Goal: Task Accomplishment & Management: Use online tool/utility

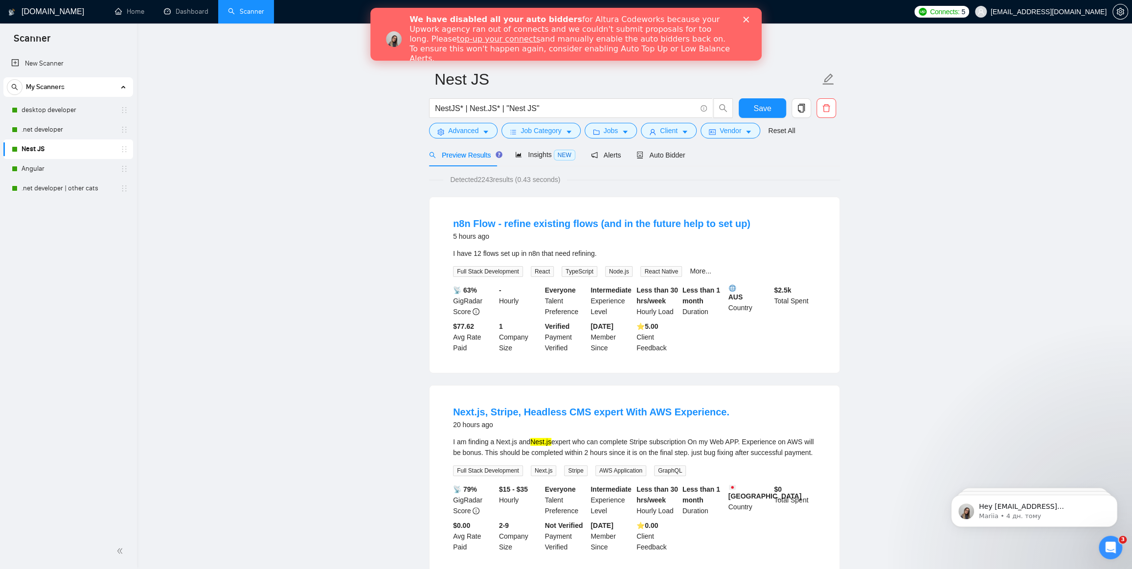
click at [745, 18] on icon "Закрити" at bounding box center [746, 20] width 6 height 6
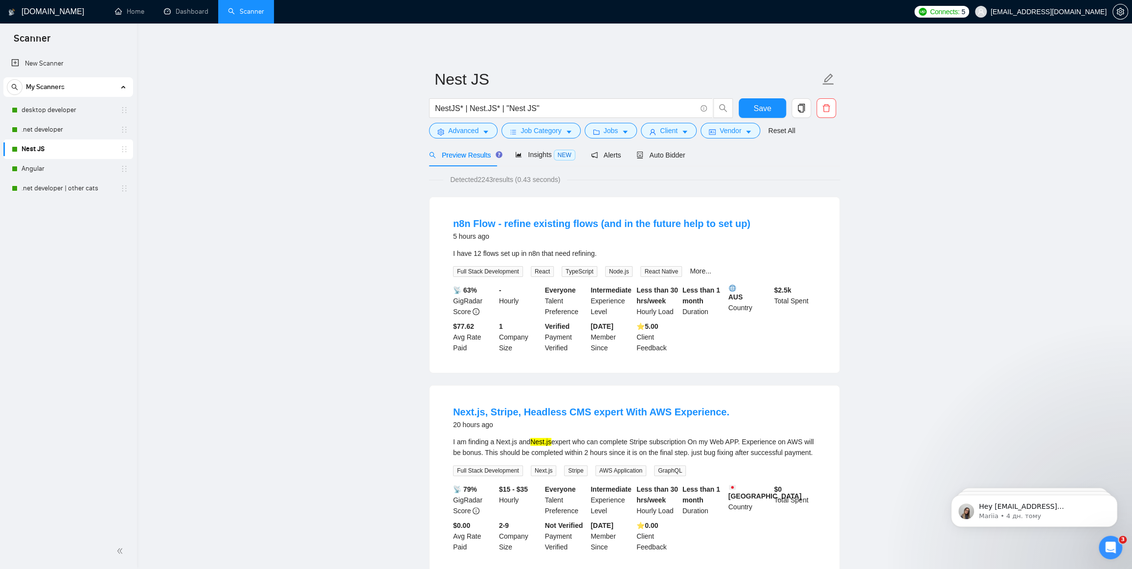
click at [239, 13] on link "Scanner" at bounding box center [246, 11] width 36 height 8
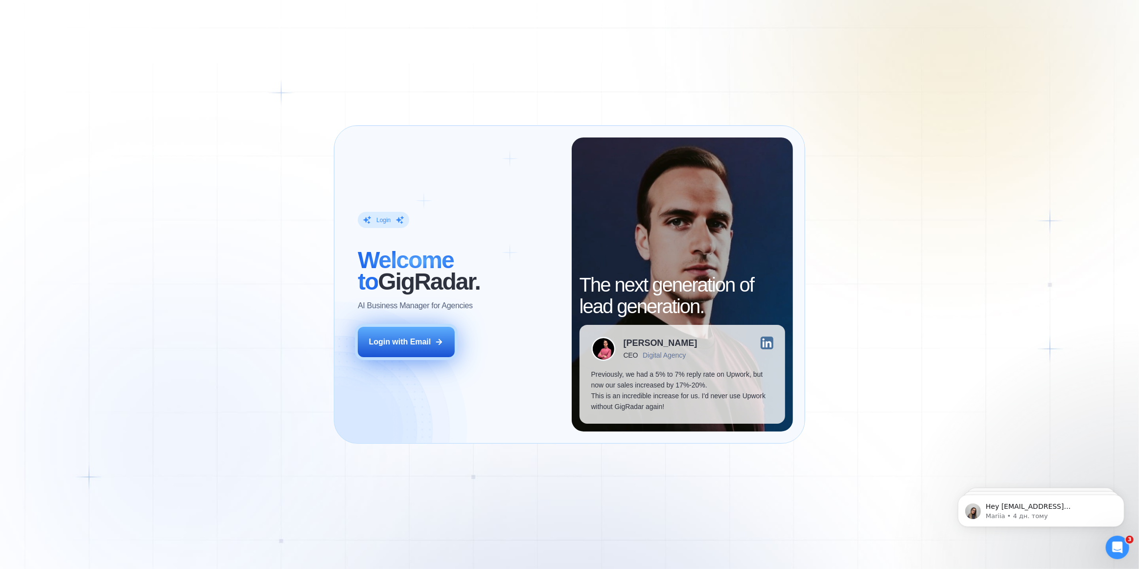
click at [383, 343] on div "Login with Email" at bounding box center [400, 342] width 62 height 11
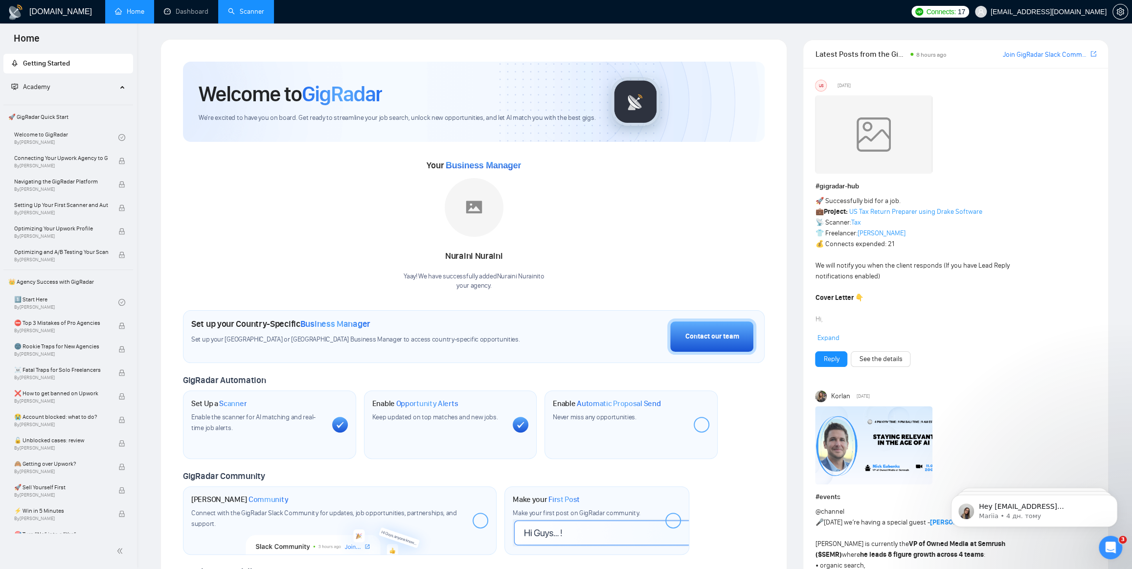
click at [257, 10] on link "Scanner" at bounding box center [246, 11] width 36 height 8
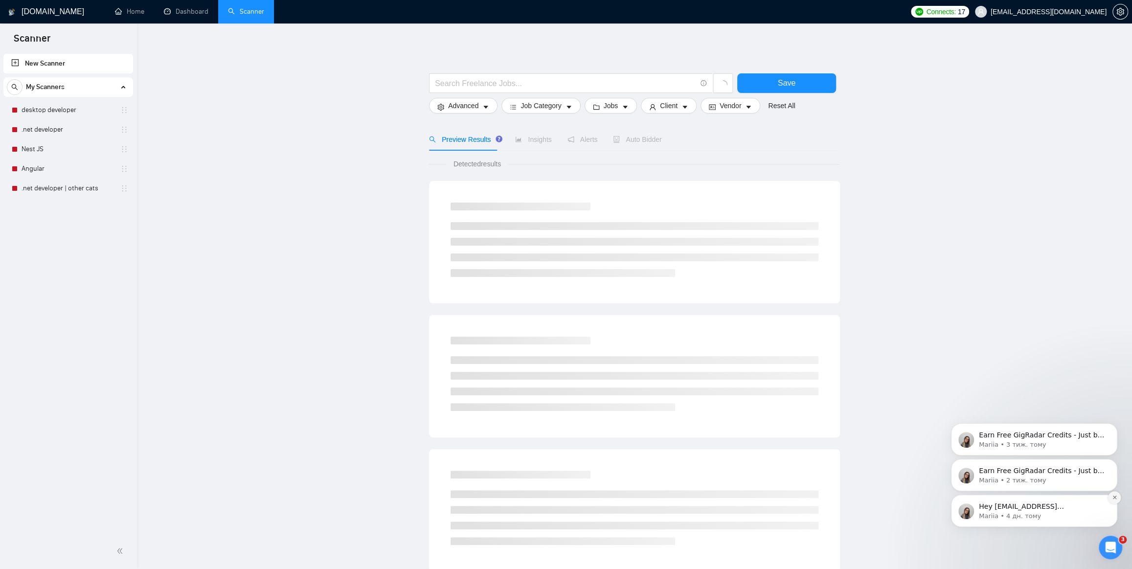
click at [1116, 499] on icon "Dismiss notification" at bounding box center [1114, 497] width 3 height 3
click at [1116, 499] on icon "Dismiss notification" at bounding box center [1115, 498] width 4 height 4
click at [1116, 499] on icon "Dismiss notification" at bounding box center [1114, 497] width 3 height 3
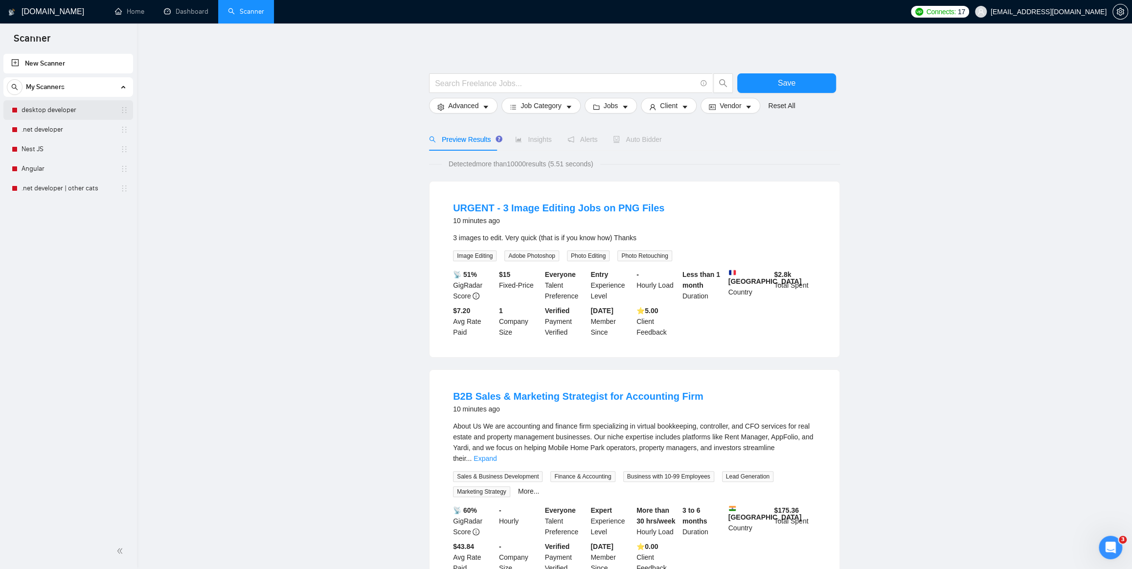
click at [50, 107] on link "desktop developer" at bounding box center [68, 110] width 93 height 20
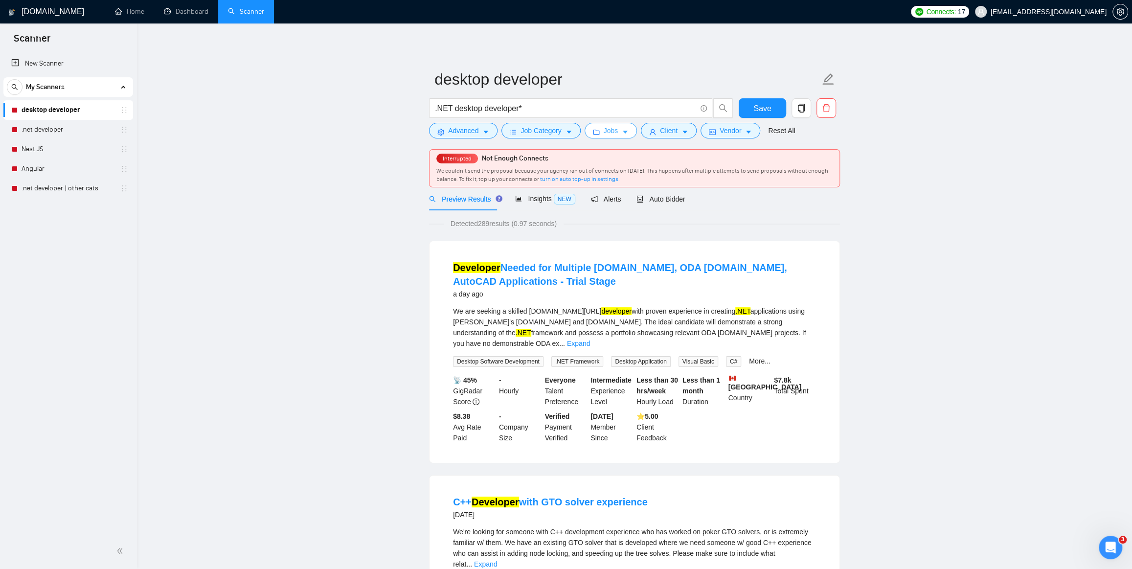
click at [599, 130] on button "Jobs" at bounding box center [611, 131] width 53 height 16
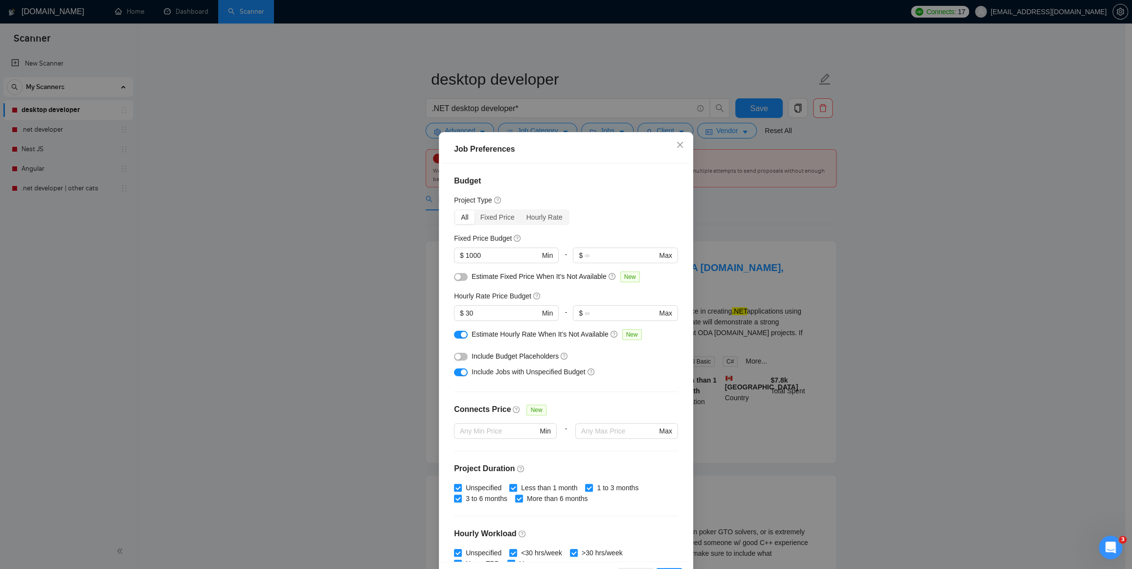
click at [389, 118] on div "Job Preferences Budget Project Type All Fixed Price Hourly Rate Fixed Price Bud…" at bounding box center [566, 284] width 1132 height 569
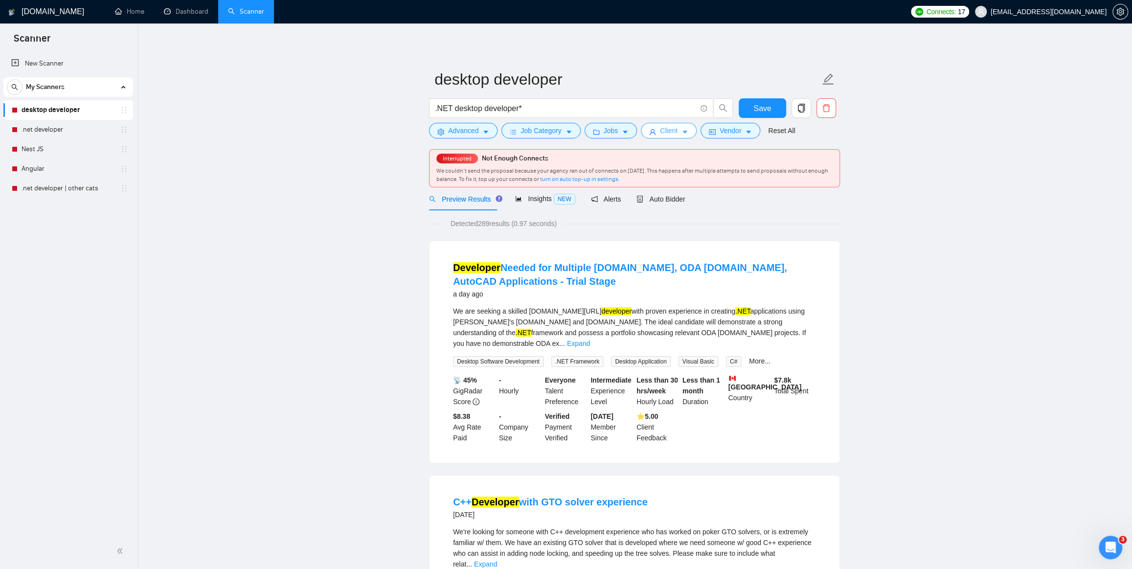
click at [660, 128] on span "Client" at bounding box center [669, 130] width 18 height 11
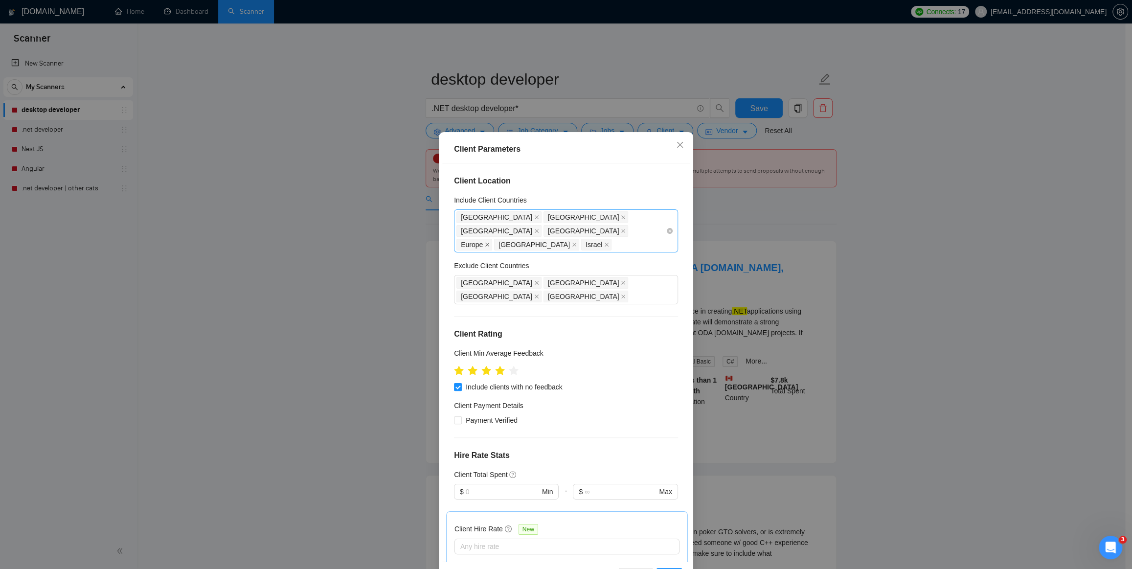
click at [485, 242] on icon "close" at bounding box center [487, 244] width 5 height 5
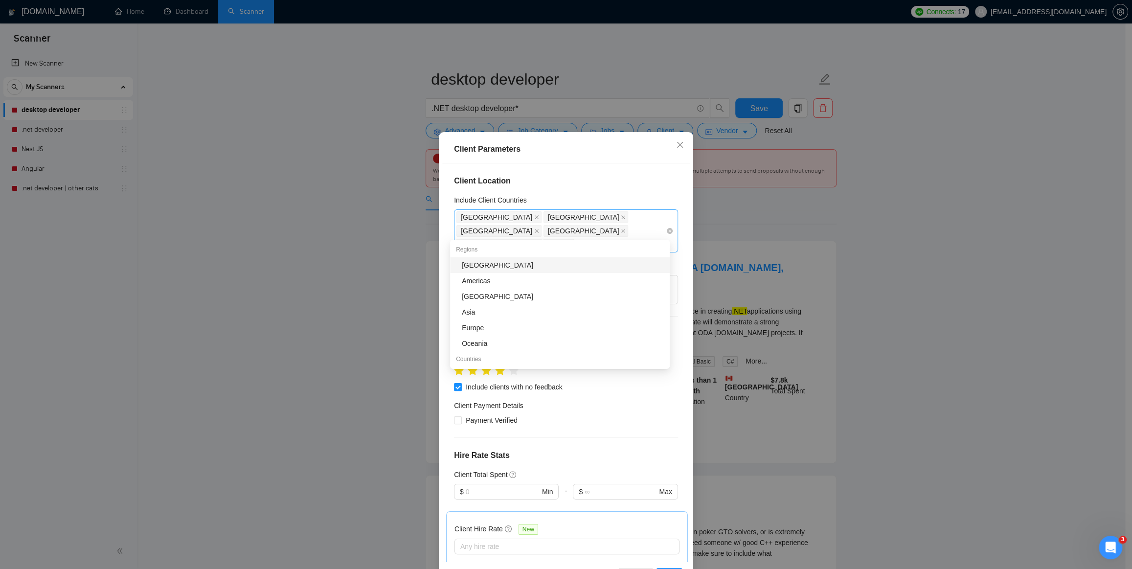
click at [594, 225] on span "[GEOGRAPHIC_DATA]" at bounding box center [586, 231] width 85 height 12
type input "Ger"
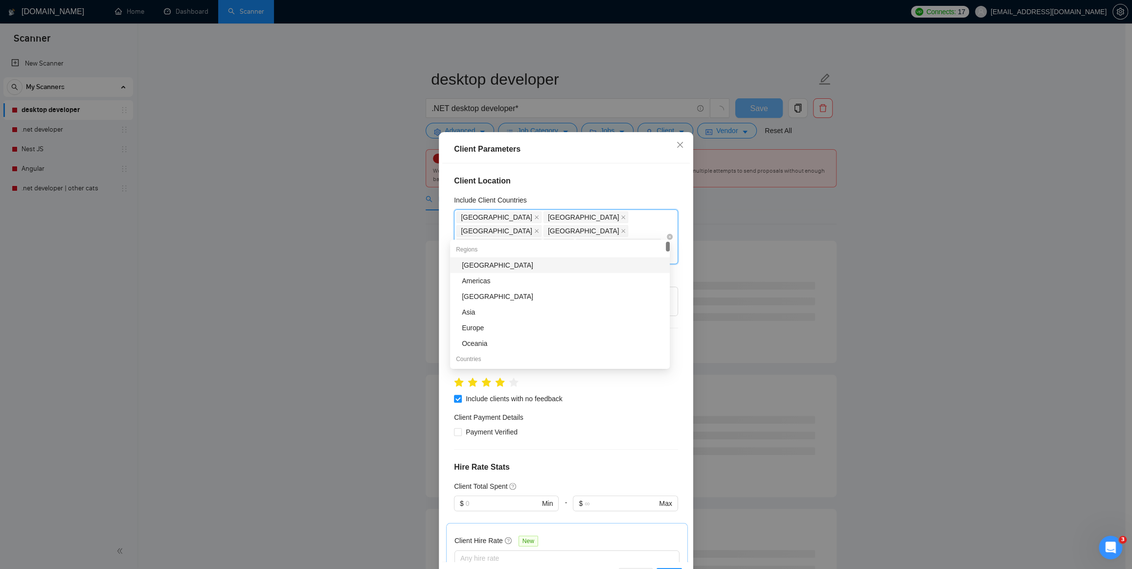
type input "Net"
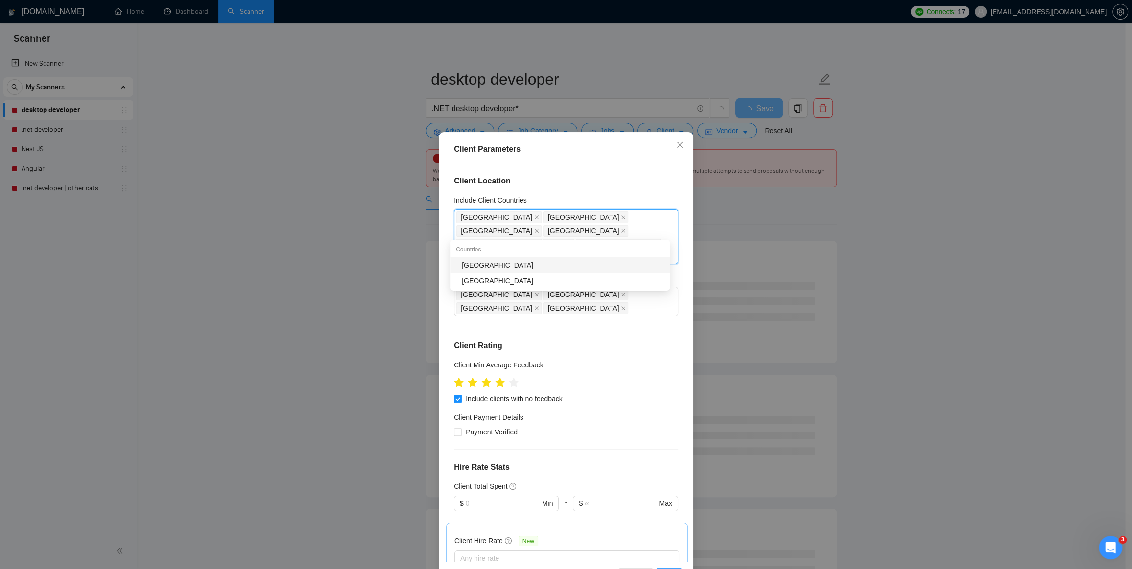
click at [542, 264] on div "Netherlands" at bounding box center [563, 265] width 202 height 11
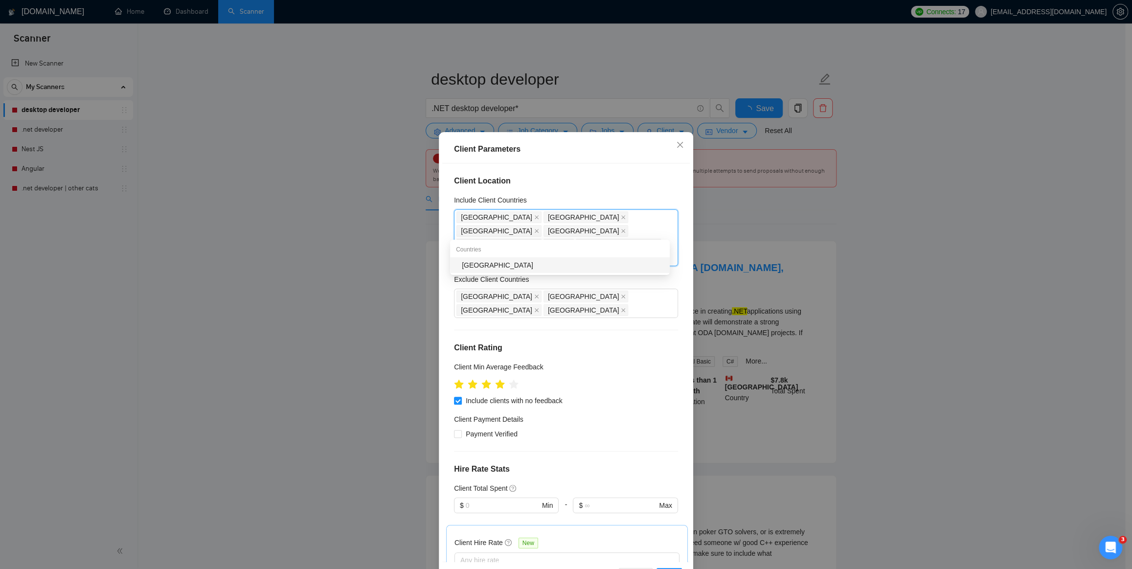
type input "Franc"
click at [602, 259] on div "[GEOGRAPHIC_DATA]" at bounding box center [560, 265] width 220 height 16
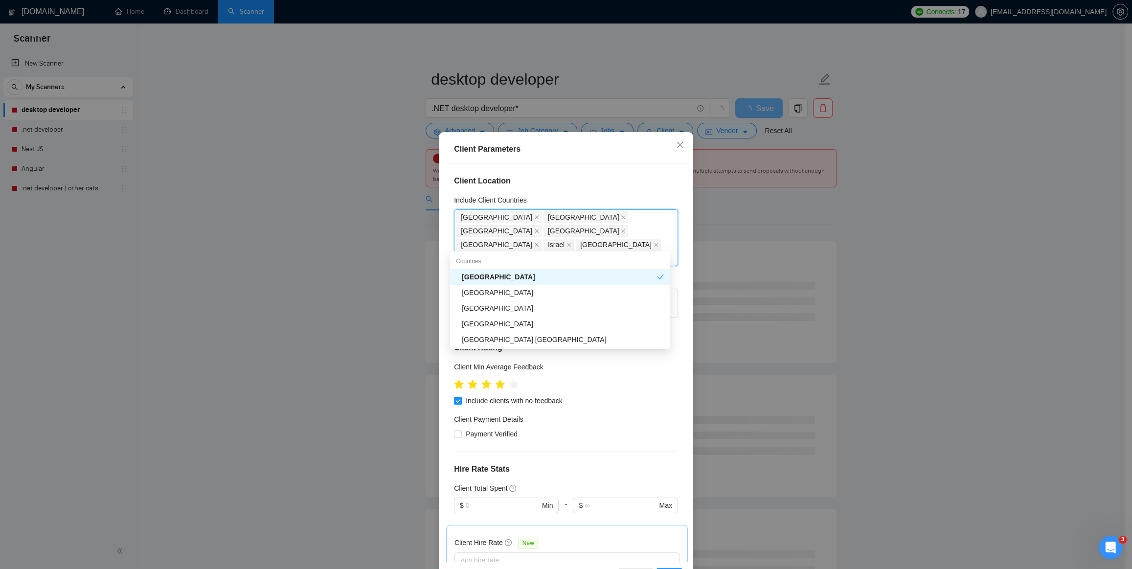
type input "Unite"
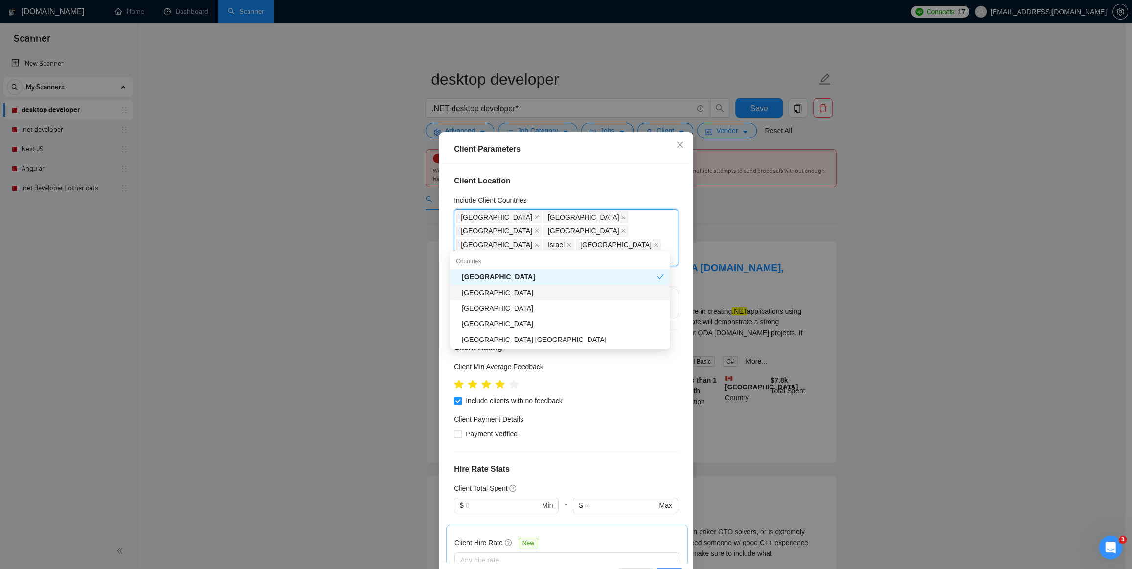
click at [543, 292] on div "United Kingdom" at bounding box center [563, 292] width 202 height 11
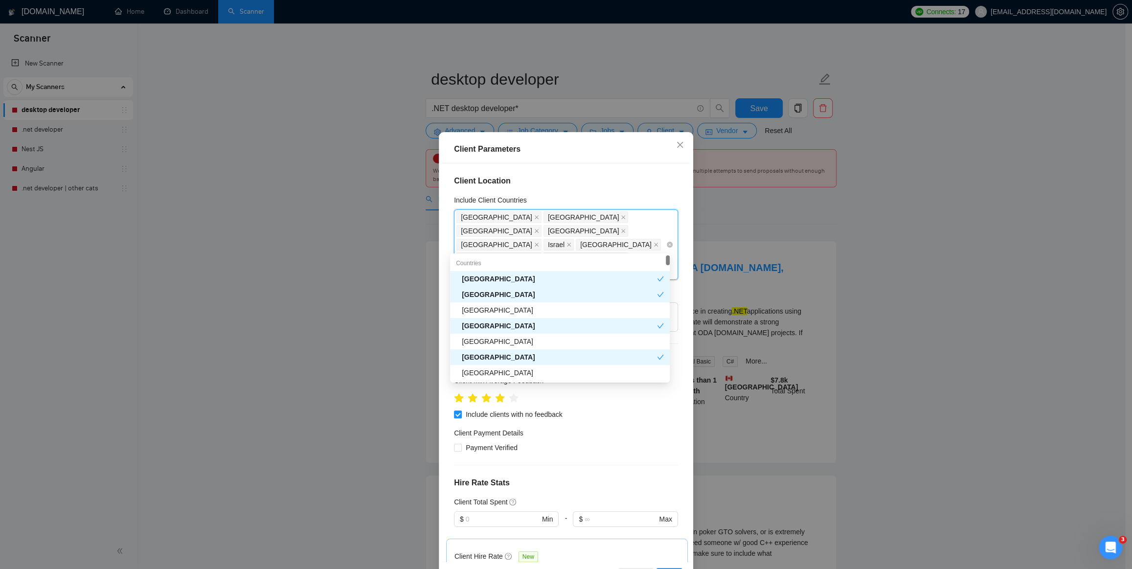
type input "Den"
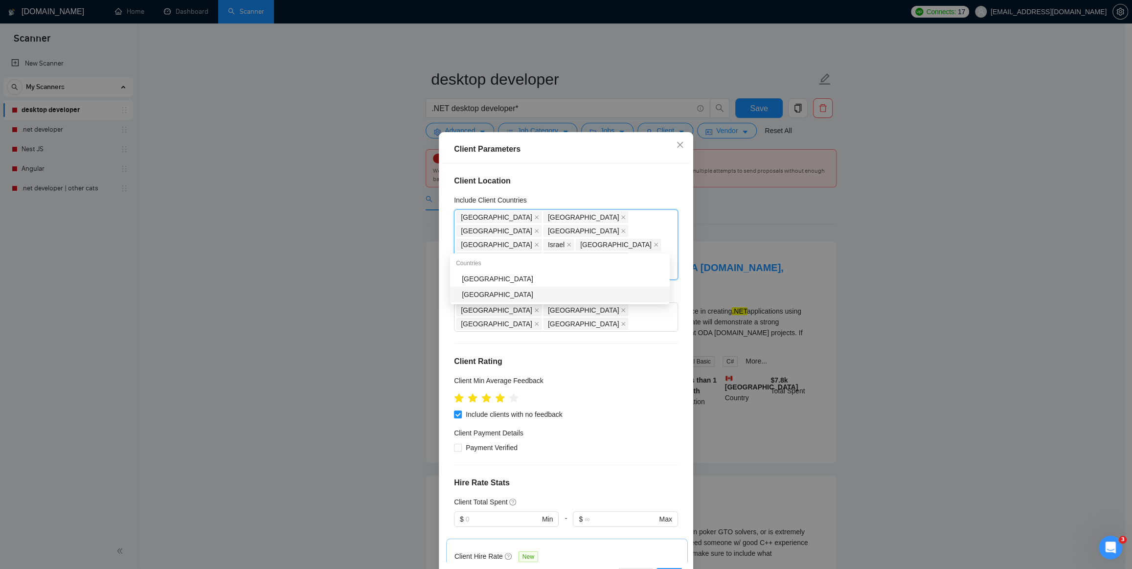
click at [529, 294] on div "Denmark" at bounding box center [563, 294] width 202 height 11
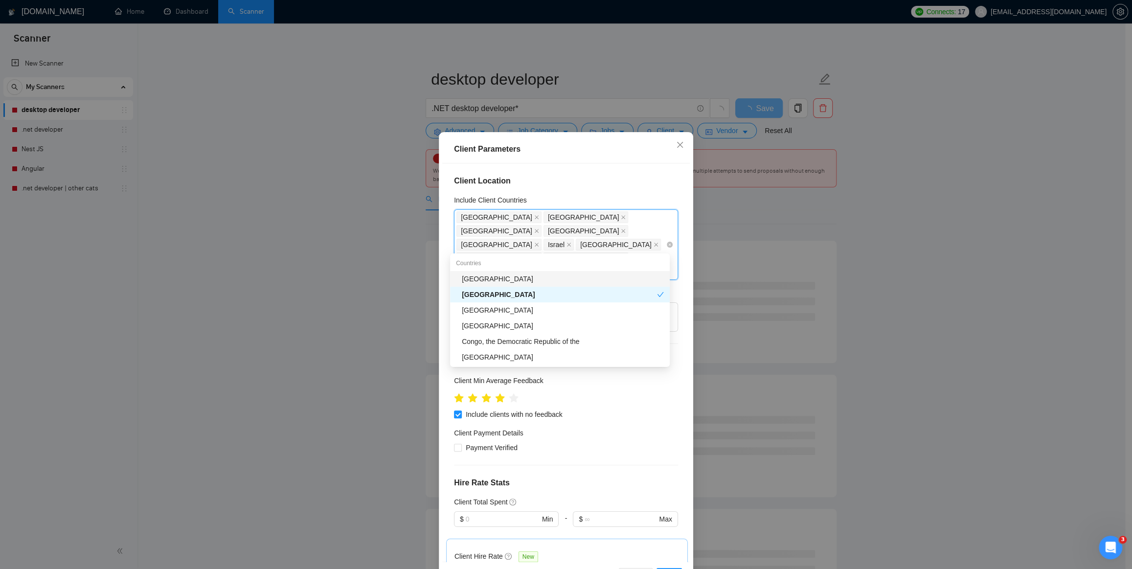
type input "Den"
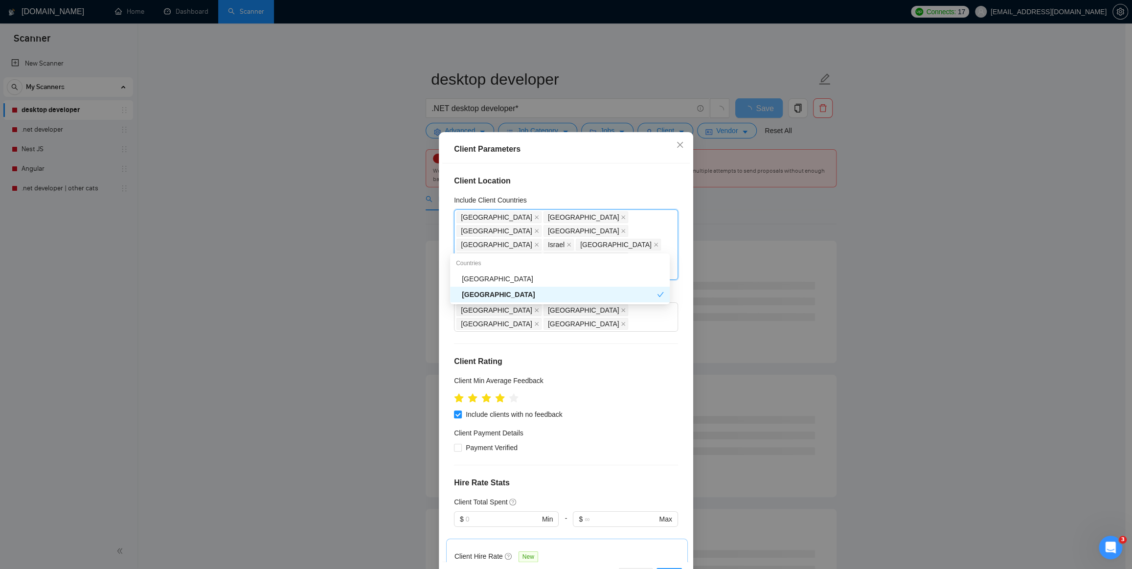
click at [528, 295] on div "Denmark" at bounding box center [559, 294] width 195 height 11
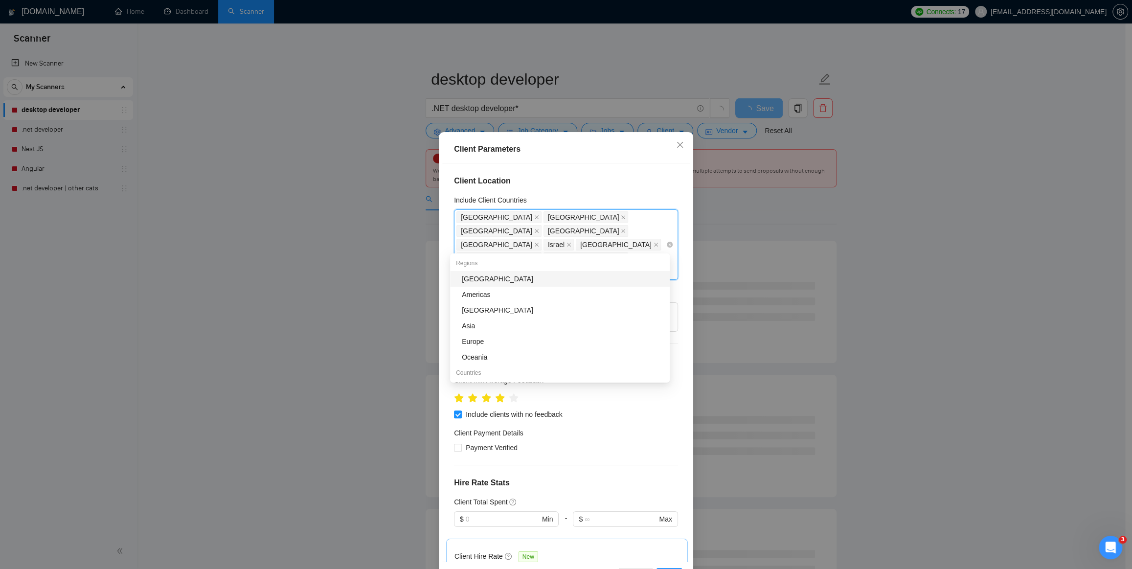
click at [561, 244] on div "United States Canada Australia New Zealand Japan Israel Germany Netherlands Fra…" at bounding box center [561, 244] width 209 height 69
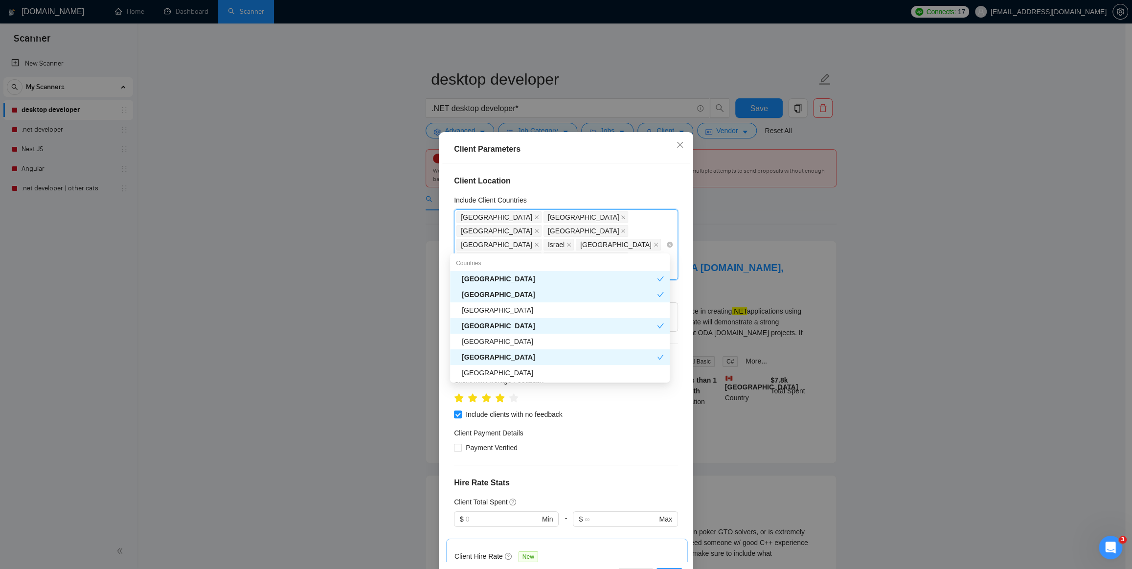
type input "De"
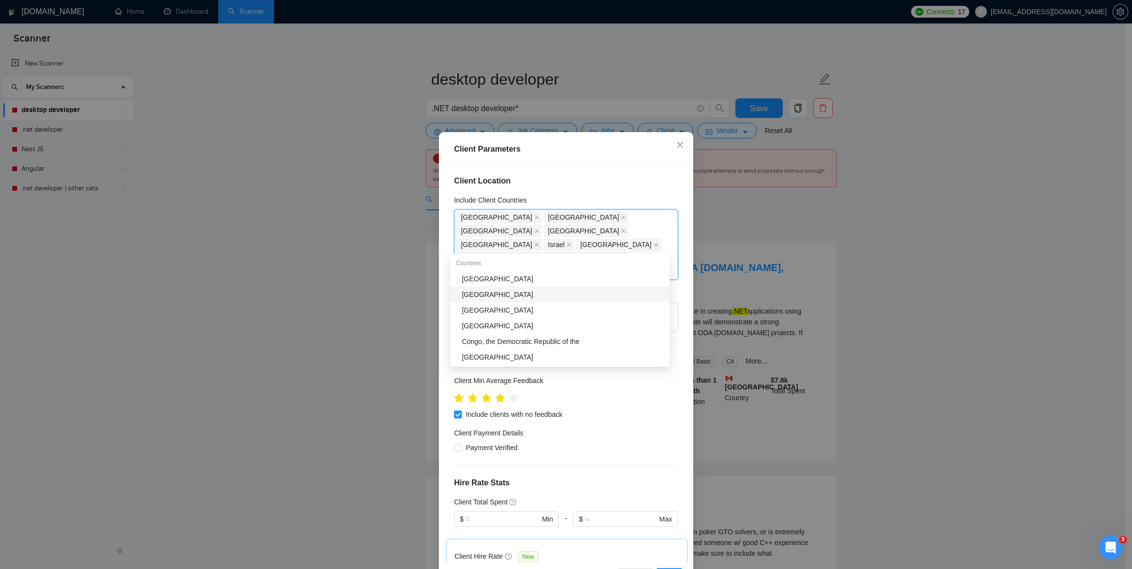
click at [516, 294] on div "Denmark" at bounding box center [563, 294] width 202 height 11
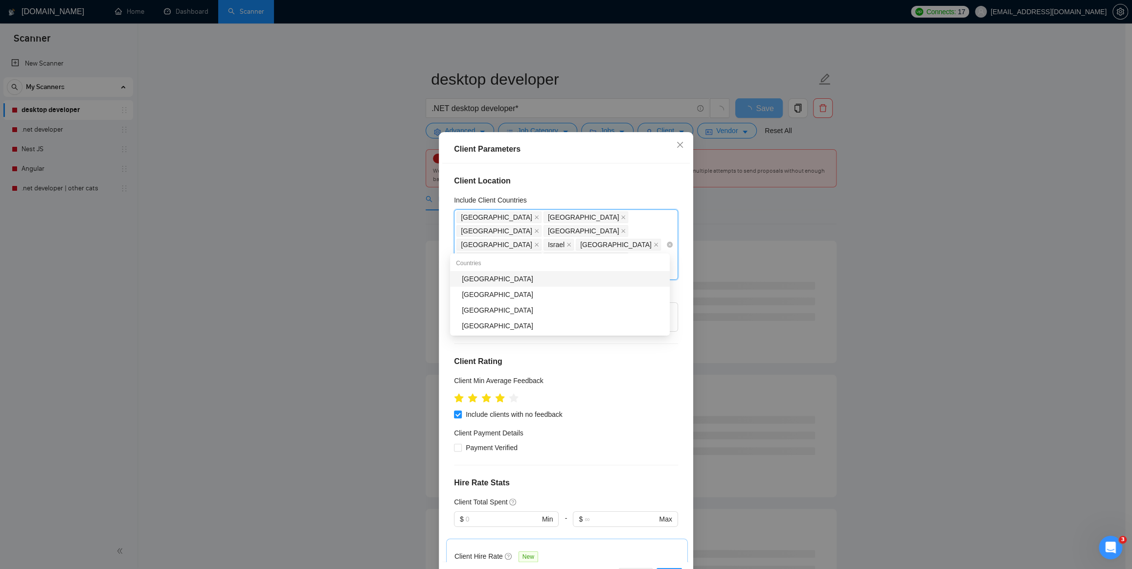
type input "Swe"
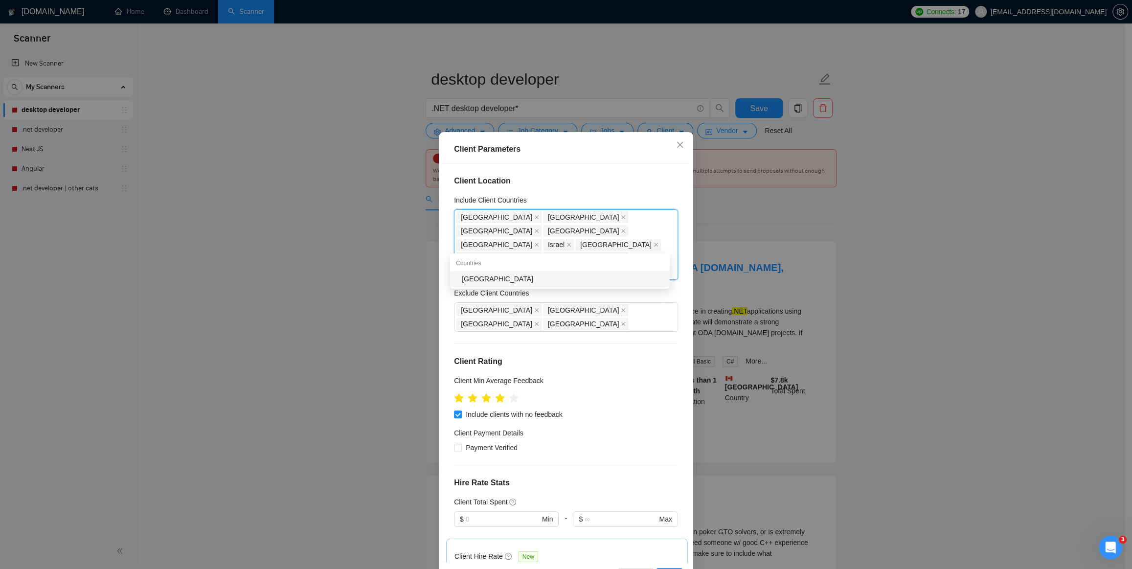
click at [544, 280] on div "Sweden" at bounding box center [563, 279] width 202 height 11
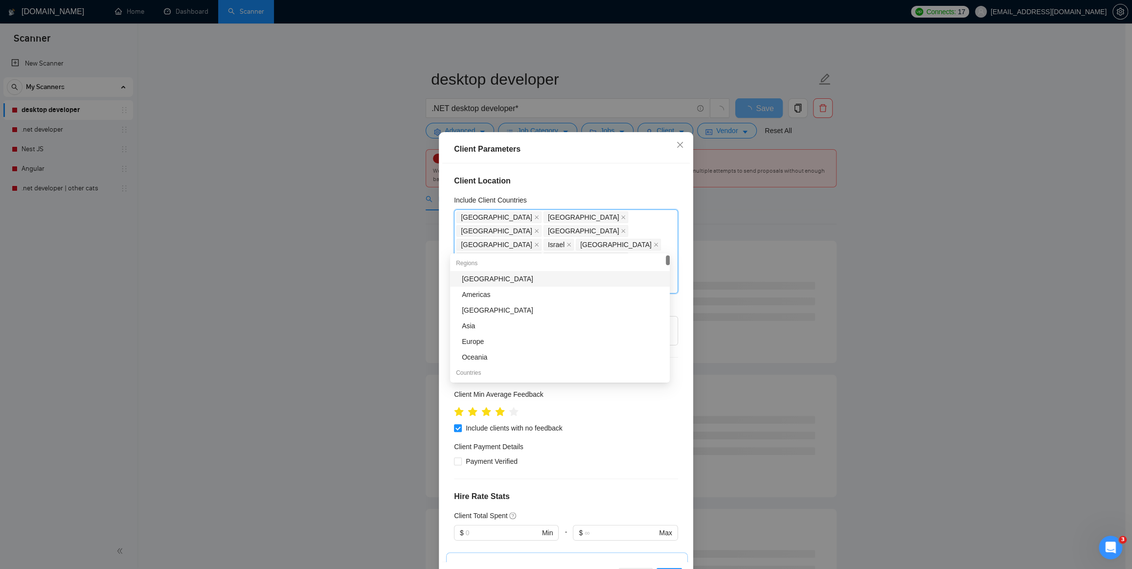
type input "Nor"
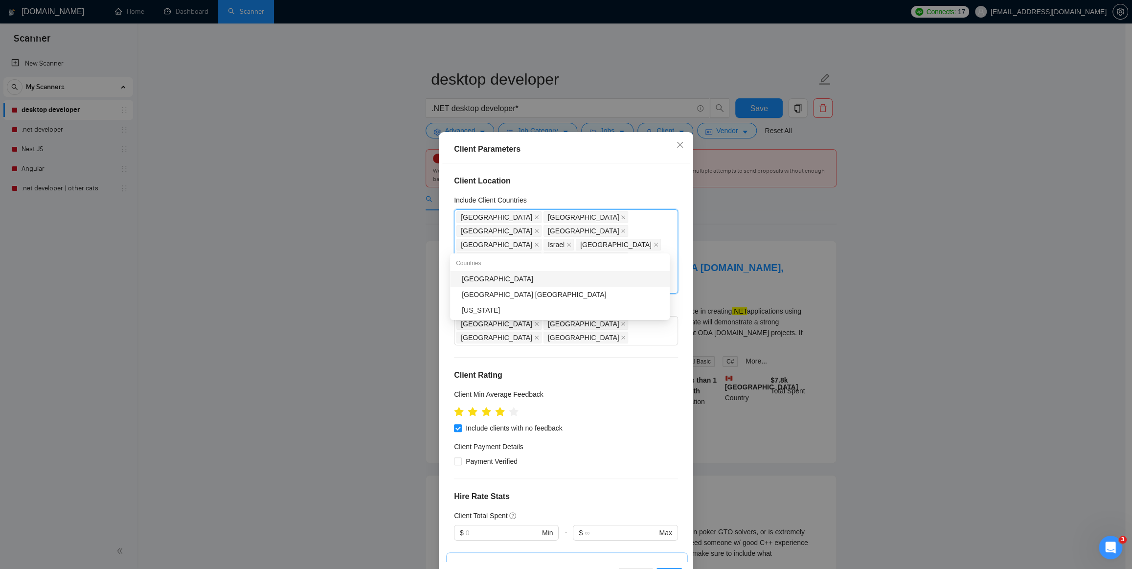
click at [563, 280] on div "Norway" at bounding box center [563, 279] width 202 height 11
type input "Fin"
click at [563, 280] on div "Finland" at bounding box center [563, 279] width 202 height 11
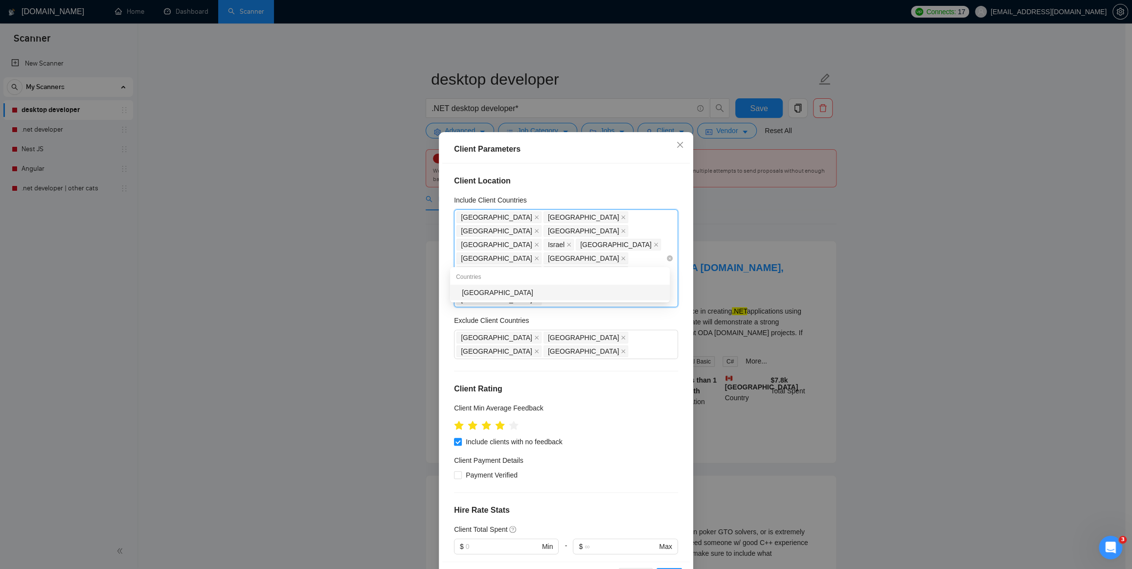
type input "Saud"
click at [553, 291] on div "Saudi Arabia" at bounding box center [563, 292] width 202 height 11
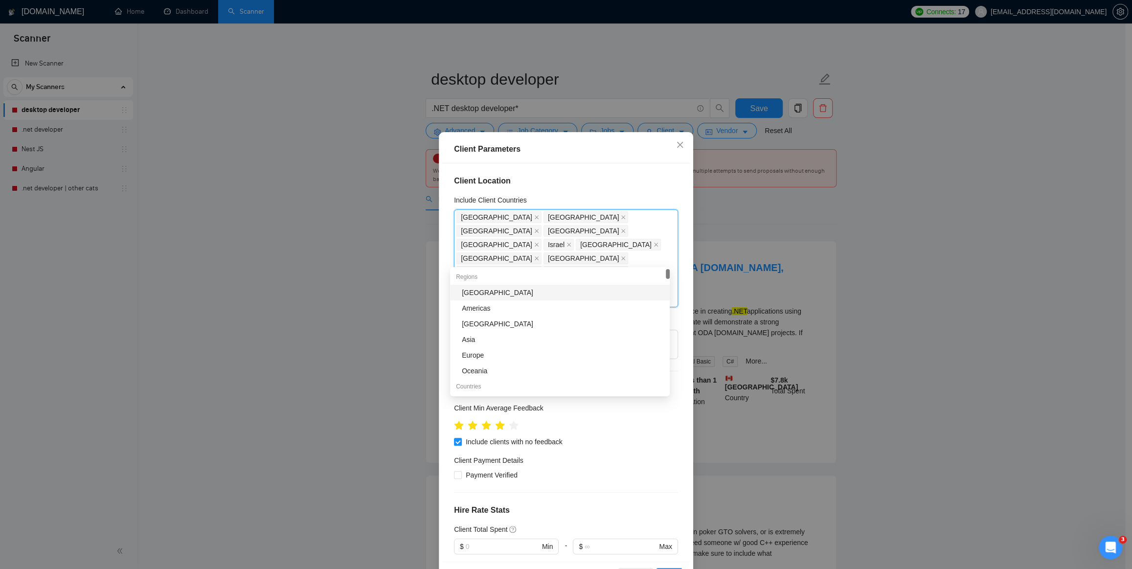
click at [553, 187] on div "Client Location Include Client Countries United States Canada Australia New Zea…" at bounding box center [566, 362] width 248 height 398
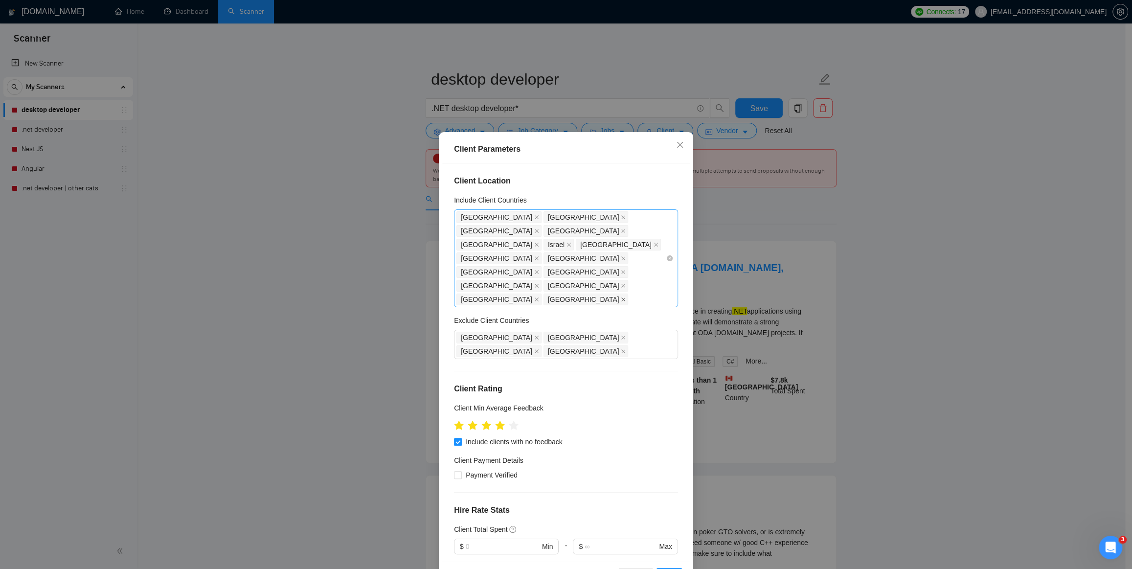
click at [621, 294] on span at bounding box center [623, 299] width 5 height 11
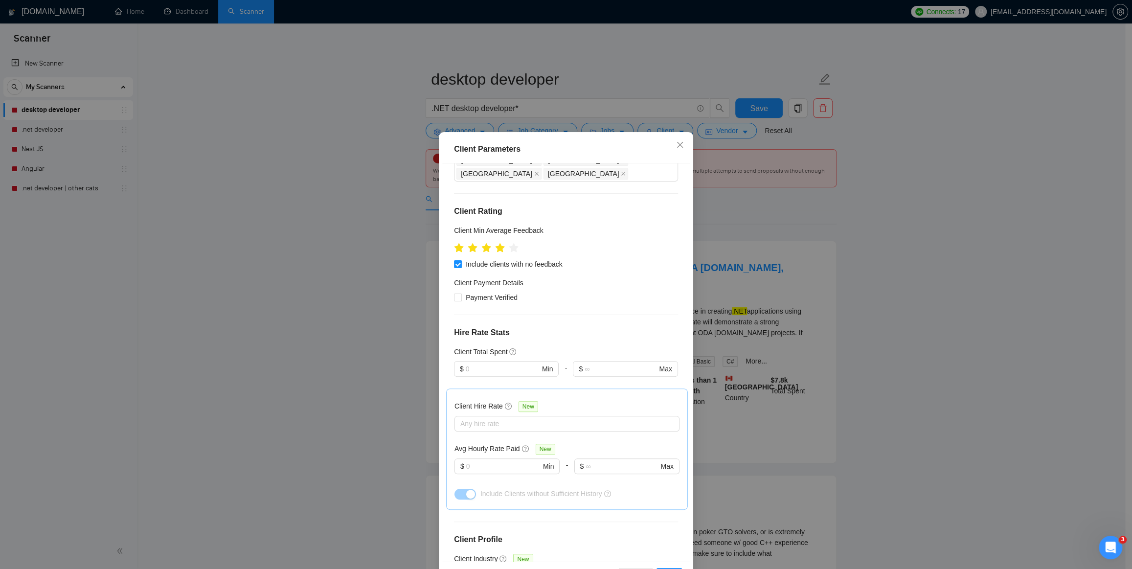
scroll to position [222, 0]
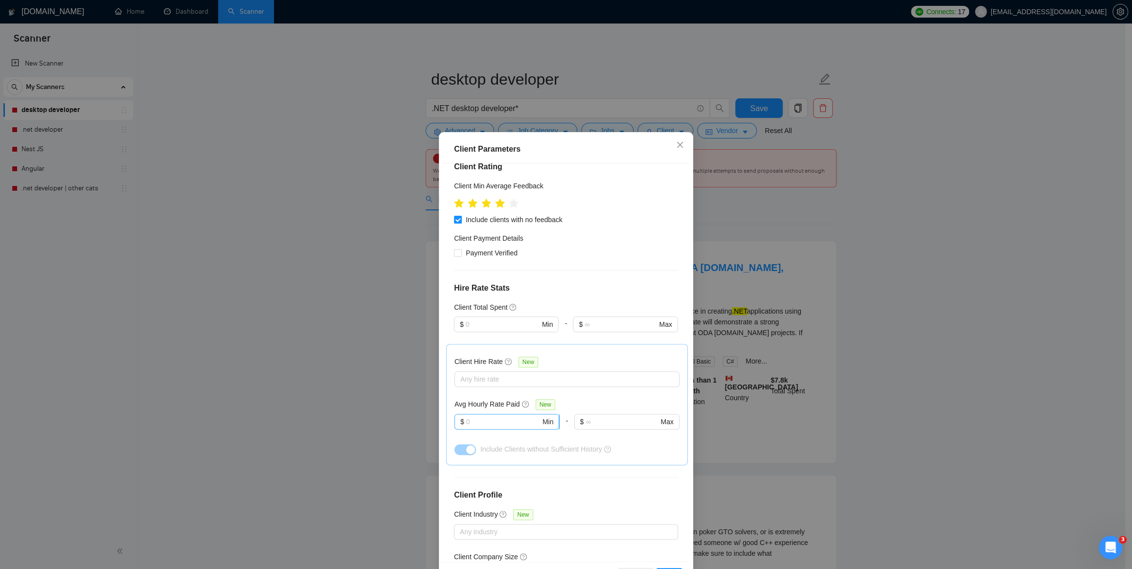
click at [506, 416] on input "text" at bounding box center [503, 421] width 74 height 11
click at [496, 373] on div at bounding box center [562, 379] width 210 height 12
click at [564, 344] on div "Client Hire Rate New Any hire rate Avg Hourly Rate Paid New $ Min - $ Max Inclu…" at bounding box center [567, 404] width 242 height 121
click at [477, 416] on input "text" at bounding box center [503, 421] width 74 height 11
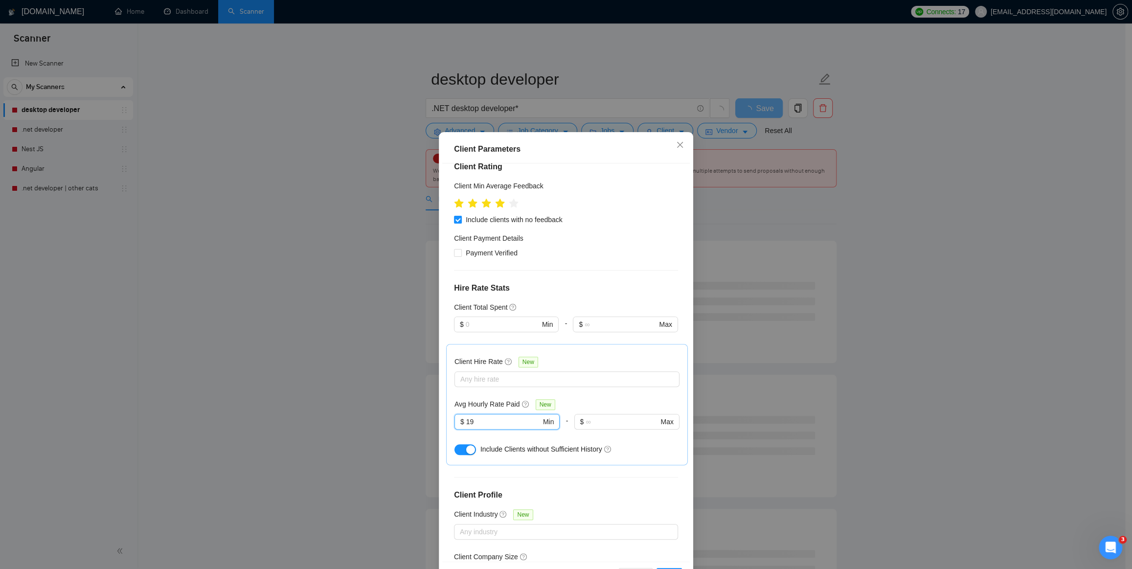
type input "19"
click at [535, 418] on div "Client Location Include Client Countries United States Canada Australia New Zea…" at bounding box center [566, 362] width 248 height 398
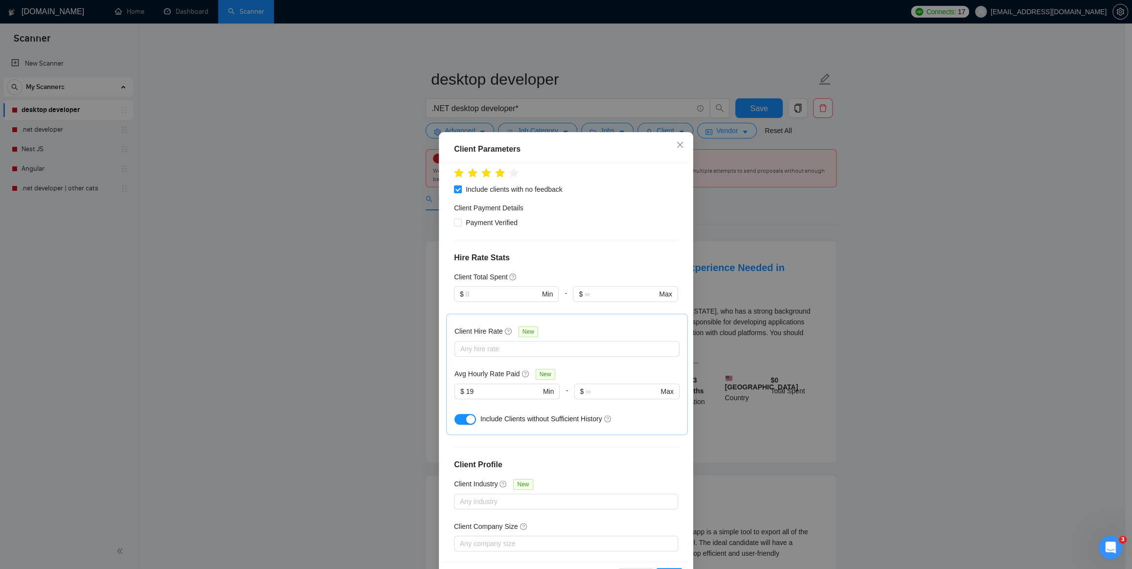
scroll to position [35, 0]
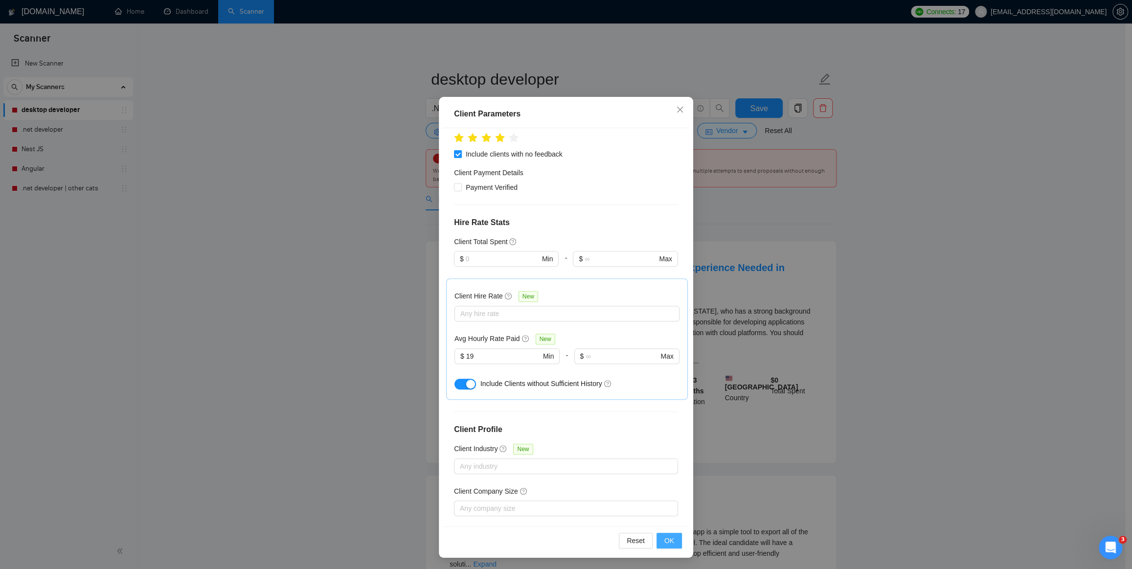
click at [665, 540] on span "OK" at bounding box center [670, 540] width 10 height 11
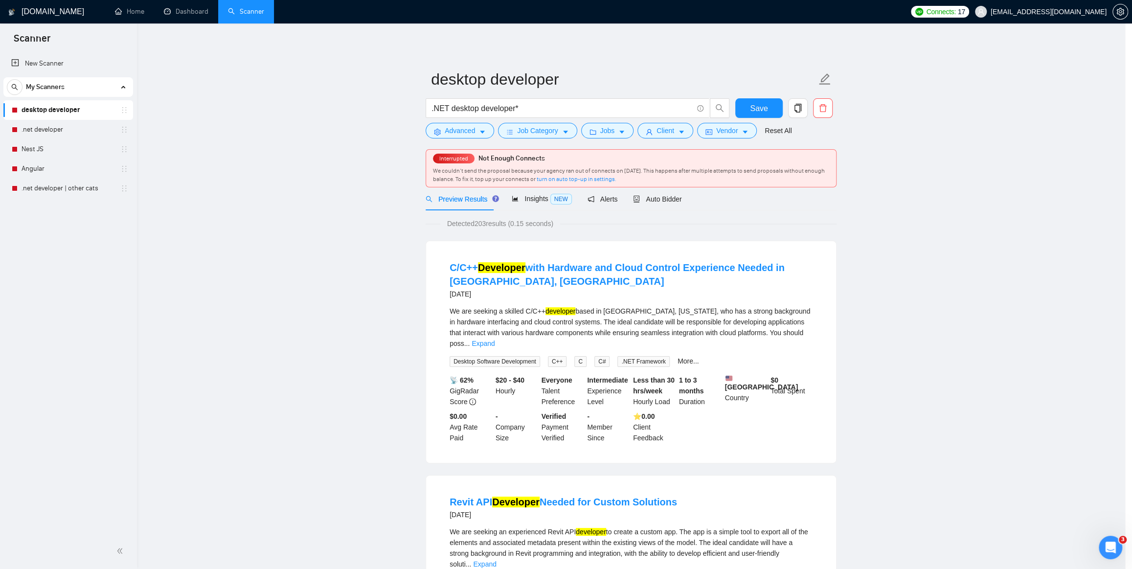
scroll to position [0, 0]
click at [461, 125] on span "Advanced" at bounding box center [463, 130] width 30 height 11
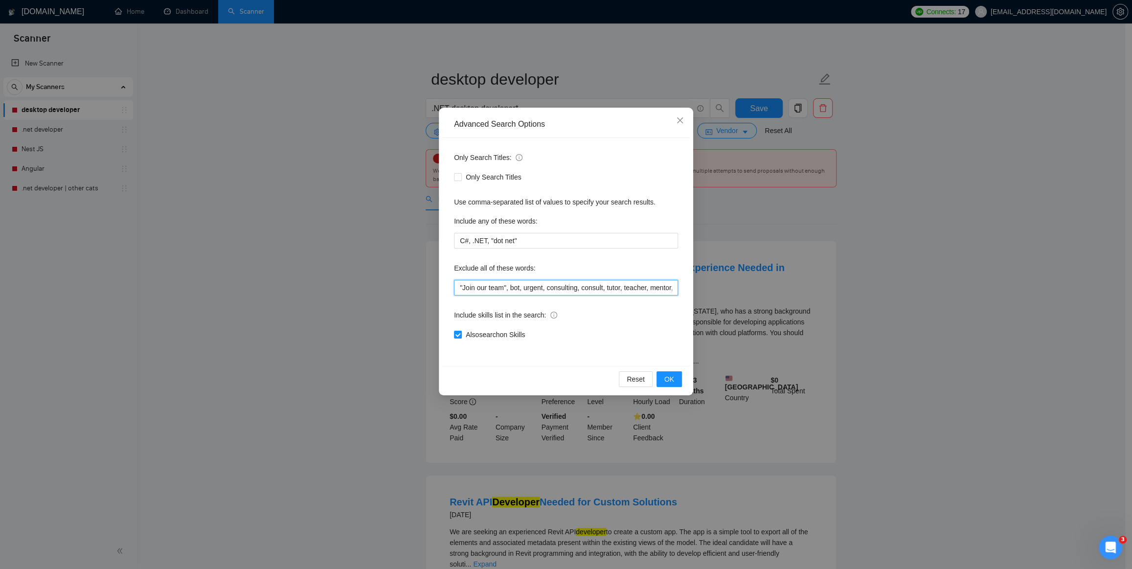
click at [492, 288] on input ""Join our team", bot, urgent, consulting, consult, tutor, teacher, mentor, upda…" at bounding box center [566, 288] width 224 height 16
click at [673, 286] on input ""Join our team", bot, urgent, consulting, consult, tutor, teacher, mentor, upda…" at bounding box center [566, 288] width 224 height 16
click at [645, 291] on input ""Join our team", bot, urgent, consulting, consult, tutor, teacher, mentor, upda…" at bounding box center [566, 288] width 224 height 16
click at [651, 289] on input ""Join our team", bot, urgent, consulting, consult, tutor, teacher, mentor, upda…" at bounding box center [566, 288] width 224 height 16
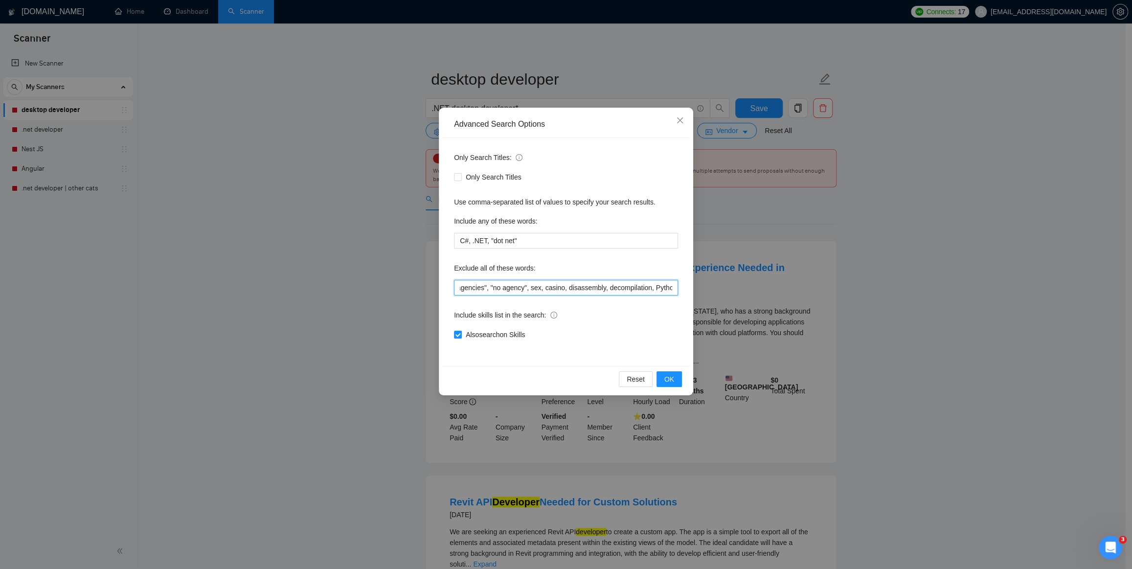
click at [644, 290] on input ""Join our team", bot, urgent, consulting, consult, tutor, teacher, mentor, upda…" at bounding box center [566, 288] width 224 height 16
click at [655, 288] on input ""Join our team", bot, urgent, consulting, consult, tutor, teacher, mentor, upda…" at bounding box center [566, 288] width 224 height 16
click at [673, 291] on input ""Join our team", bot, urgent, consulting, consult, tutor, teacher, mentor, upda…" at bounding box center [566, 288] width 224 height 16
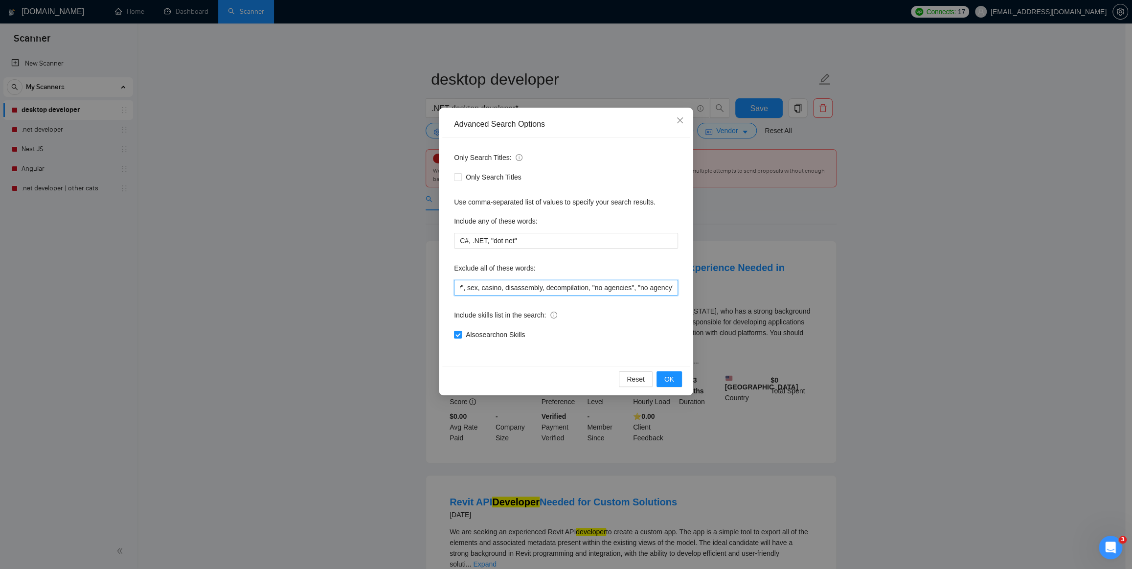
click at [671, 288] on input ""Join our team", bot, urgent, consulting, consult, tutor, teacher, mentor, upda…" at bounding box center [566, 288] width 224 height 16
click at [670, 288] on input ""Join our team", bot, urgent, consulting, consult, tutor, teacher, mentor, upda…" at bounding box center [566, 288] width 224 height 16
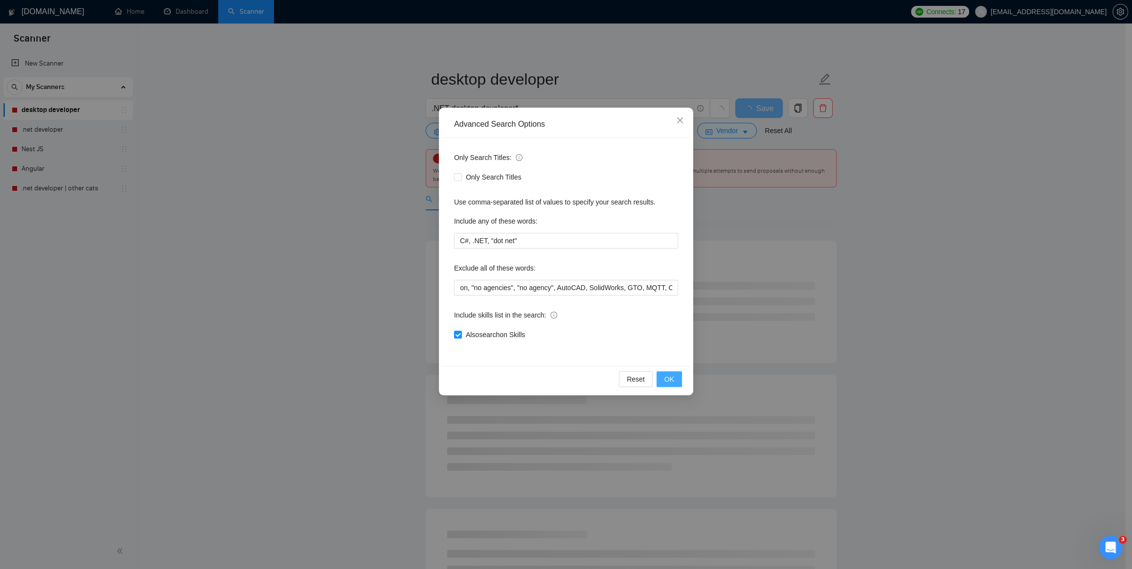
scroll to position [0, 0]
click at [672, 378] on span "OK" at bounding box center [670, 379] width 10 height 11
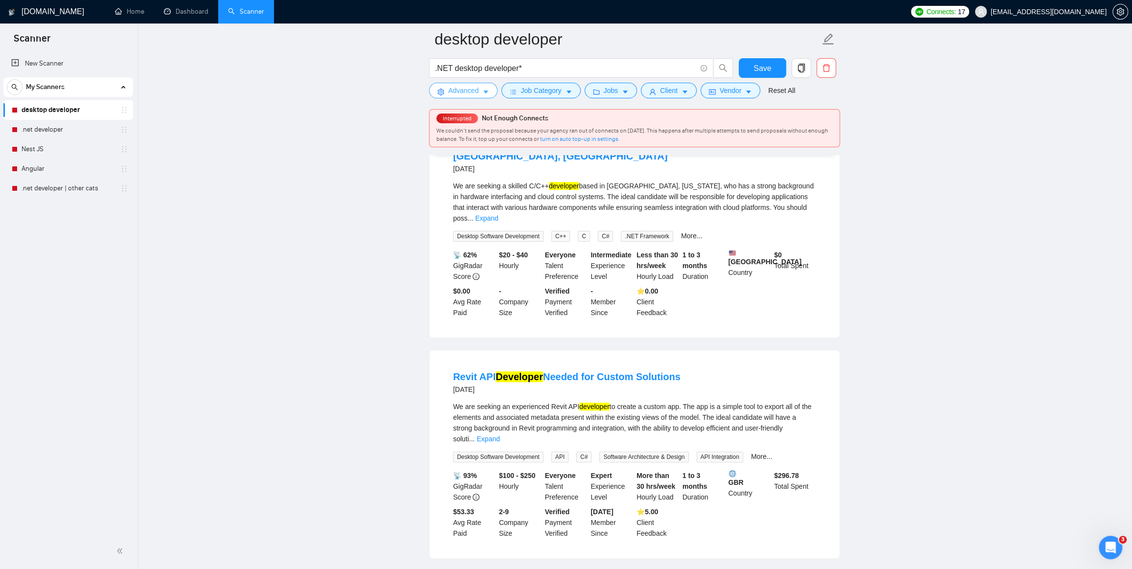
scroll to position [178, 0]
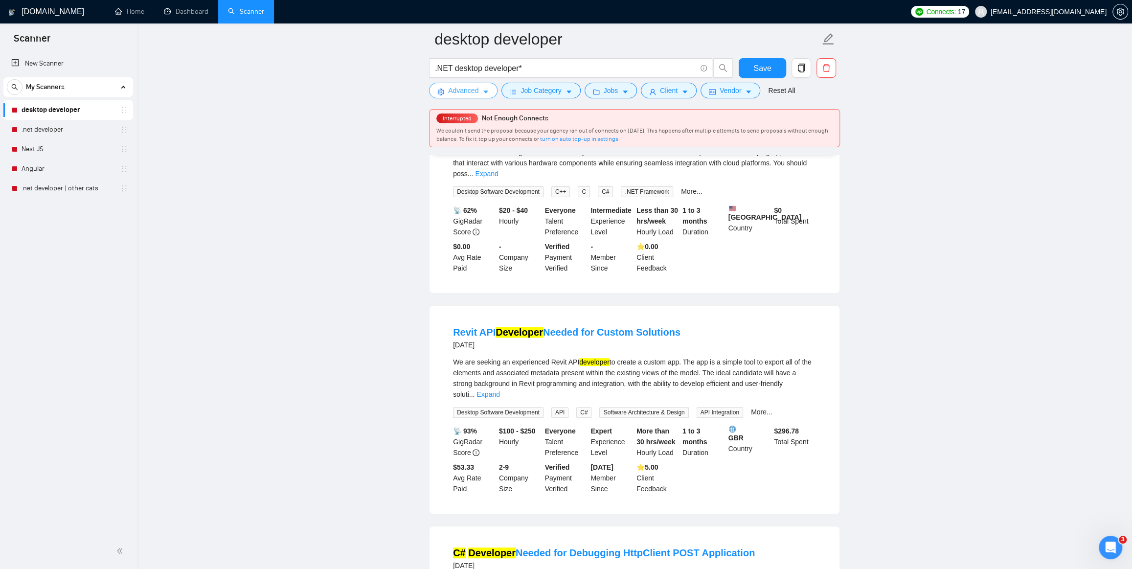
click at [464, 86] on span "Advanced" at bounding box center [463, 90] width 30 height 11
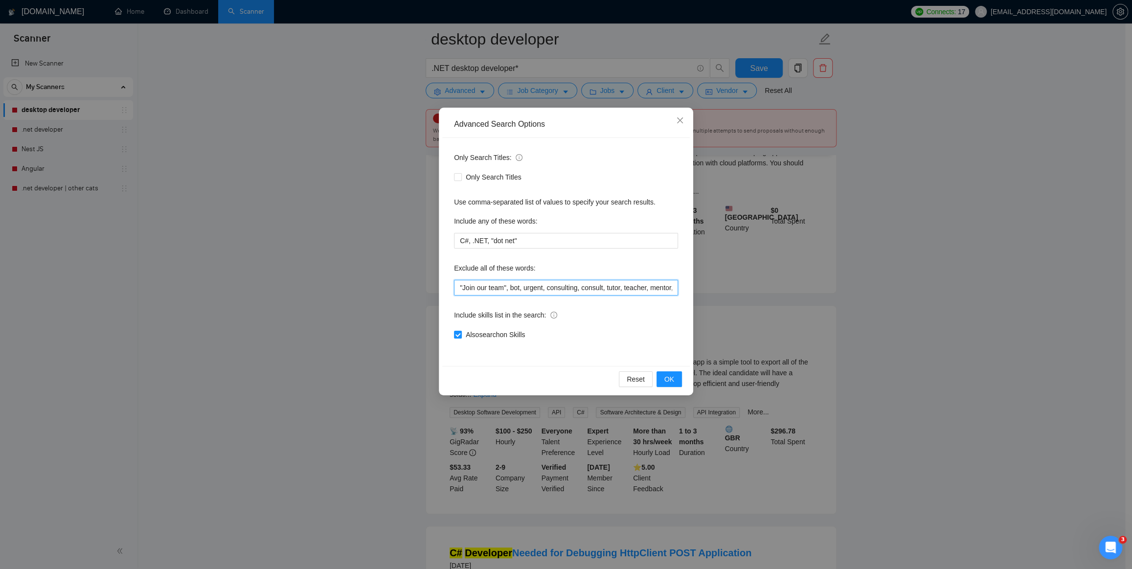
click at [587, 290] on input ""Join our team", bot, urgent, consulting, consult, tutor, teacher, mentor, upda…" at bounding box center [566, 288] width 224 height 16
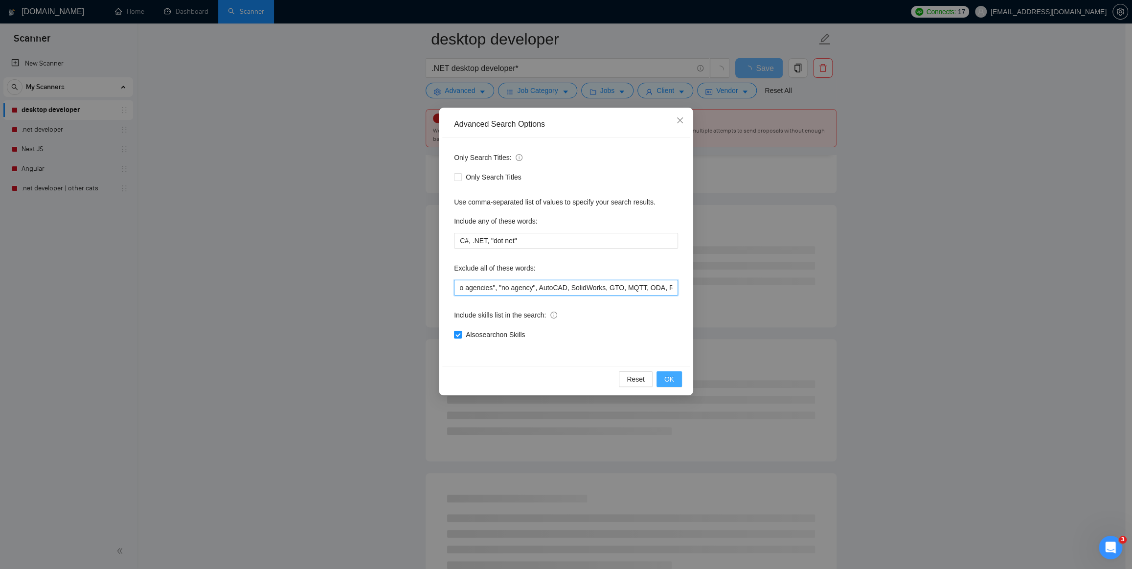
type input ""Join our team", bot, urgent, consulting, consult, tutor, teacher, mentor, upda…"
click at [675, 377] on button "OK" at bounding box center [669, 379] width 25 height 16
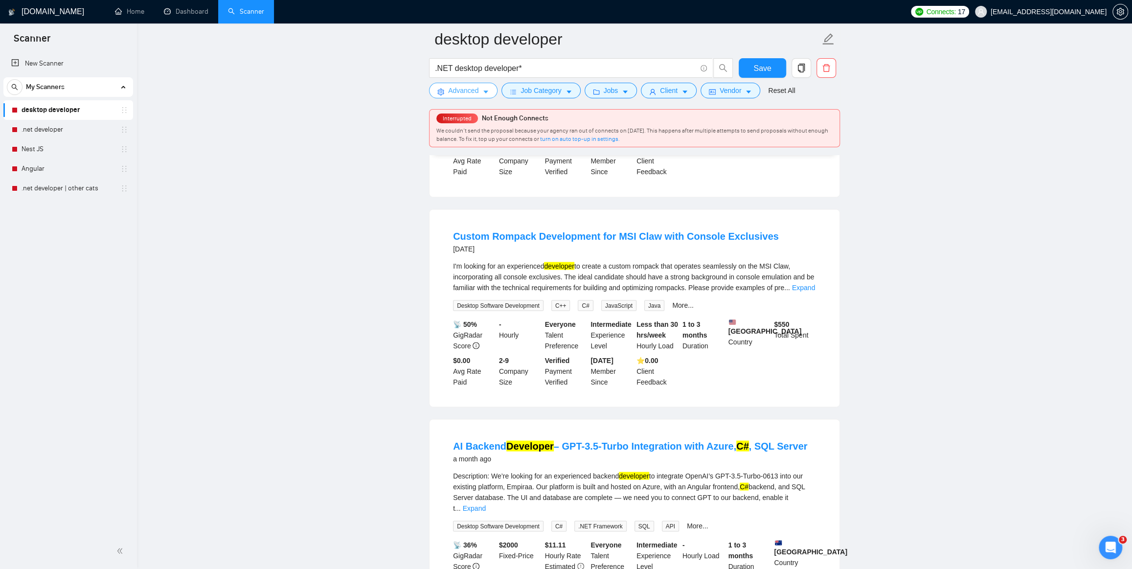
scroll to position [1379, 0]
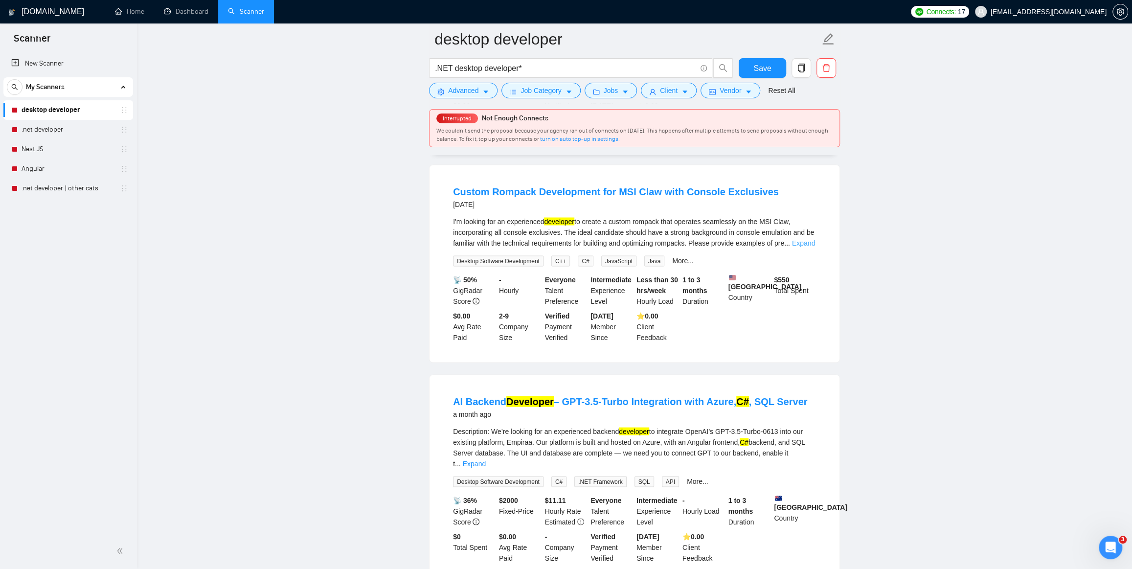
click at [802, 247] on link "Expand" at bounding box center [803, 243] width 23 height 8
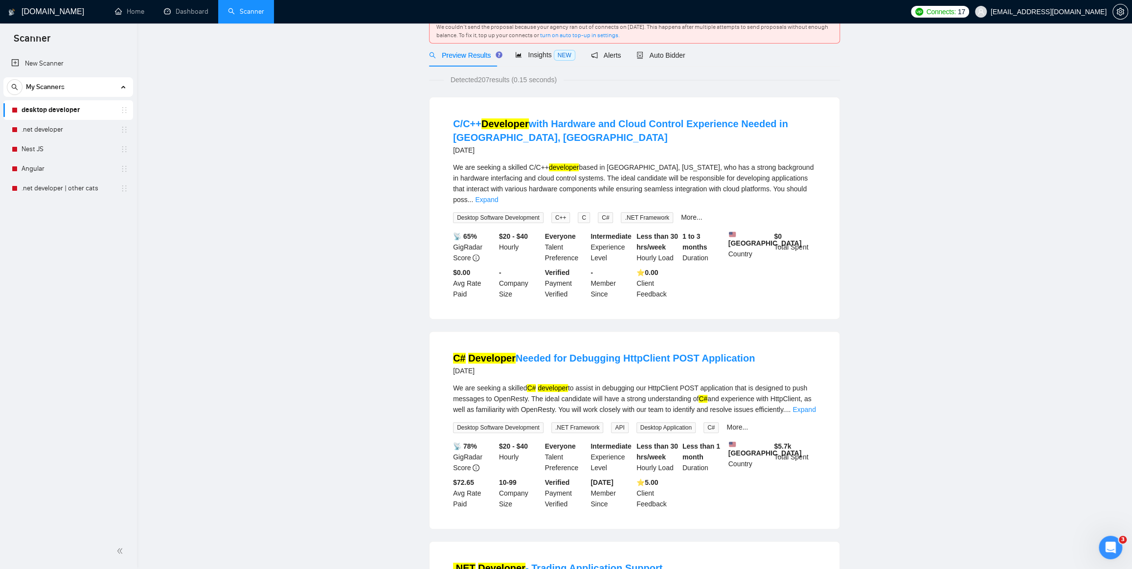
scroll to position [0, 0]
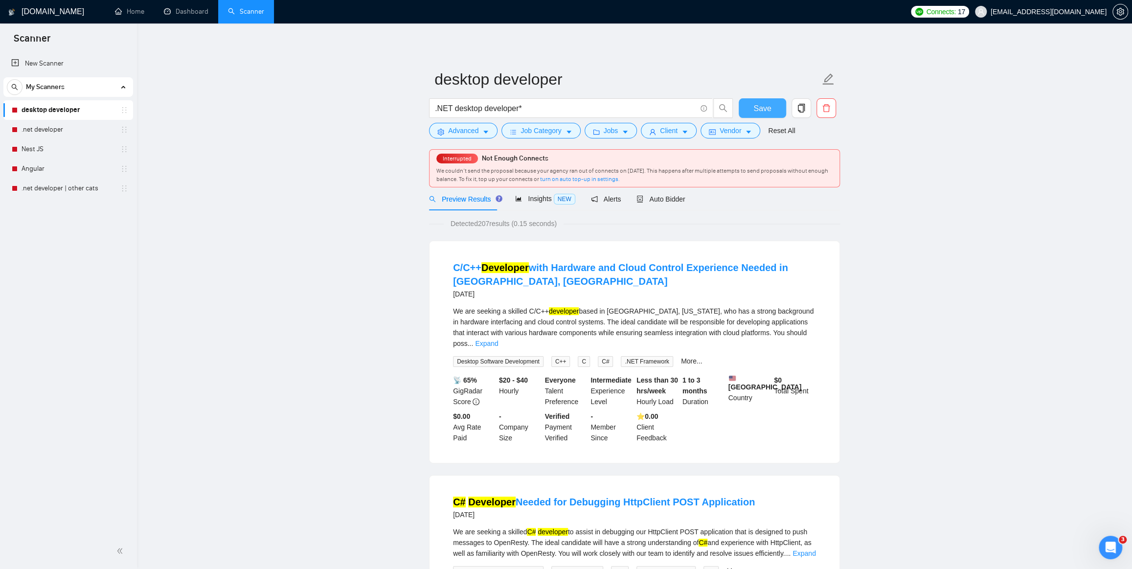
click at [763, 107] on span "Save" at bounding box center [763, 108] width 18 height 12
click at [44, 127] on link ".net developer" at bounding box center [68, 130] width 93 height 20
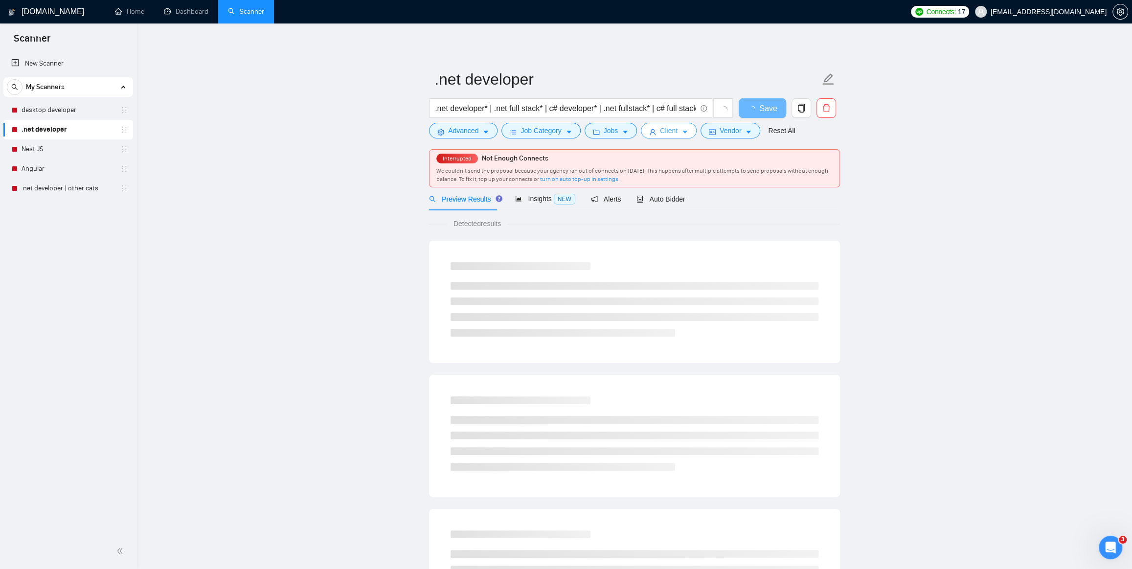
click at [655, 127] on button "Client" at bounding box center [669, 131] width 56 height 16
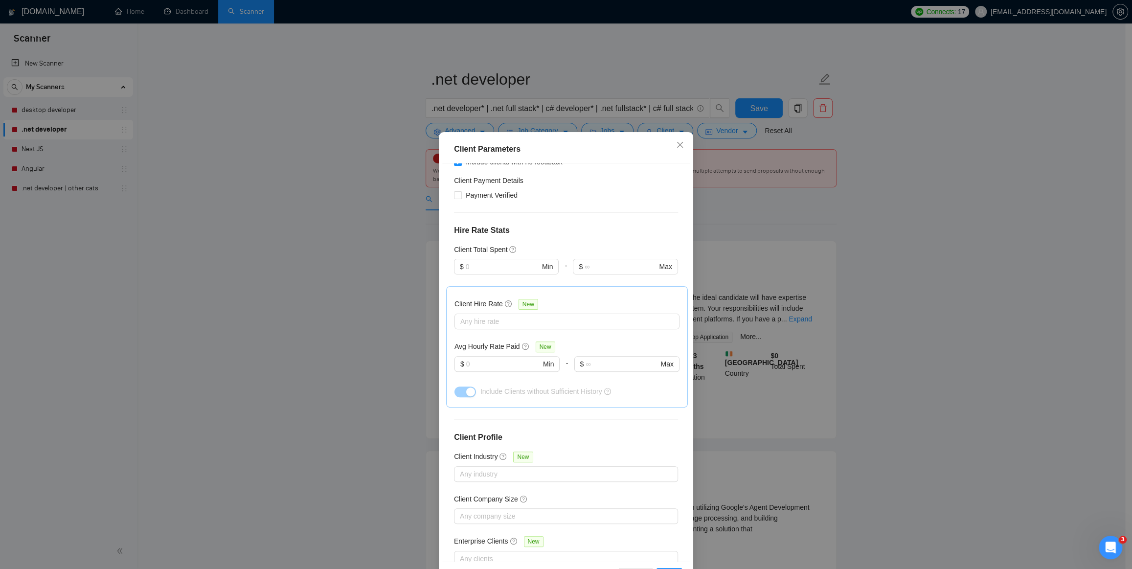
scroll to position [35, 0]
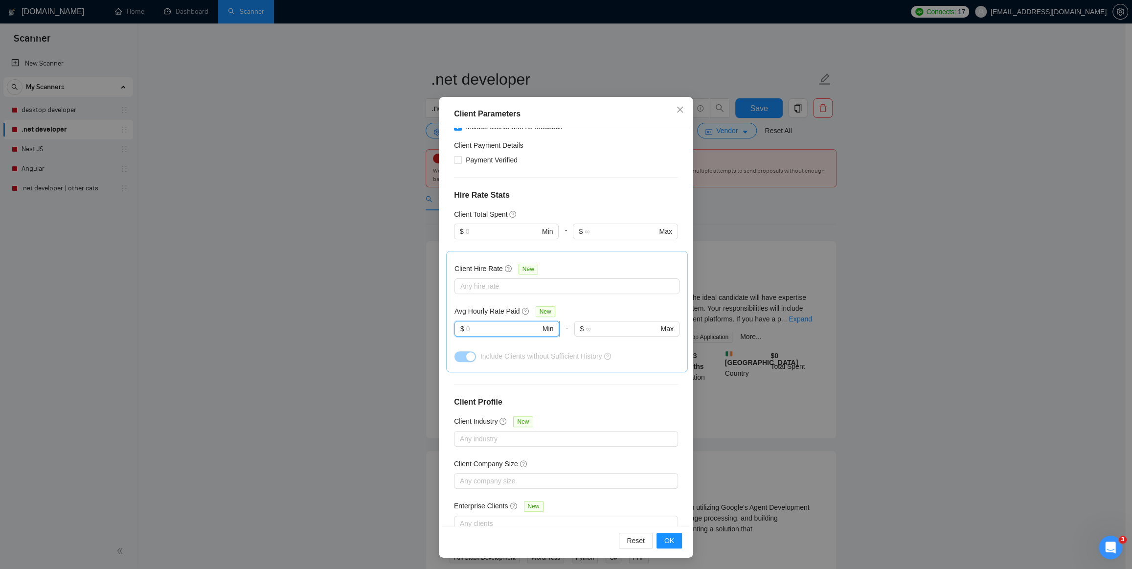
click at [485, 323] on input "text" at bounding box center [503, 328] width 74 height 11
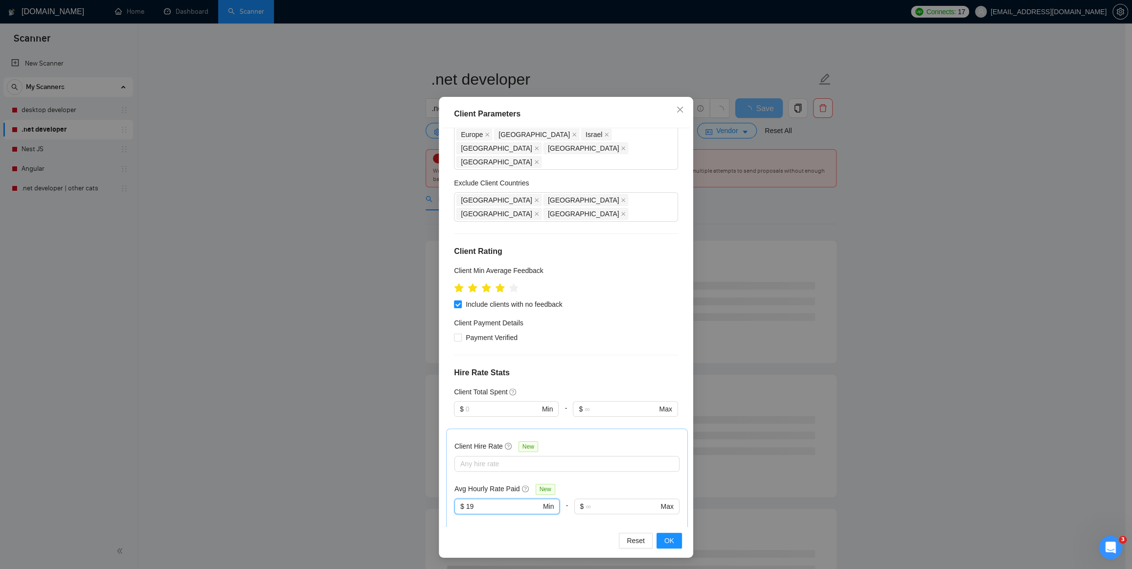
scroll to position [0, 0]
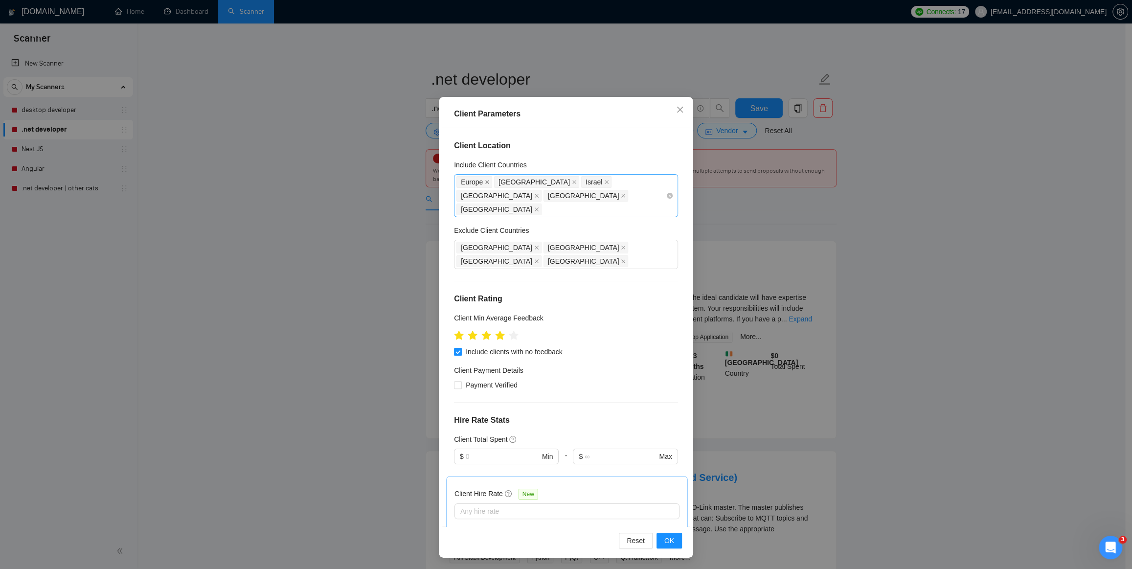
click at [485, 181] on icon "close" at bounding box center [487, 182] width 5 height 5
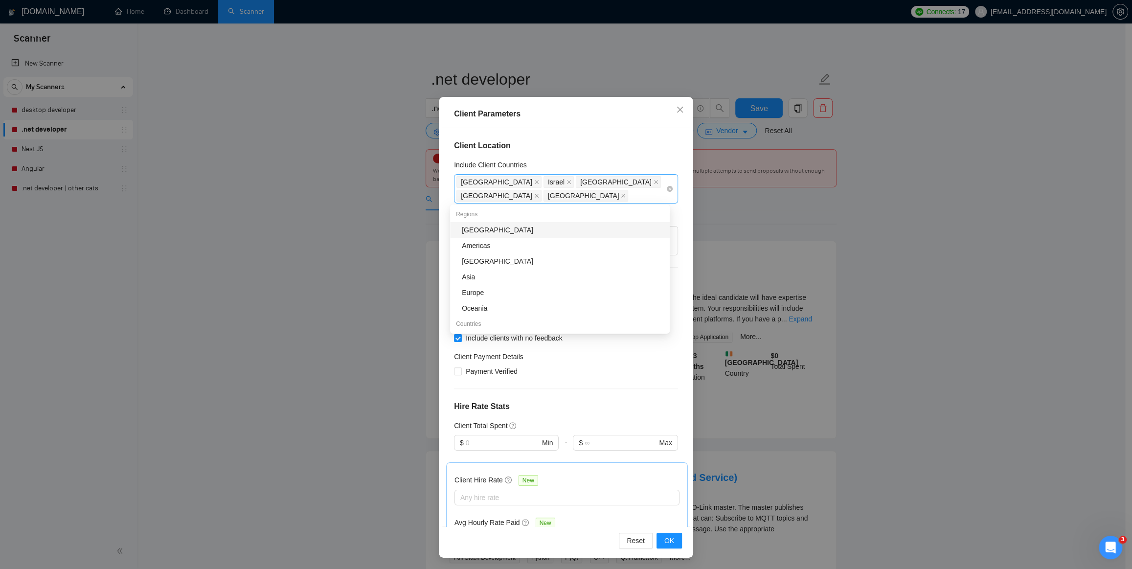
click at [515, 192] on div "United States Israel Australia Japan New Zealand" at bounding box center [561, 188] width 209 height 27
type input "19"
type input "Ge"
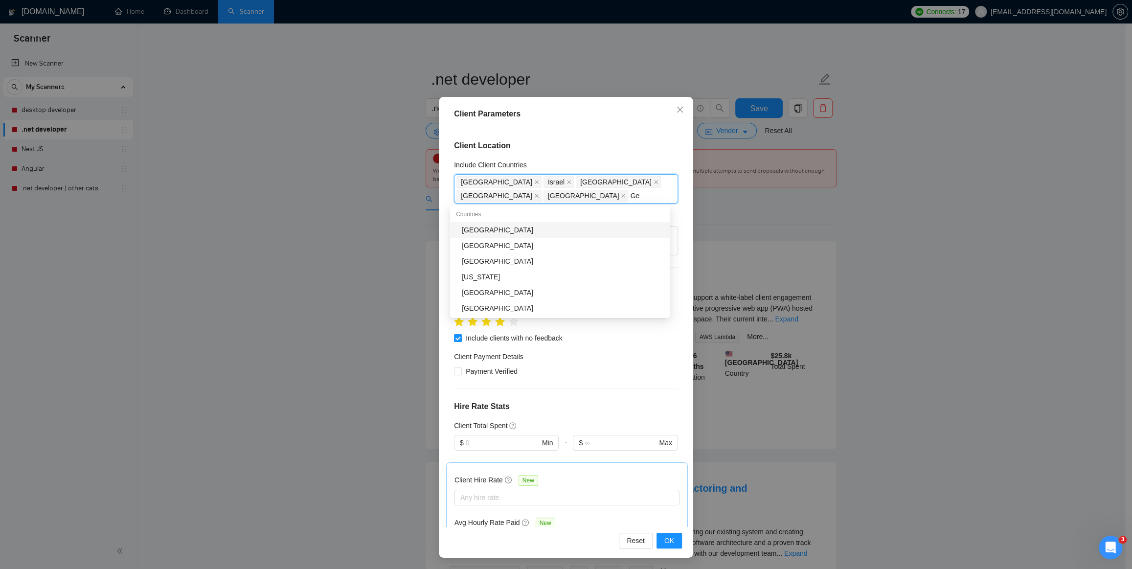
click at [492, 230] on div "Germany" at bounding box center [563, 230] width 202 height 11
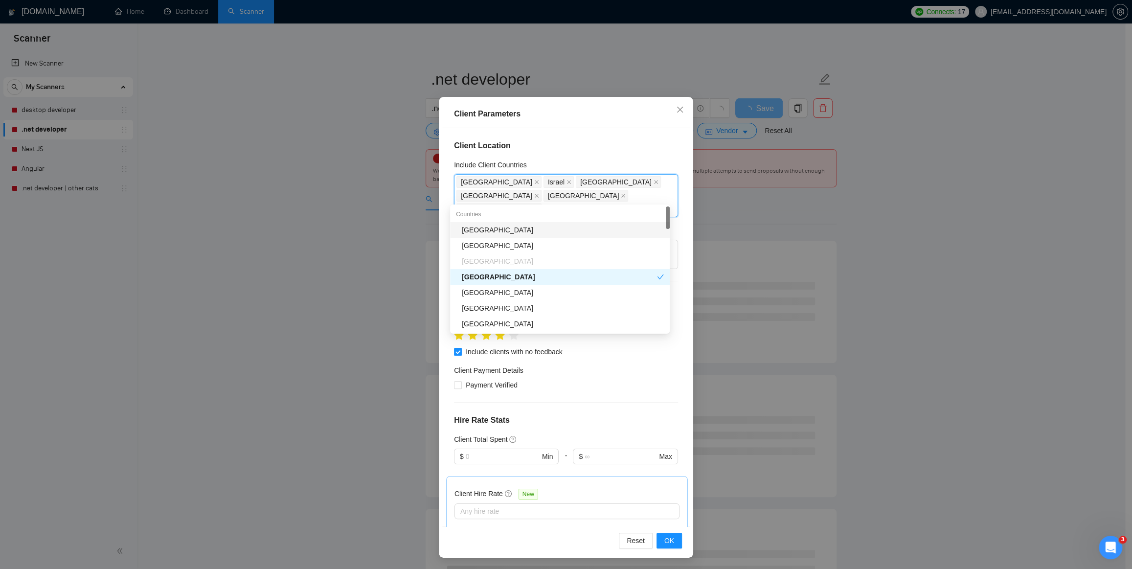
type input "Net"
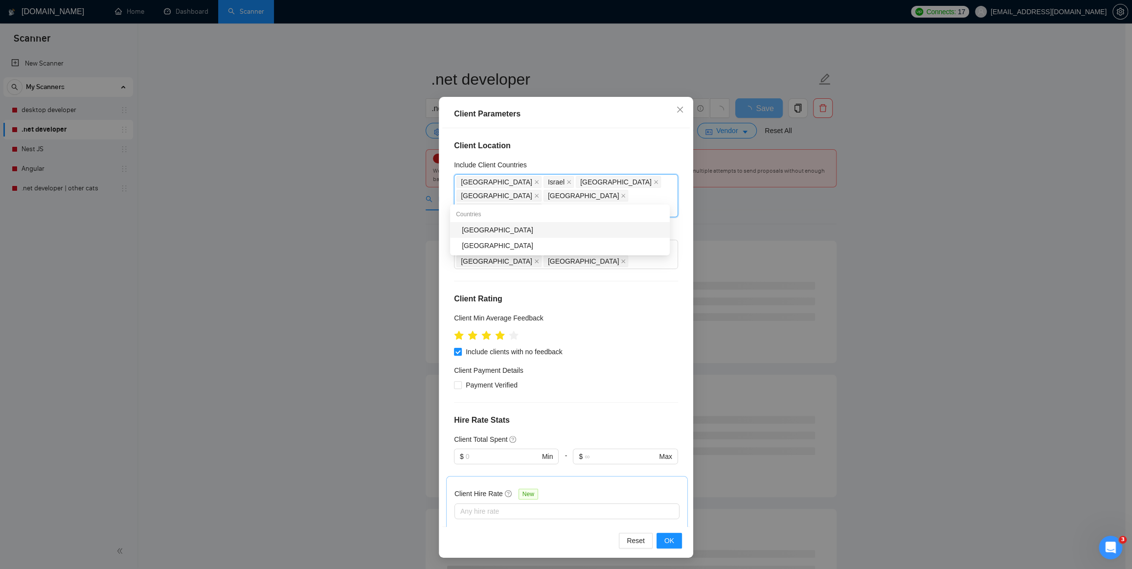
click at [492, 230] on div "Netherlands" at bounding box center [563, 230] width 202 height 11
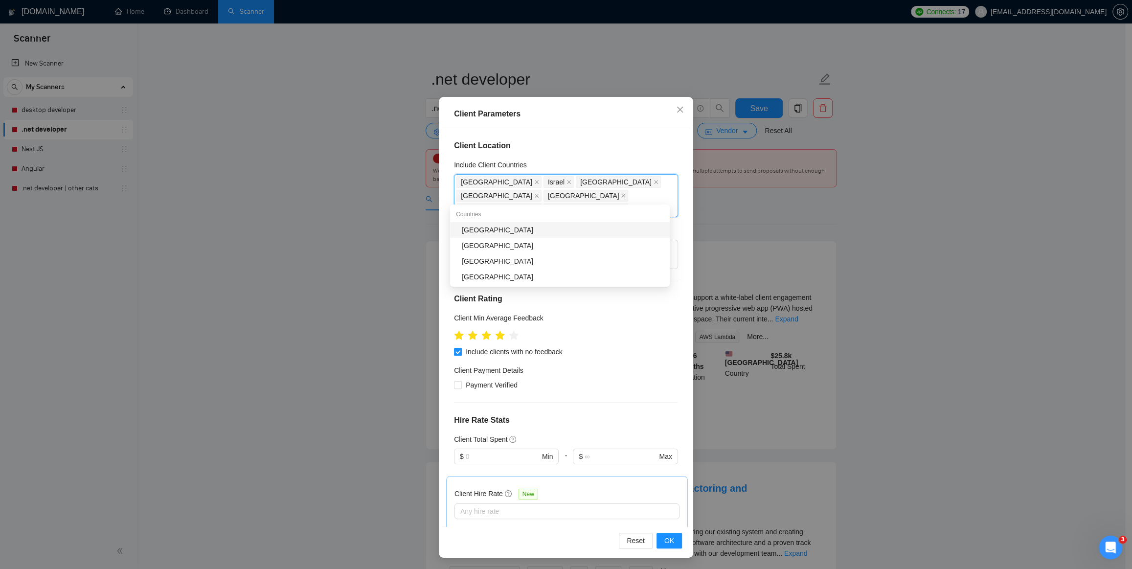
type input "Swe"
click at [489, 230] on div "Sweden" at bounding box center [563, 230] width 202 height 11
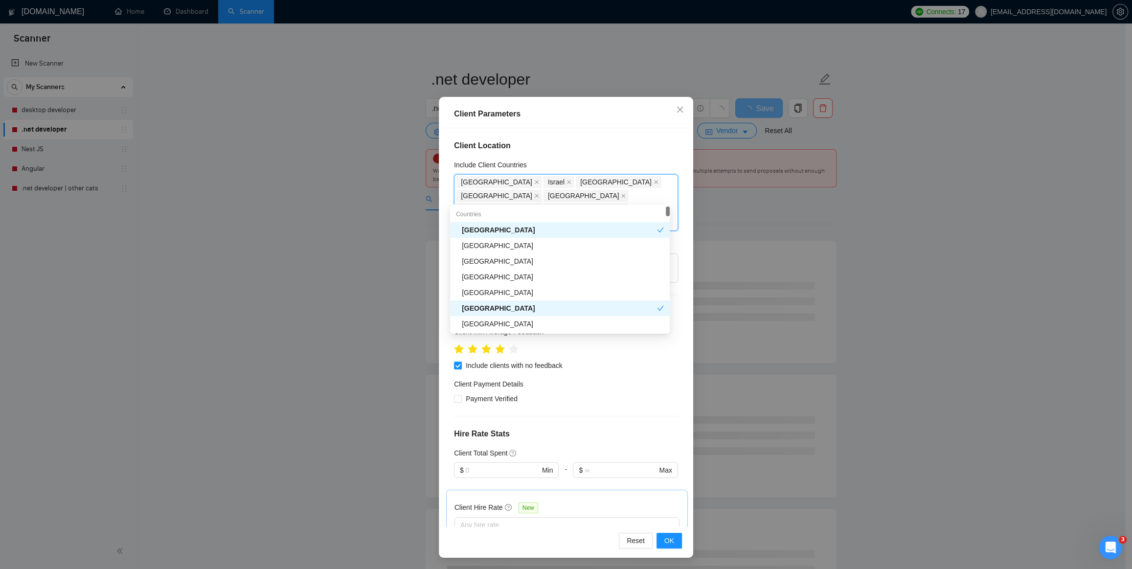
type input "De"
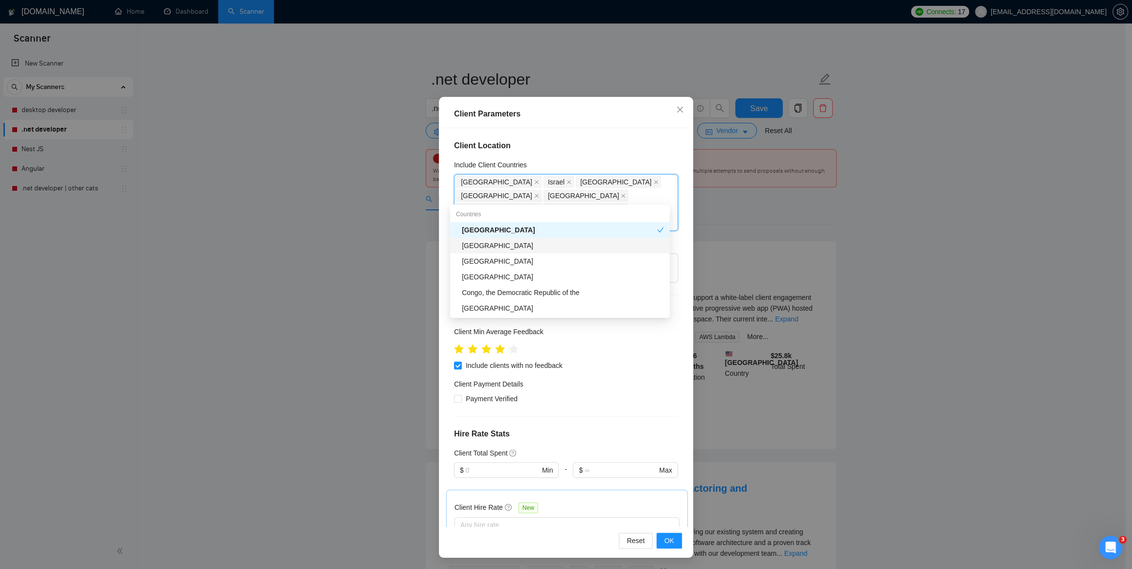
click at [503, 248] on div "Denmark" at bounding box center [563, 245] width 202 height 11
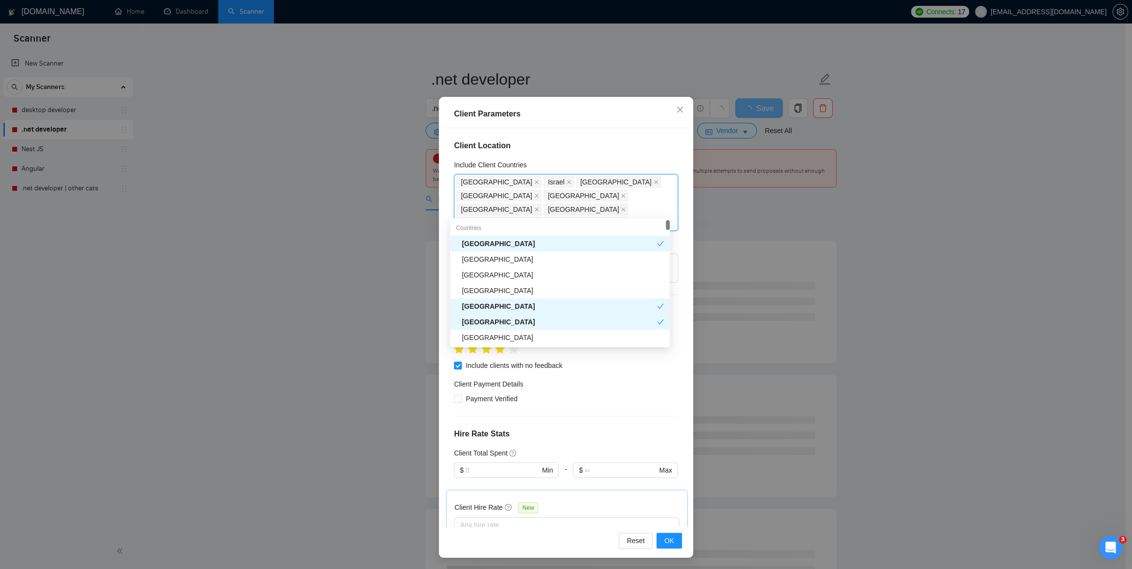
type input "Uni"
click at [501, 260] on div "United Kingdom" at bounding box center [563, 259] width 202 height 11
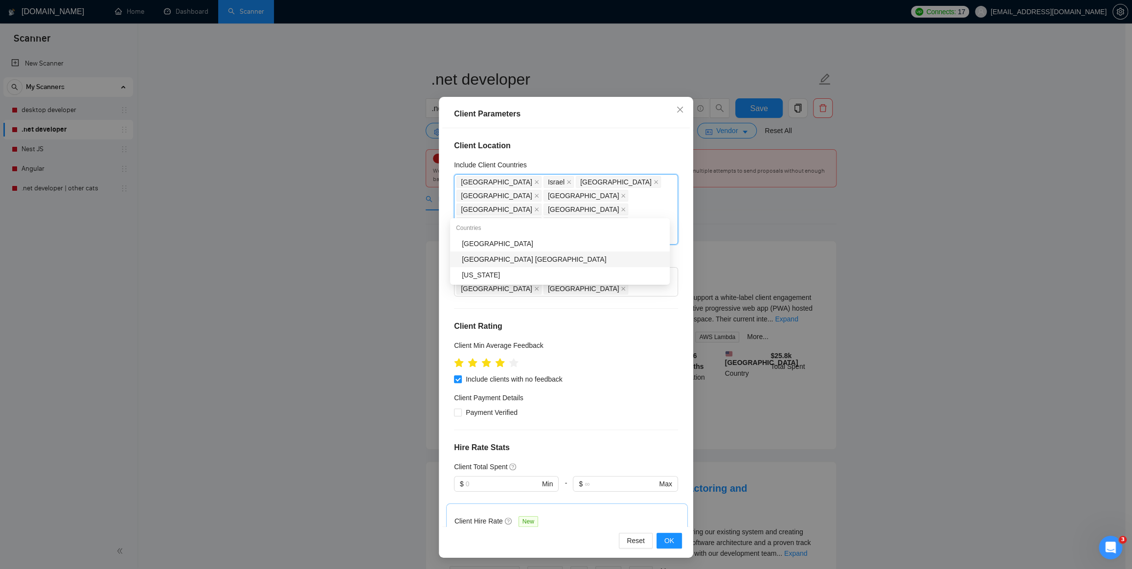
type input "Norw"
click at [505, 248] on div "Norway" at bounding box center [563, 243] width 202 height 11
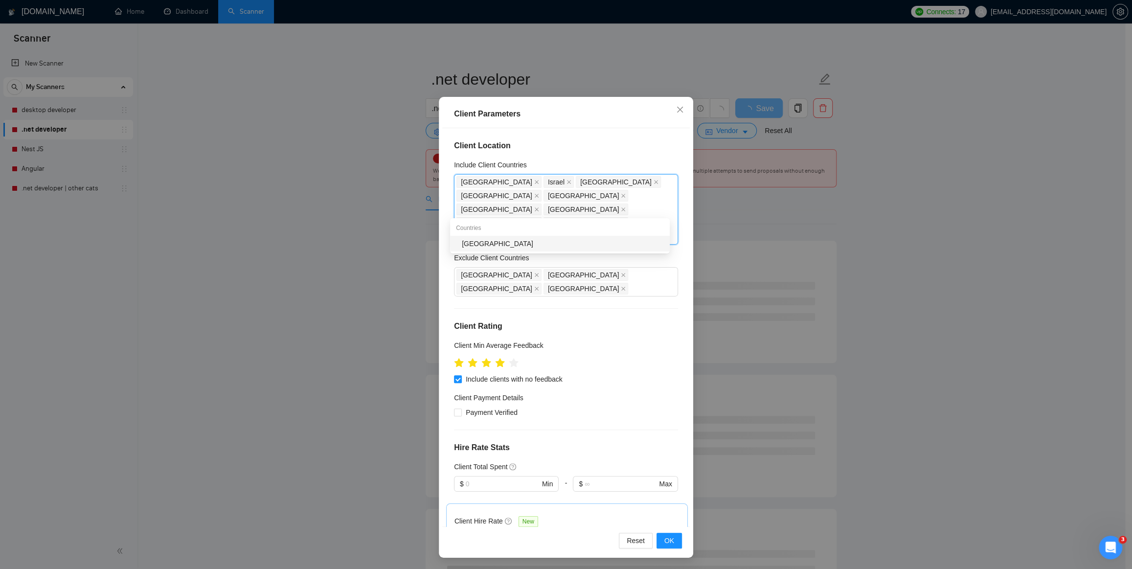
type input "Fran"
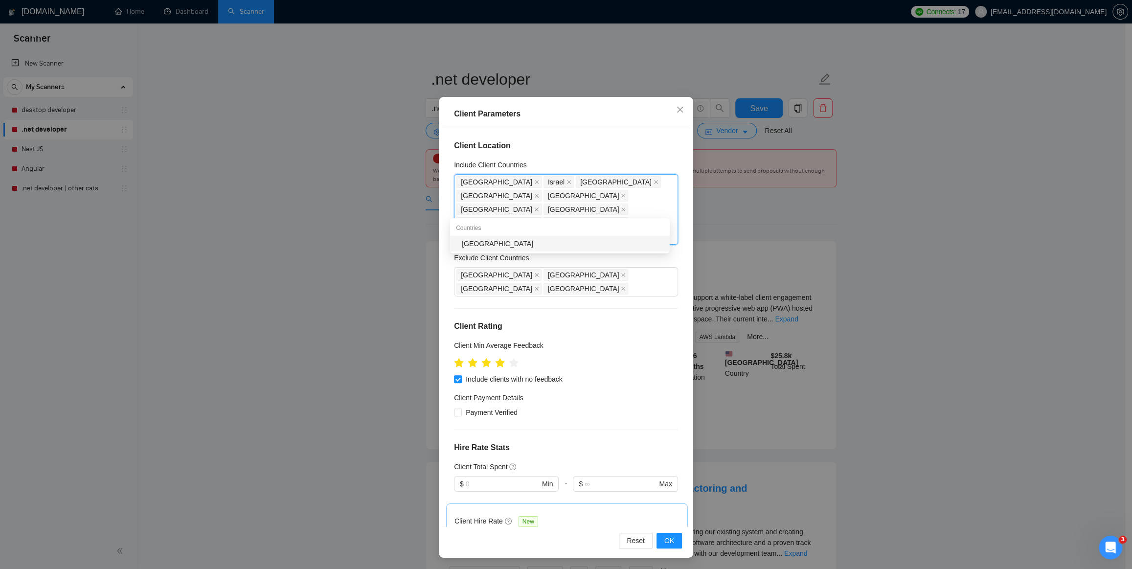
click at [505, 248] on div "[GEOGRAPHIC_DATA]" at bounding box center [563, 243] width 202 height 11
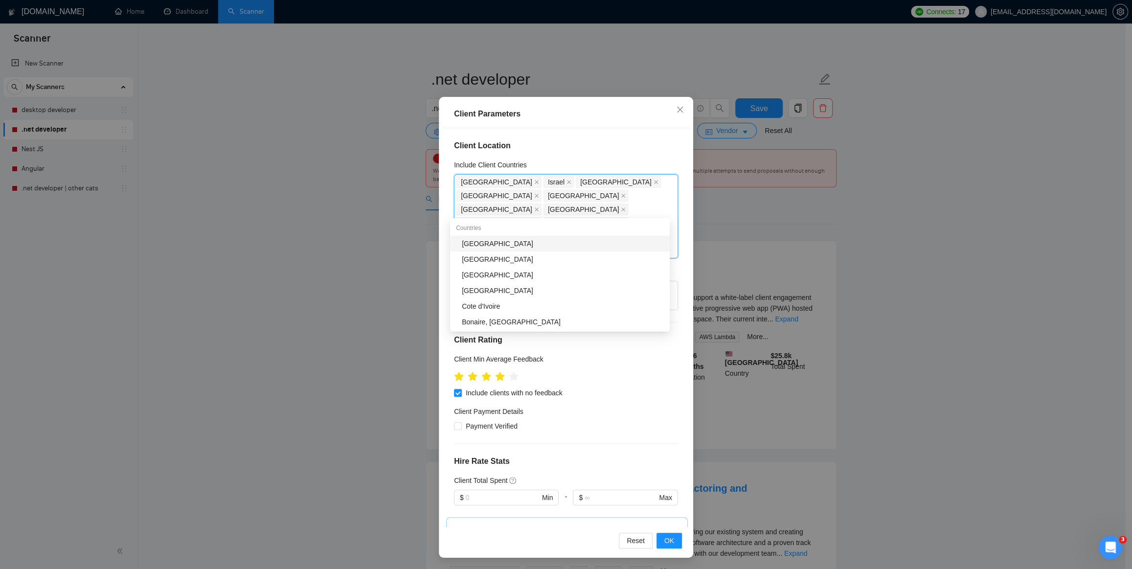
type input "Ire"
click at [505, 248] on div "Ireland" at bounding box center [563, 243] width 202 height 11
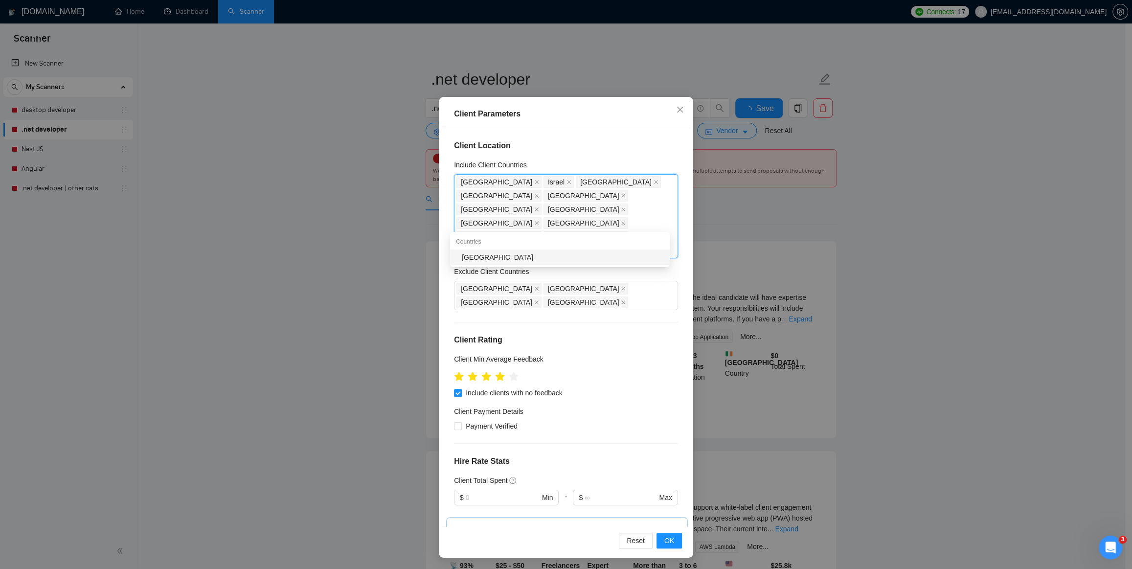
type input "Belg"
click at [485, 257] on div "Belgium" at bounding box center [563, 257] width 202 height 11
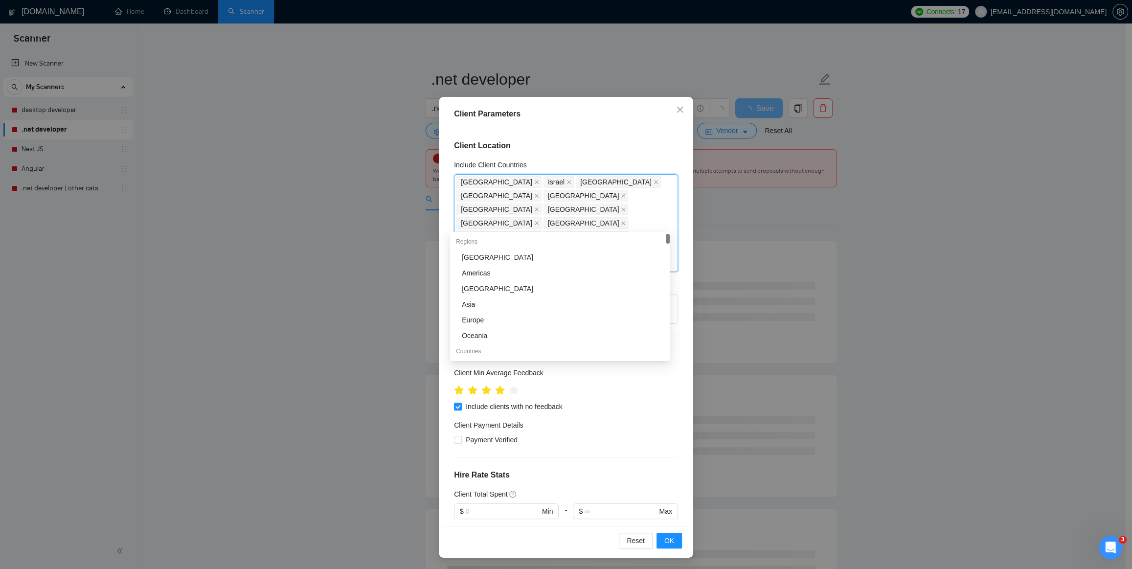
click at [378, 335] on div "Client Parameters Client Location Include Client Countries United States Israel…" at bounding box center [566, 284] width 1132 height 569
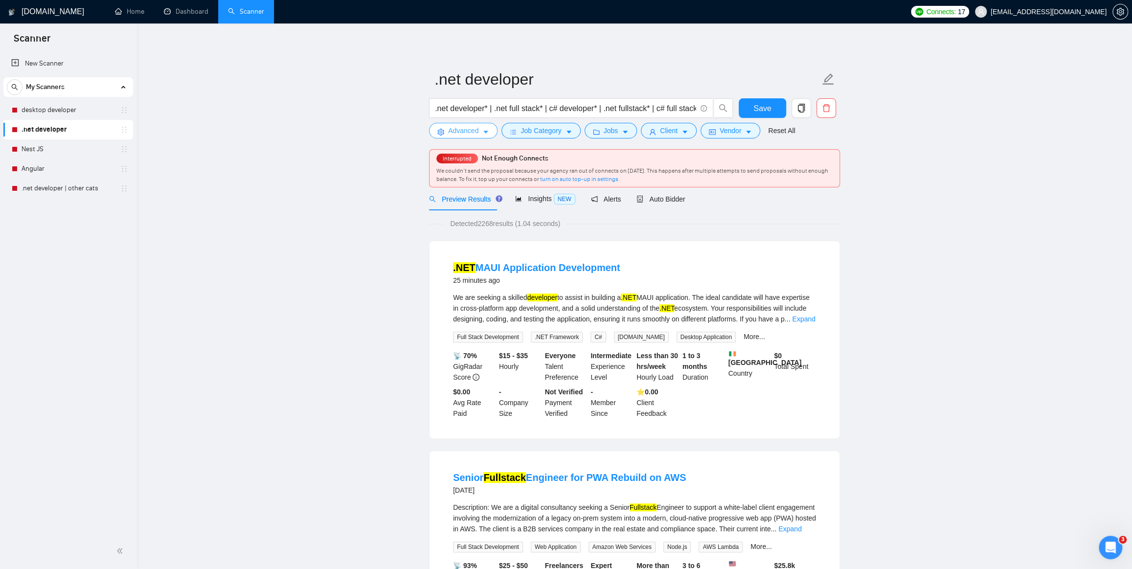
click at [469, 134] on span "Advanced" at bounding box center [463, 130] width 30 height 11
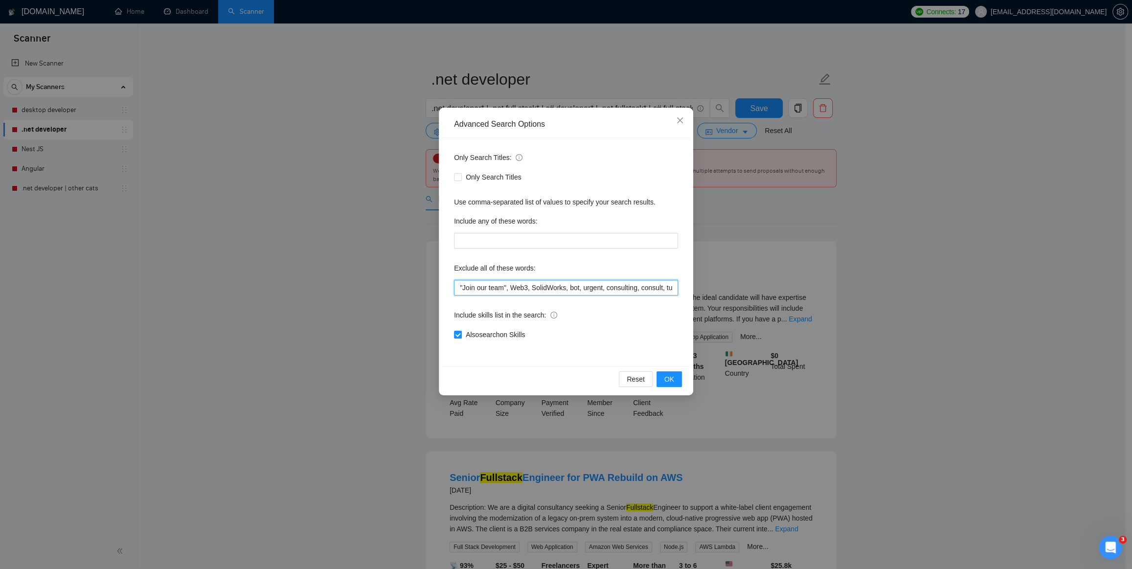
click at [597, 287] on input ""Join our team", Web3, SolidWorks, bot, urgent, consulting, consult, tutor, tea…" at bounding box center [566, 288] width 224 height 16
click at [676, 288] on input ""Join our team", Web3, SolidWorks, bot, urgent, consulting, consult, tutor, tea…" at bounding box center [566, 288] width 224 height 16
click at [673, 289] on input ""Join our team", Web3, SolidWorks, bot, urgent, consulting, consult, tutor, tea…" at bounding box center [566, 288] width 224 height 16
click at [674, 287] on input ""Join our team", Web3, SolidWorks, bot, urgent, consulting, consult, tutor, tea…" at bounding box center [566, 288] width 224 height 16
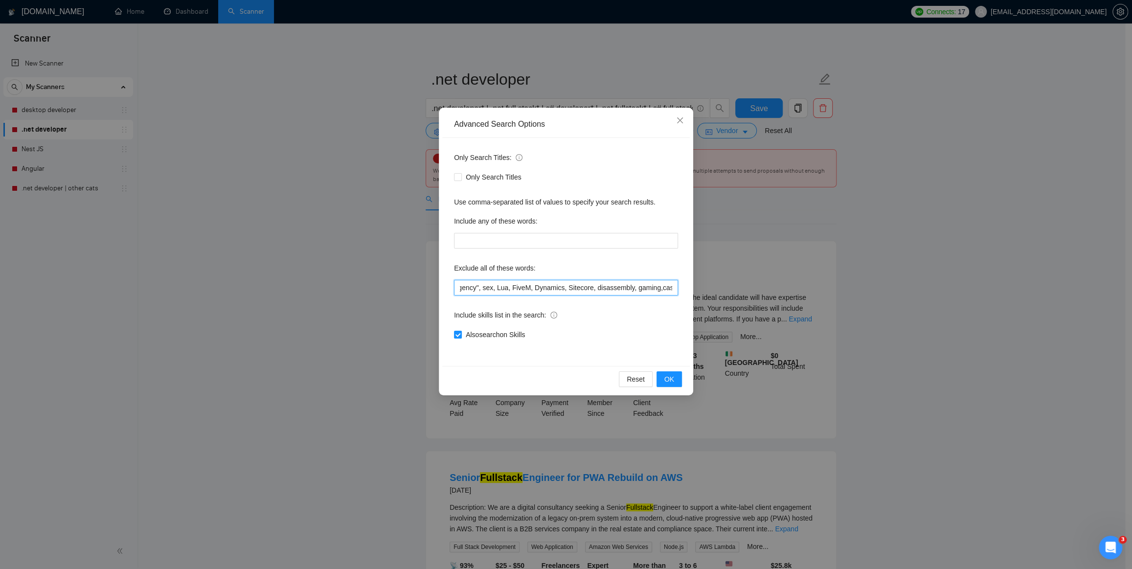
click at [674, 288] on input ""Join our team", Web3, SolidWorks, bot, urgent, consulting, consult, tutor, tea…" at bounding box center [566, 288] width 224 height 16
click at [672, 288] on input ""Join our team", Web3, SolidWorks, bot, urgent, consulting, consult, tutor, tea…" at bounding box center [566, 288] width 224 height 16
drag, startPoint x: 672, startPoint y: 288, endPoint x: 631, endPoint y: 280, distance: 41.8
click at [672, 288] on input ""Join our team", Web3, SolidWorks, bot, urgent, consulting, consult, tutor, tea…" at bounding box center [566, 288] width 224 height 16
click at [621, 288] on input ""Join our team", Web3, SolidWorks, bot, urgent, consulting, consult, tutor, tea…" at bounding box center [566, 288] width 224 height 16
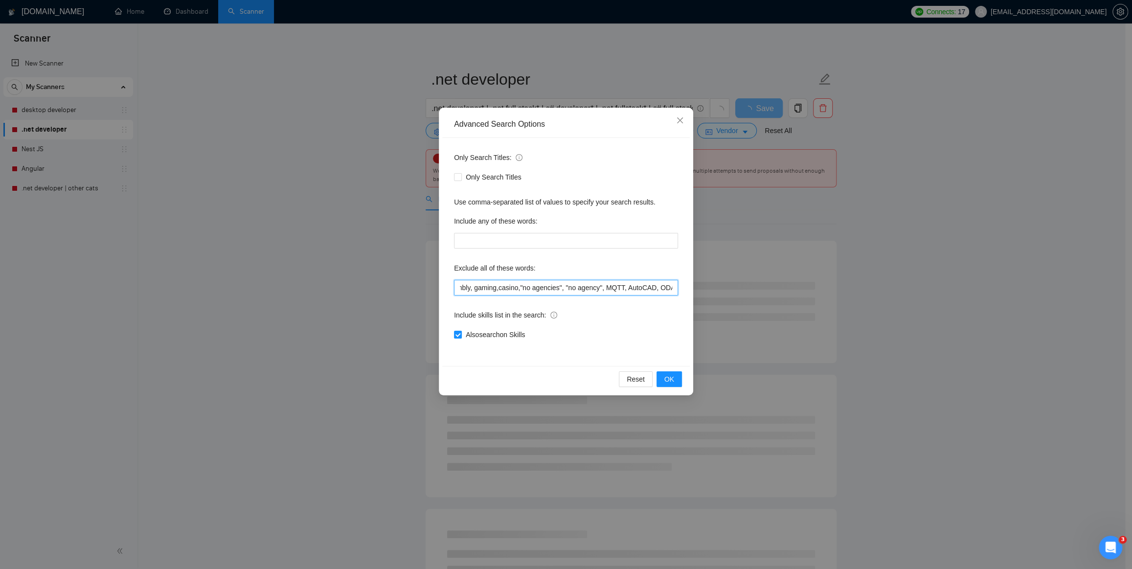
scroll to position [0, 633]
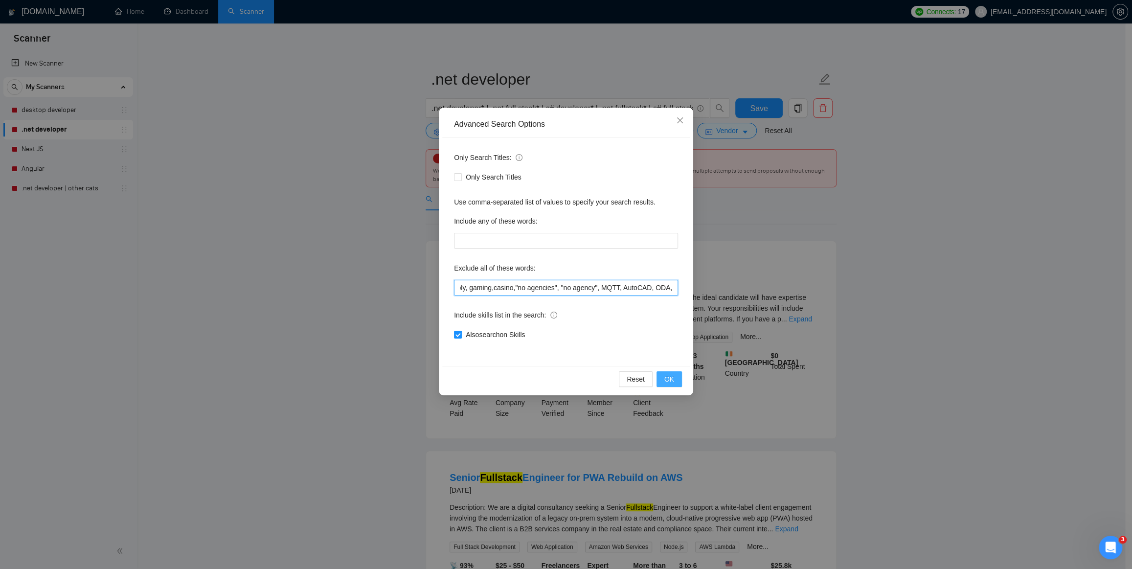
type input ""Join our team", Web3, SolidWorks, bot, urgent, consulting, consult, tutor, tea…"
click at [671, 378] on span "OK" at bounding box center [670, 379] width 10 height 11
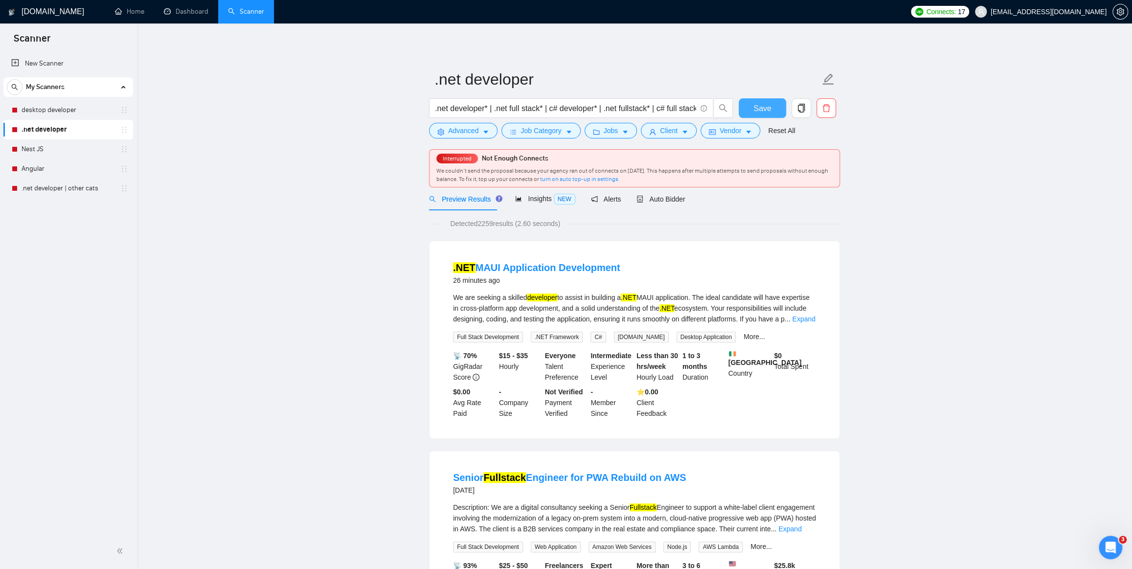
click at [762, 105] on span "Save" at bounding box center [763, 108] width 18 height 12
drag, startPoint x: 757, startPoint y: 105, endPoint x: 488, endPoint y: 138, distance: 270.6
click at [756, 105] on span "Save" at bounding box center [763, 108] width 18 height 12
click at [48, 150] on link "Nest JS" at bounding box center [68, 149] width 93 height 20
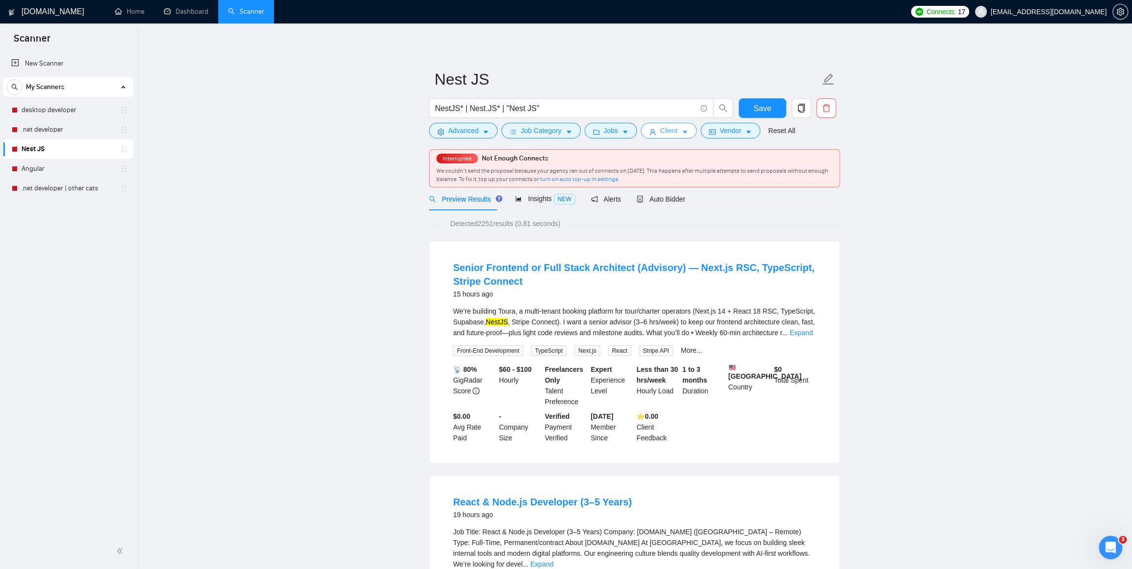
click at [672, 132] on span "Client" at bounding box center [669, 130] width 18 height 11
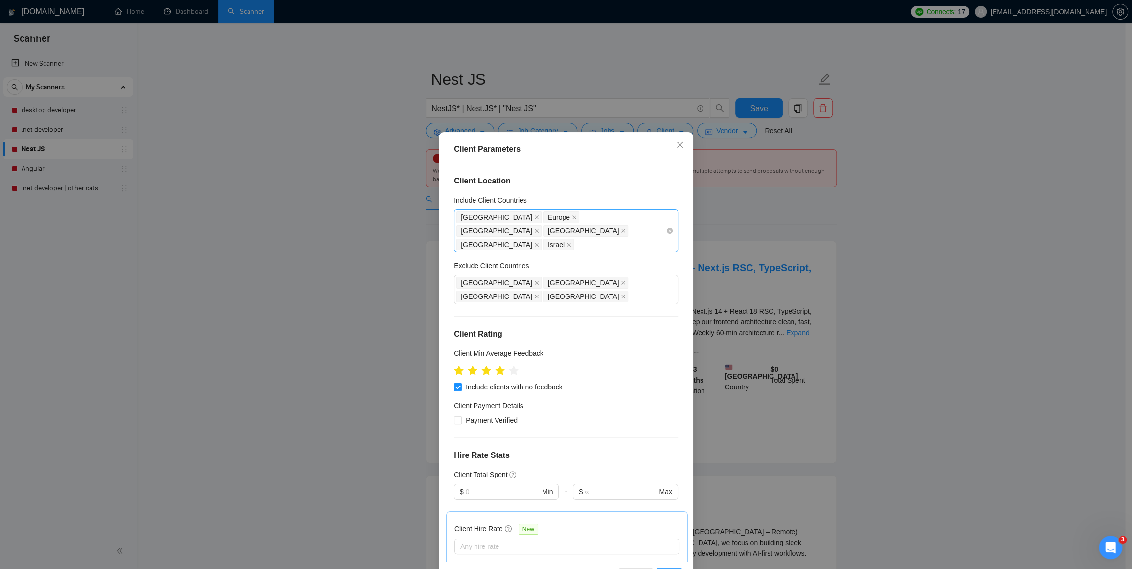
click at [521, 231] on div "United States Europe Australia New Zealand Japan Israel" at bounding box center [561, 230] width 209 height 41
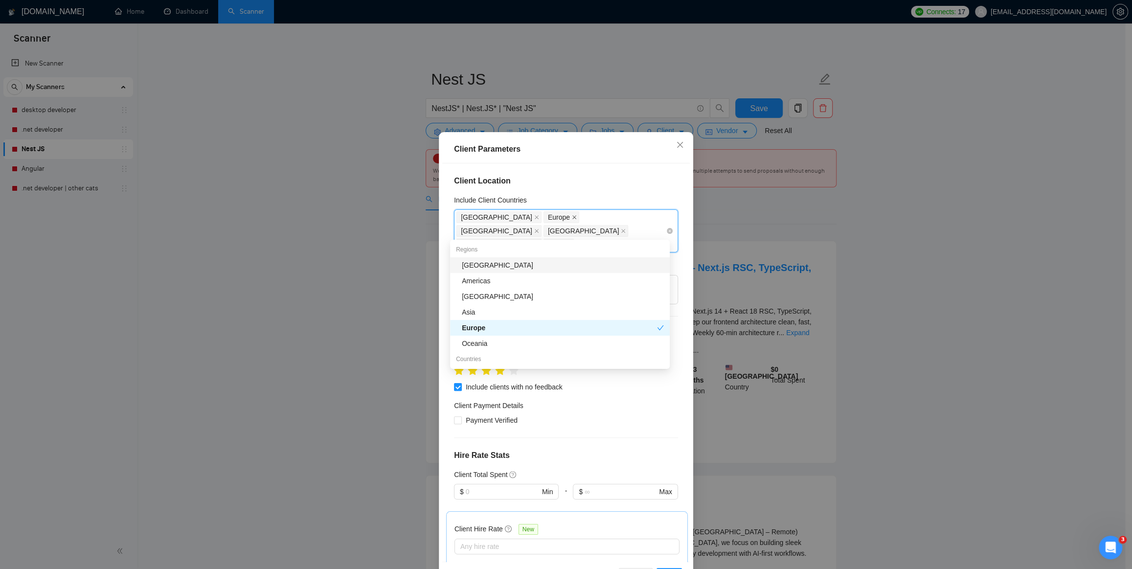
click at [572, 219] on icon "close" at bounding box center [574, 217] width 5 height 5
type input "GERM"
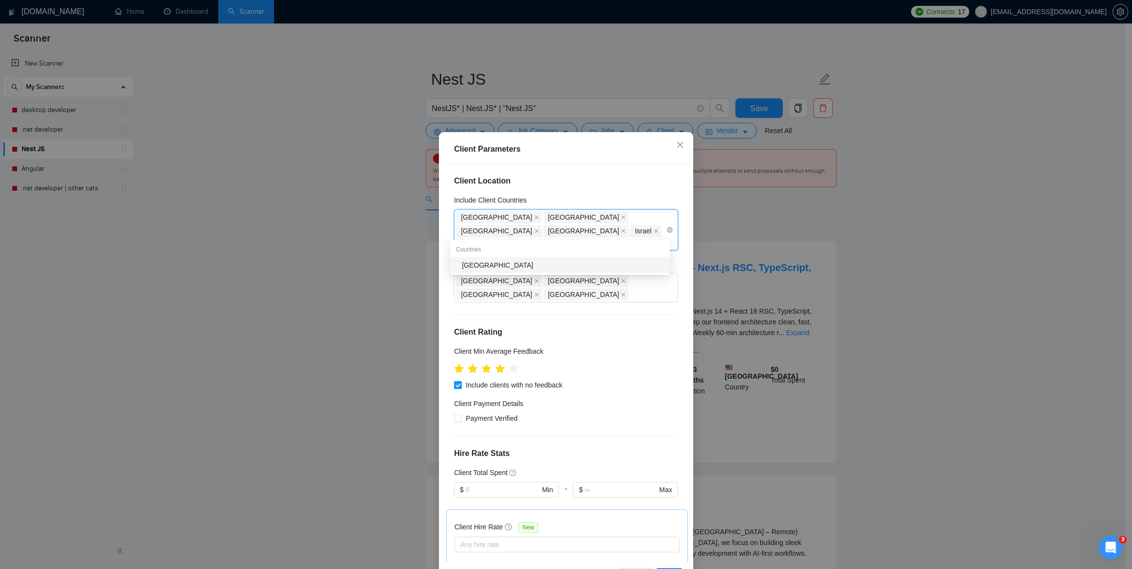
click at [521, 267] on div "Germany" at bounding box center [563, 265] width 202 height 11
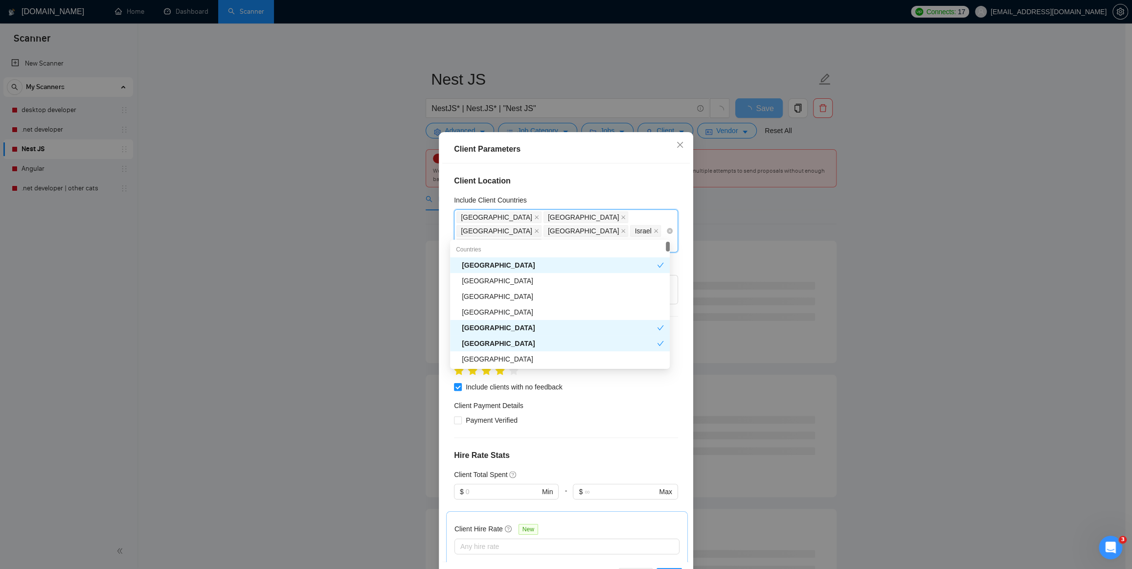
type input "Uni"
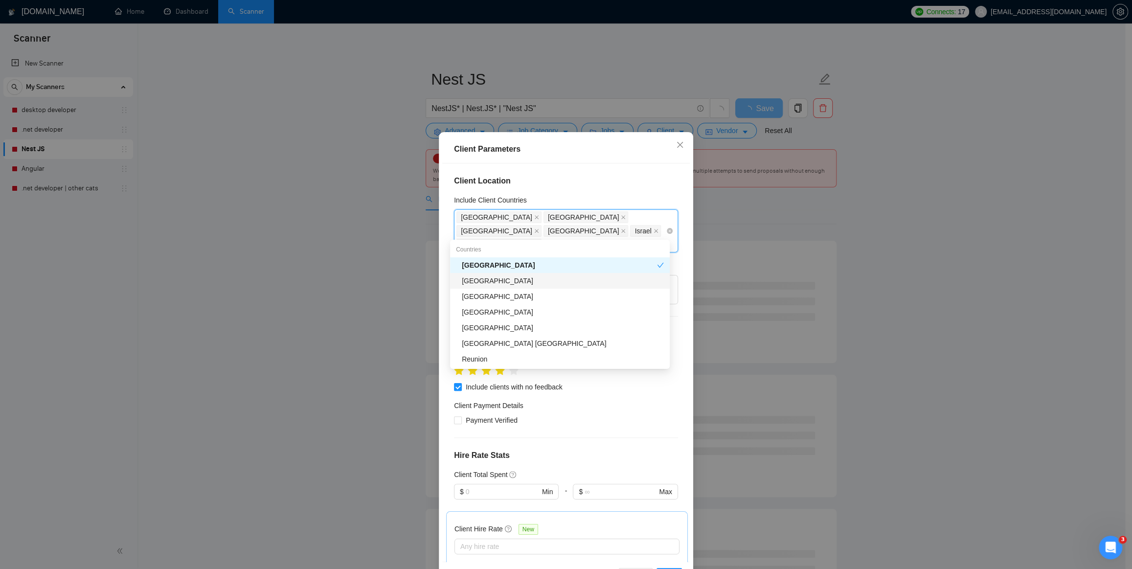
click at [548, 279] on div "United Kingdom" at bounding box center [563, 281] width 202 height 11
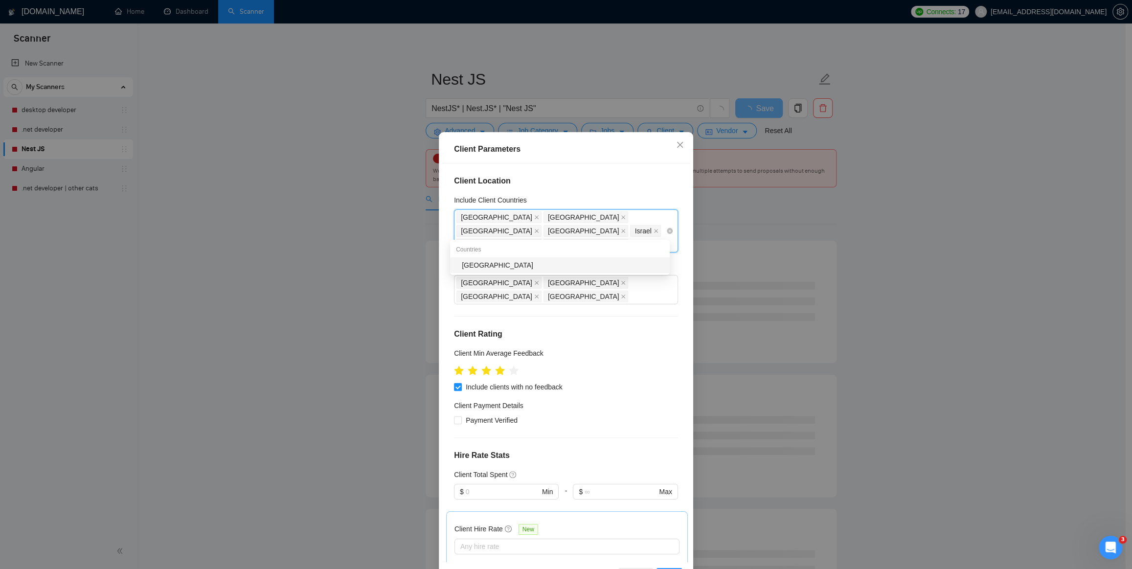
type input "[GEOGRAPHIC_DATA]"
click at [612, 269] on div "[GEOGRAPHIC_DATA]" at bounding box center [563, 265] width 202 height 11
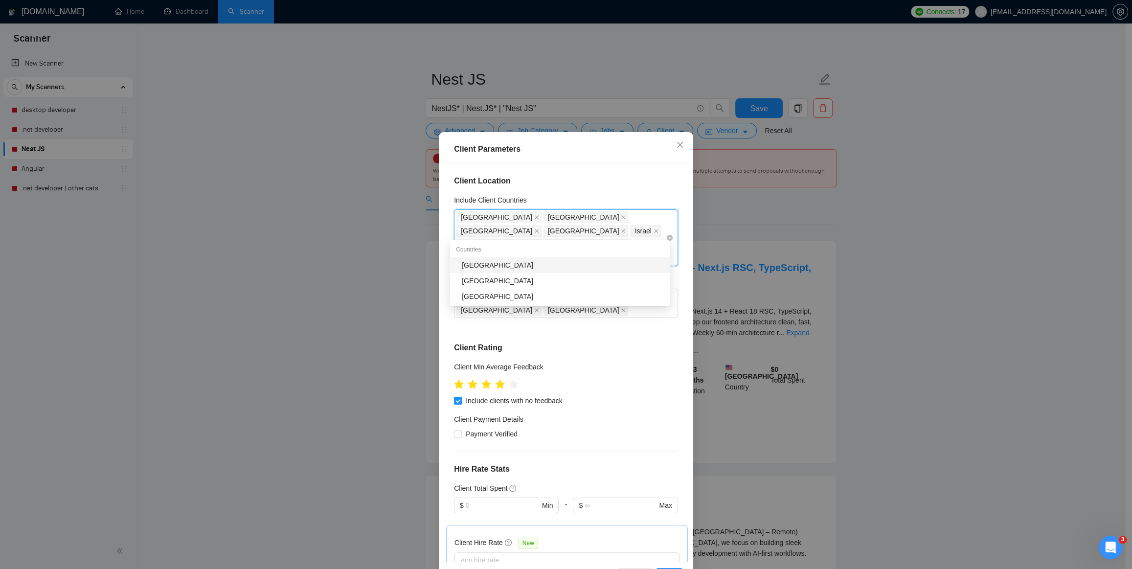
type input "Belg"
click at [614, 269] on div "Belgium" at bounding box center [563, 265] width 202 height 11
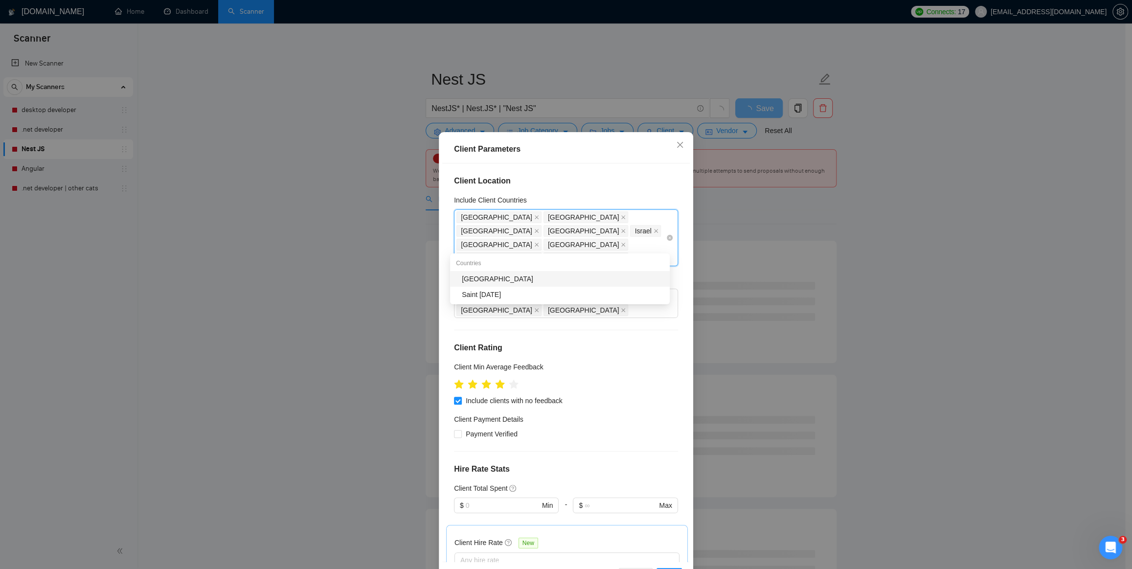
type input "Lux"
click at [604, 284] on div "Luxembourg" at bounding box center [560, 279] width 220 height 16
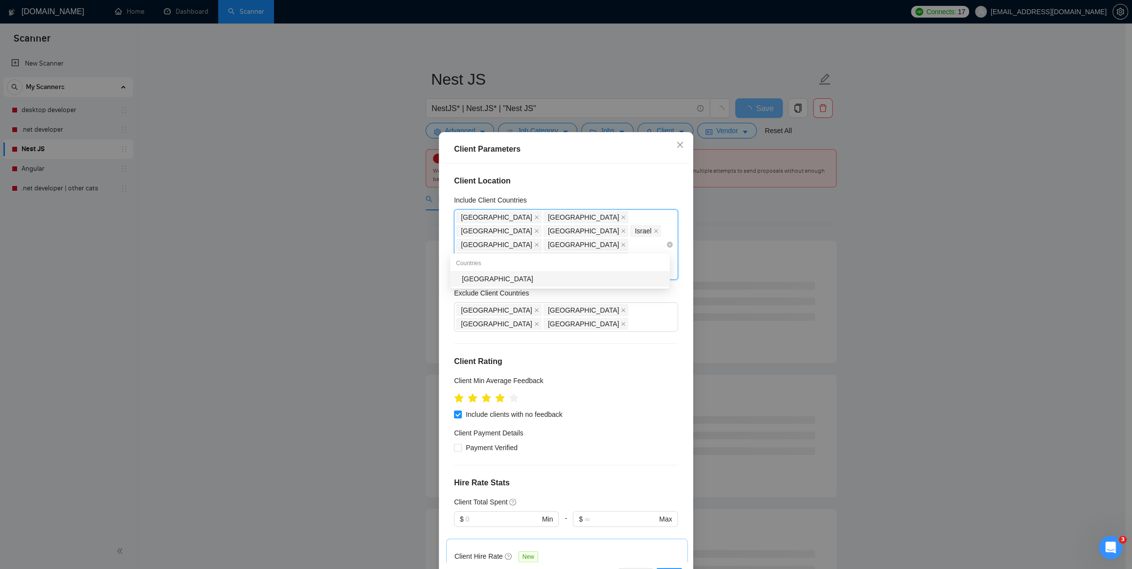
type input "Swed"
click at [604, 284] on div "Sweden" at bounding box center [560, 279] width 220 height 16
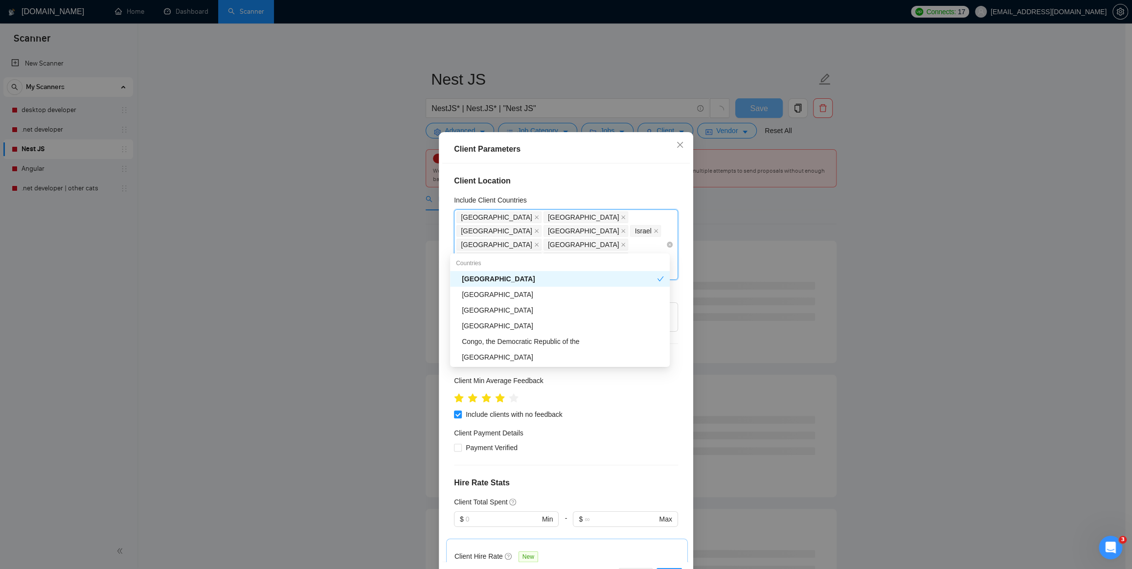
type input "Den"
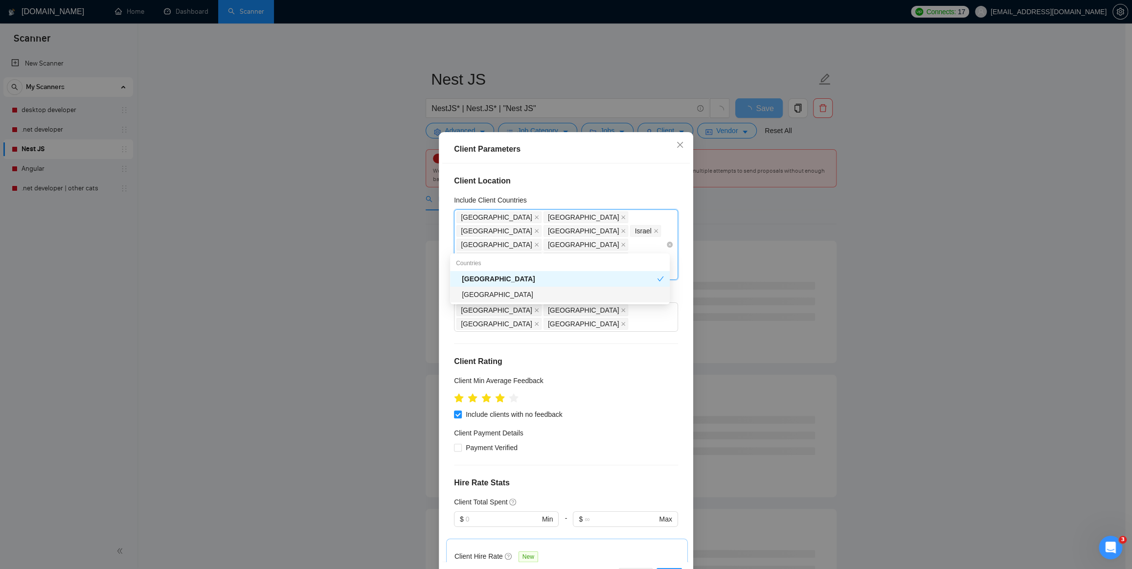
click at [604, 295] on div "Denmark" at bounding box center [563, 294] width 202 height 11
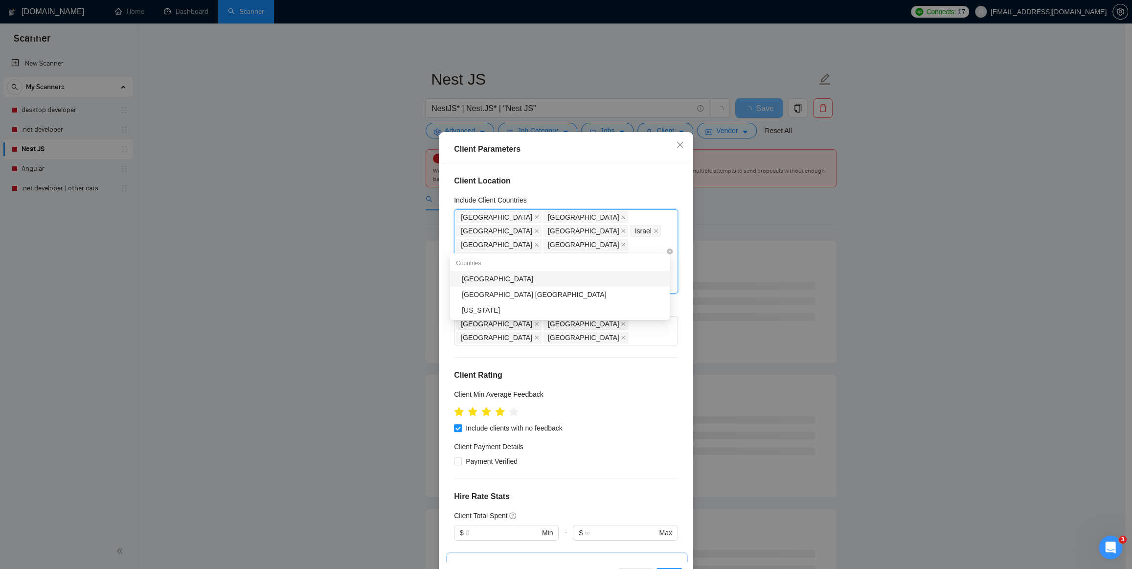
type input "Norw"
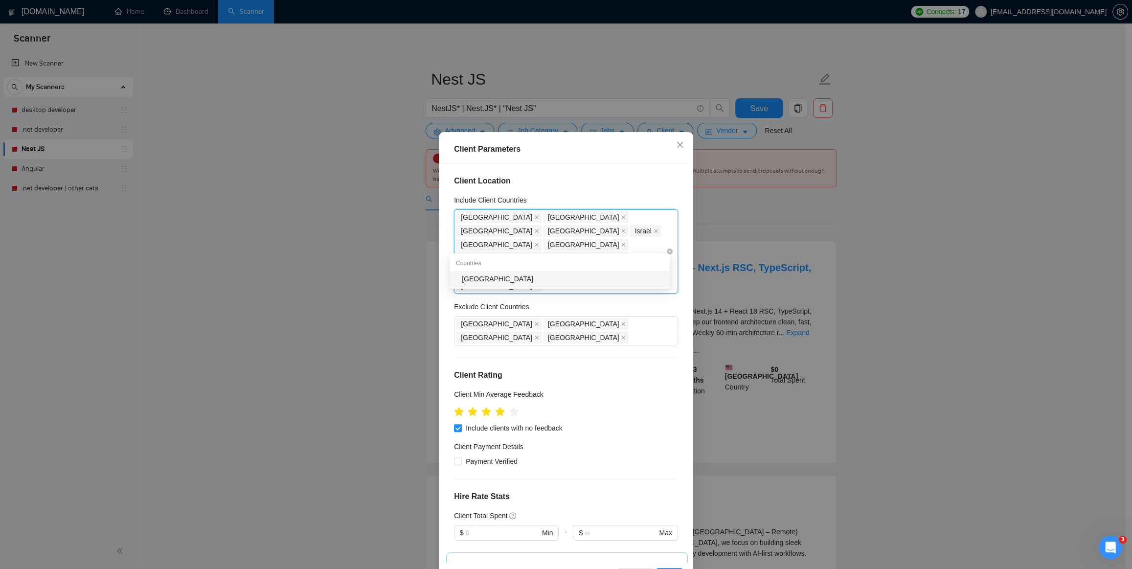
click at [610, 282] on div "Norway" at bounding box center [563, 279] width 202 height 11
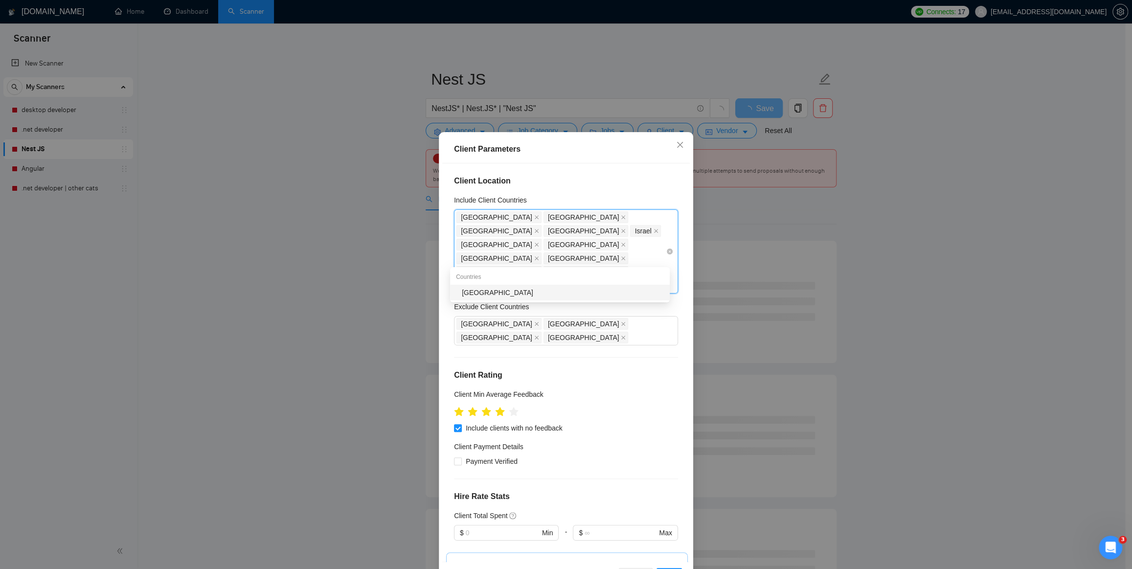
type input "Finl"
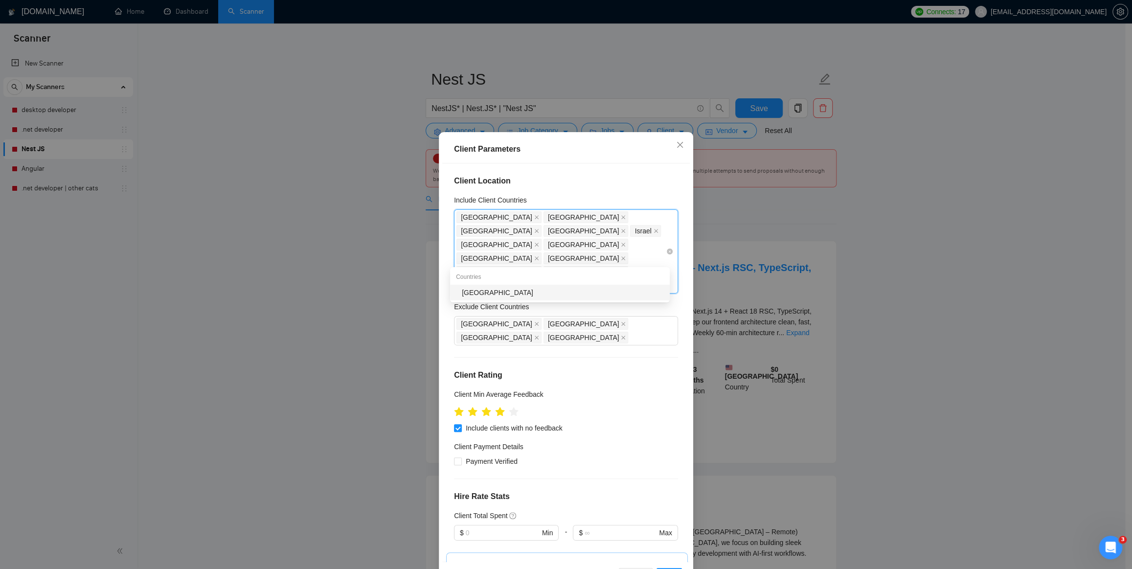
click at [614, 296] on div "Finland" at bounding box center [563, 292] width 202 height 11
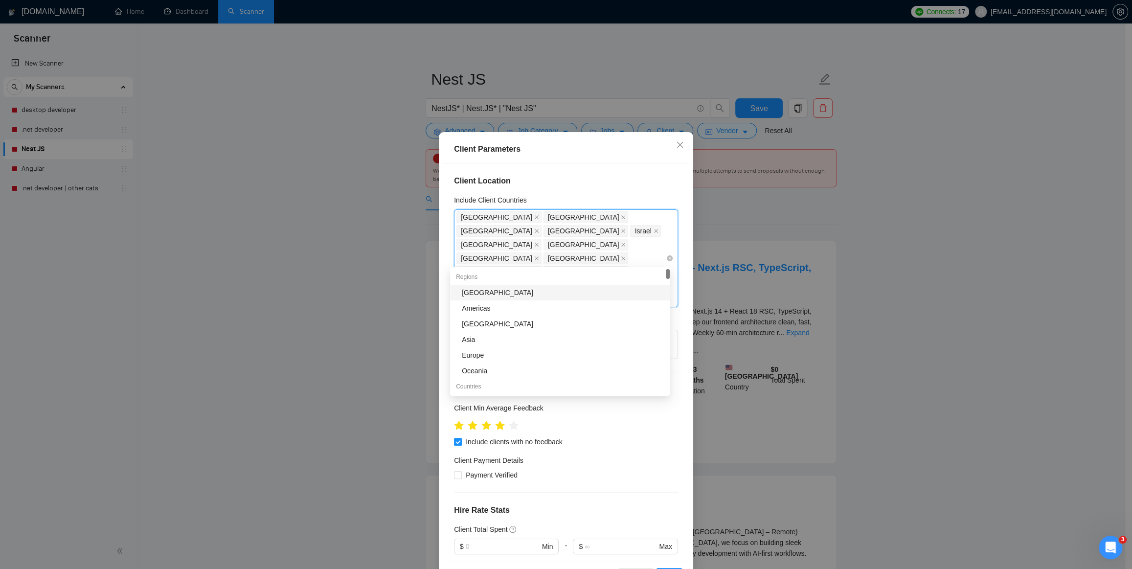
click at [614, 190] on div "Client Location Include Client Countries United States Australia New Zealand Ja…" at bounding box center [566, 362] width 248 height 398
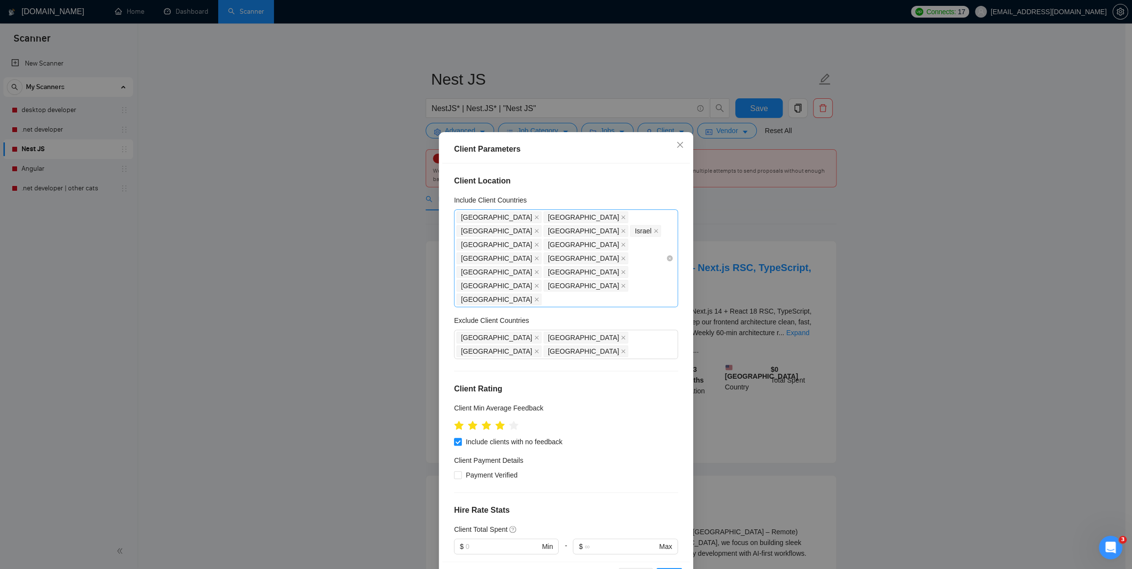
scroll to position [89, 0]
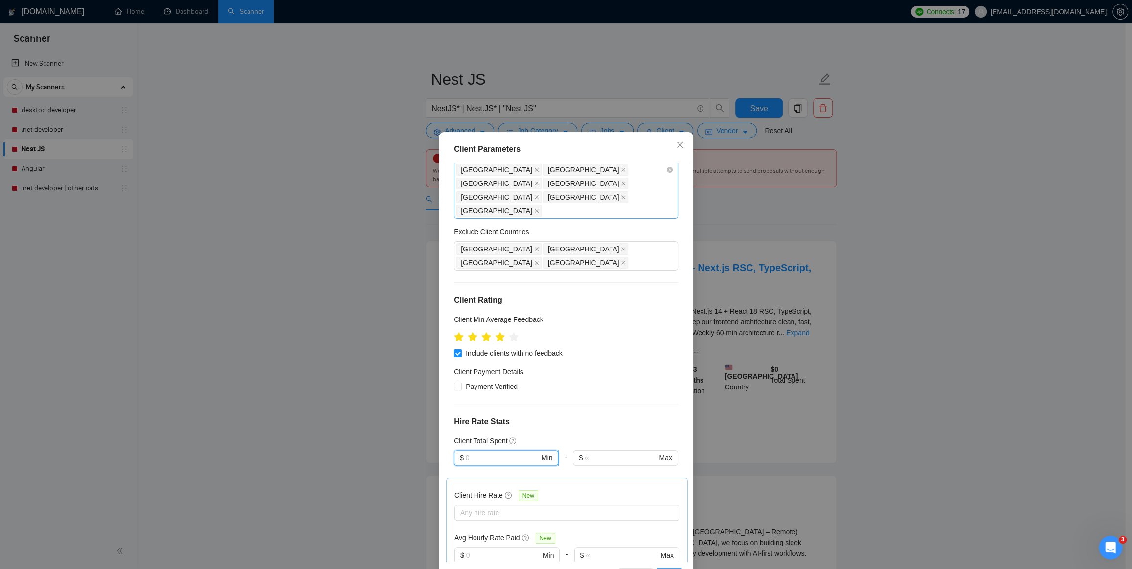
click at [466, 453] on input "text" at bounding box center [503, 458] width 74 height 11
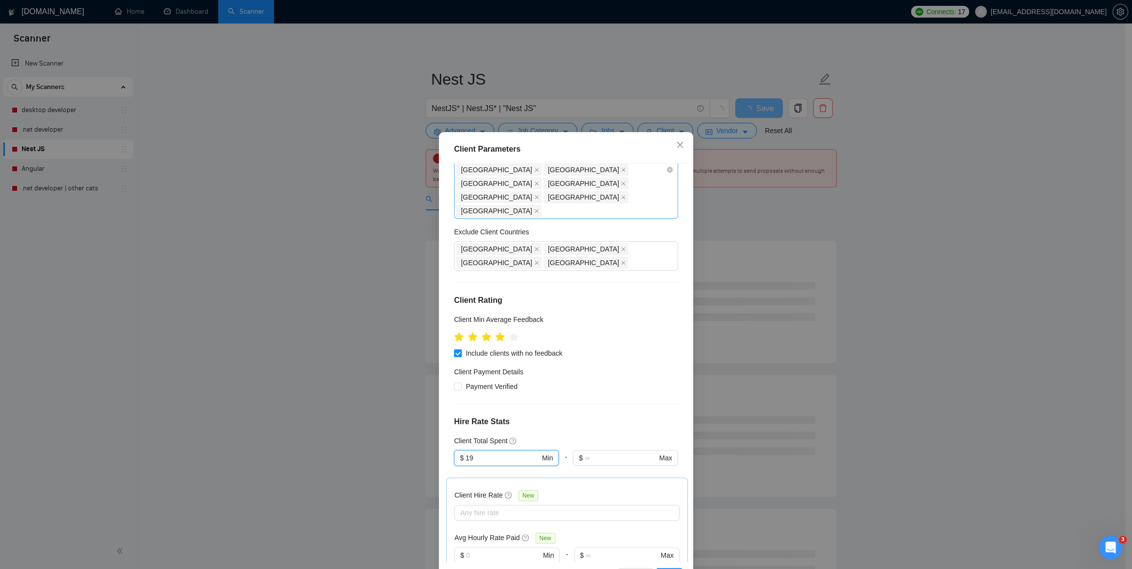
type input "1"
click at [558, 378] on div "Client Location Include Client Countries United States Australia New Zealand Ja…" at bounding box center [566, 362] width 248 height 398
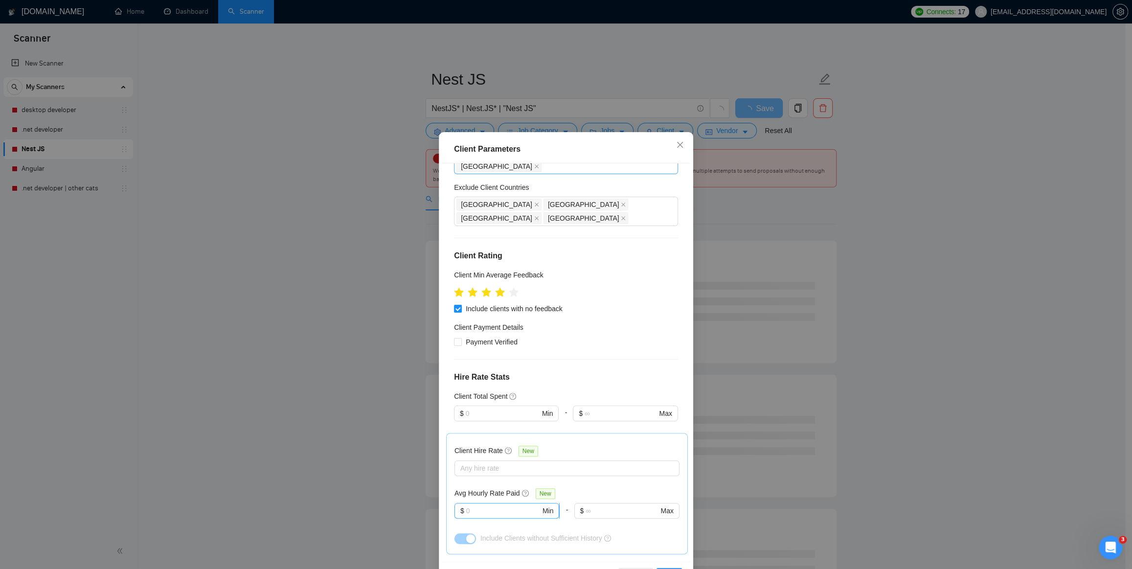
click at [509, 505] on input "text" at bounding box center [503, 510] width 74 height 11
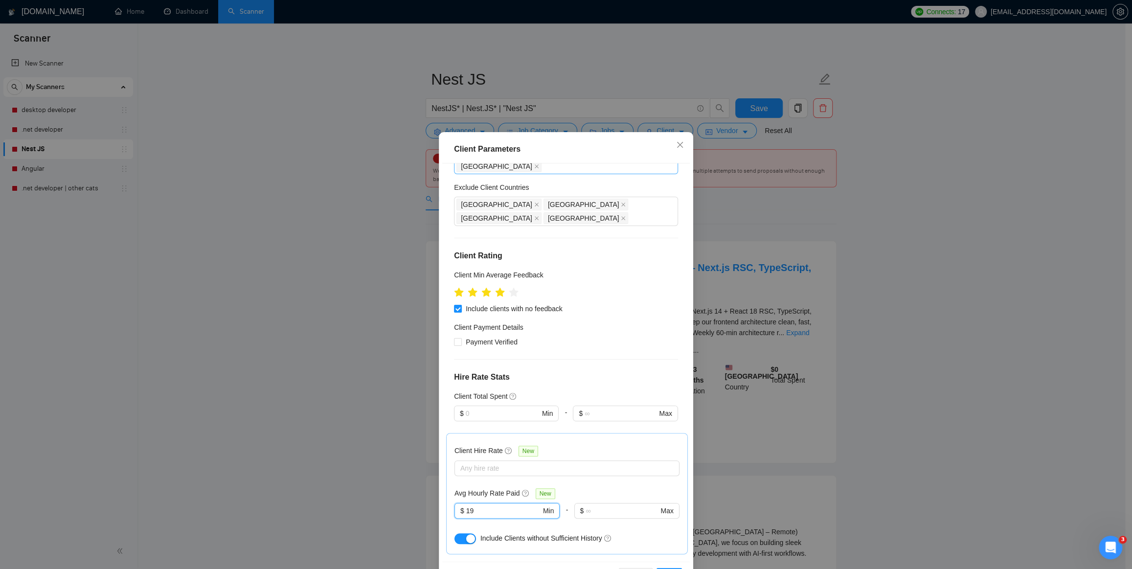
type input "19"
click at [571, 371] on h4 "Hire Rate Stats" at bounding box center [566, 377] width 224 height 12
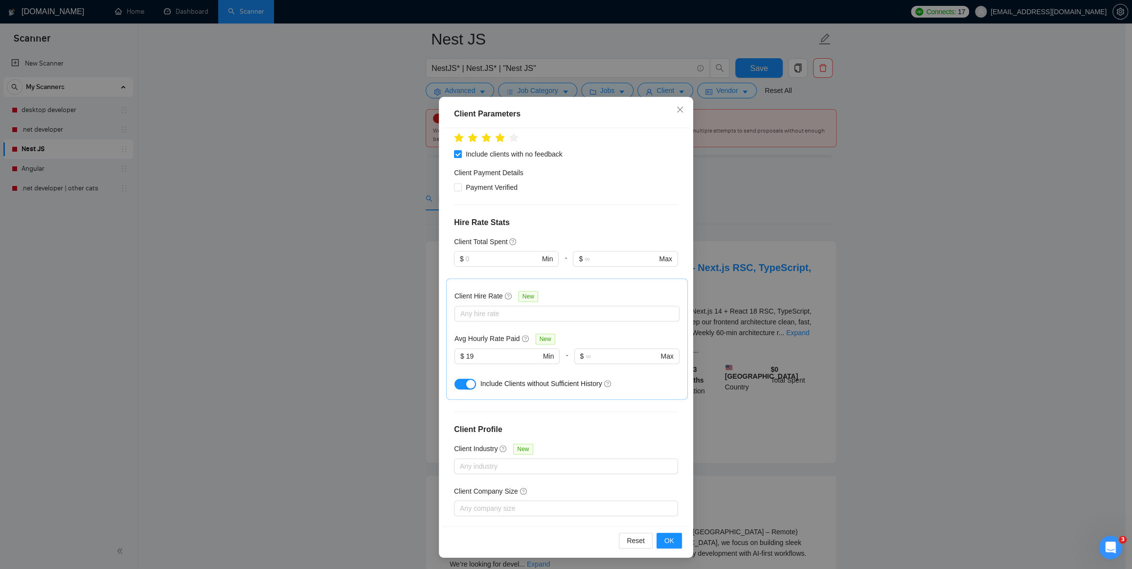
scroll to position [44, 0]
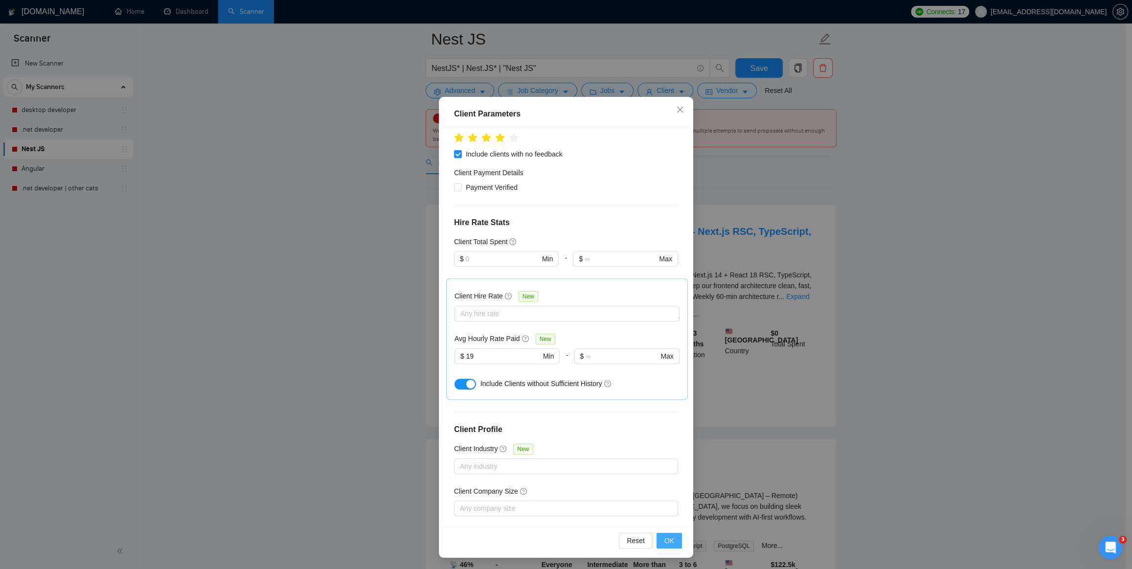
click at [673, 540] on button "OK" at bounding box center [669, 541] width 25 height 16
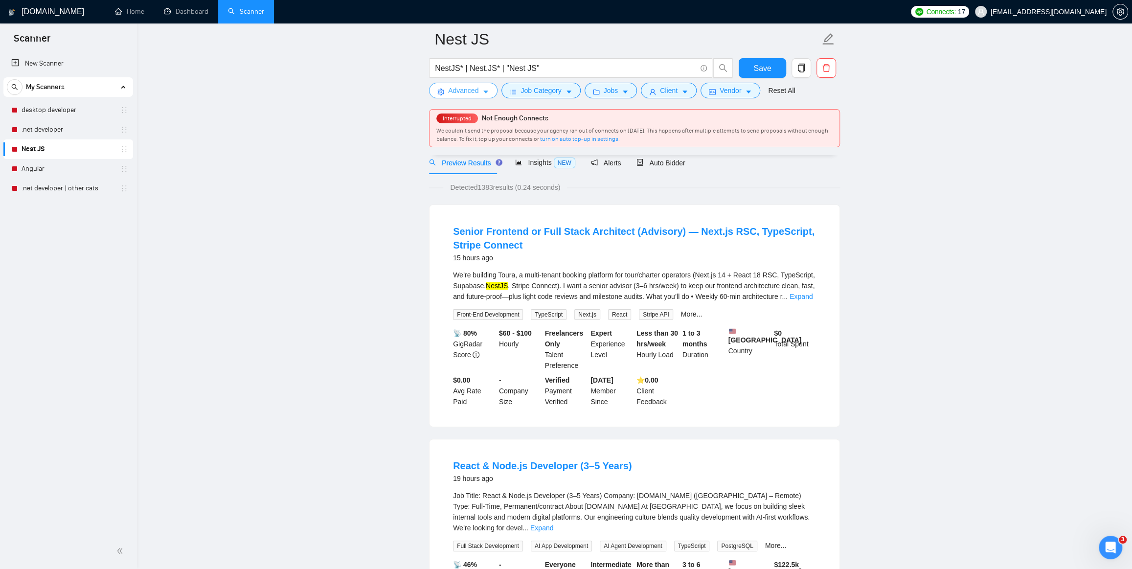
click at [465, 90] on span "Advanced" at bounding box center [463, 90] width 30 height 11
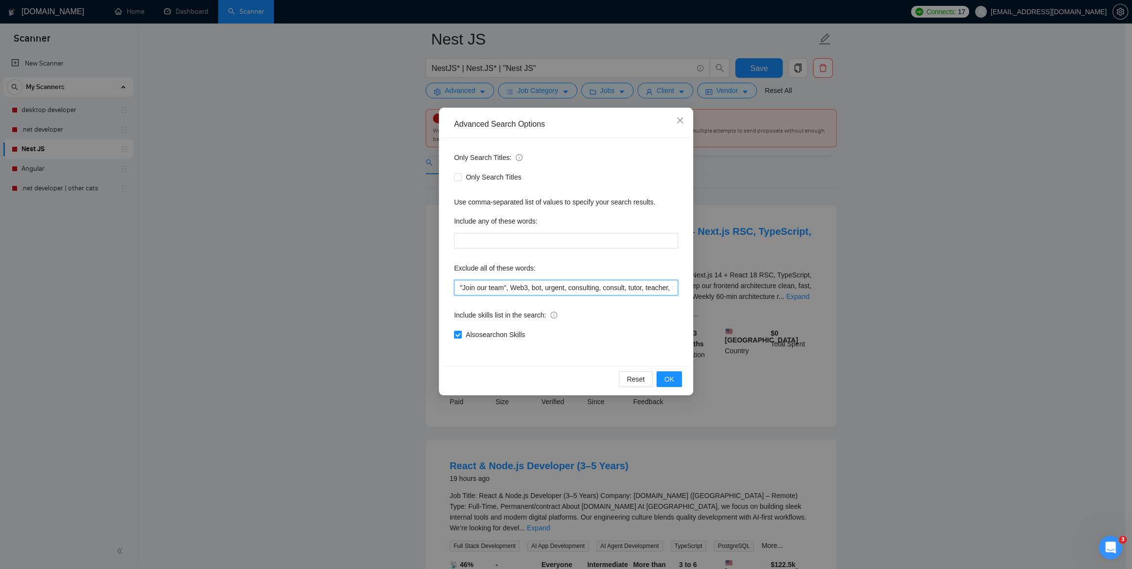
click at [605, 281] on input ""Join our team", Web3, bot, urgent, consulting, consult, tutor, teacher, mentor…" at bounding box center [566, 288] width 224 height 16
click at [674, 287] on input ""Join our team", Web3, bot, urgent, consulting, consult, tutor, teacher, mentor…" at bounding box center [566, 288] width 224 height 16
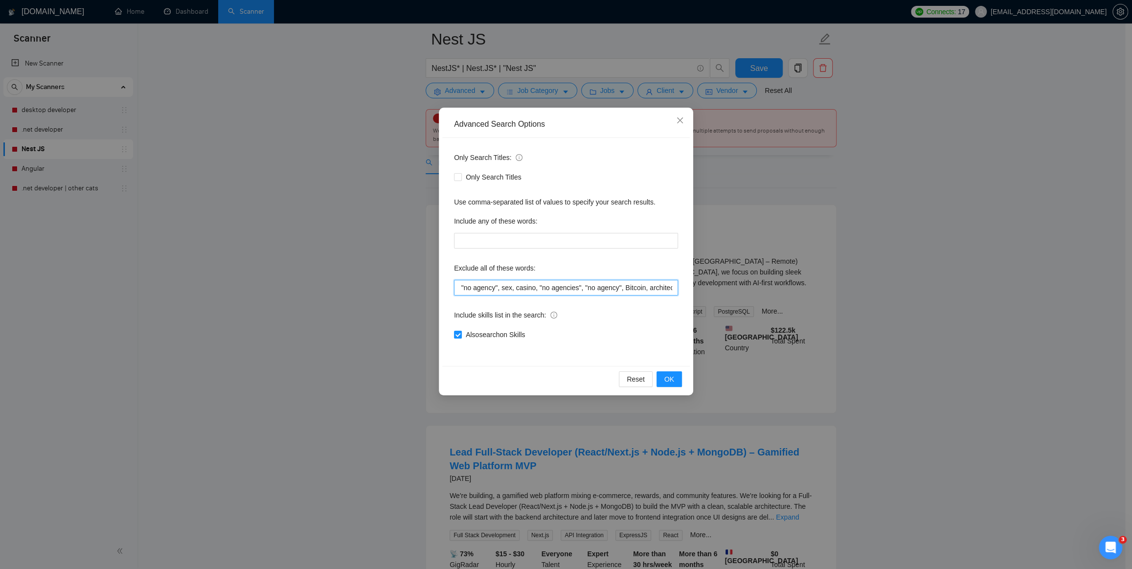
drag, startPoint x: 532, startPoint y: 287, endPoint x: 668, endPoint y: 289, distance: 136.1
click at [668, 289] on input ""Join our team", Web3, bot, urgent, consulting, consult, tutor, teacher, mentor…" at bounding box center [566, 288] width 224 height 16
click at [532, 287] on input ""Join our team", Web3, bot, urgent, consulting, consult, tutor, teacher, mentor…" at bounding box center [566, 288] width 224 height 16
drag, startPoint x: 530, startPoint y: 288, endPoint x: 666, endPoint y: 293, distance: 135.1
click at [668, 292] on input ""Join our team", Web3, bot, urgent, consulting, consult, tutor, teacher, mentor…" at bounding box center [566, 288] width 224 height 16
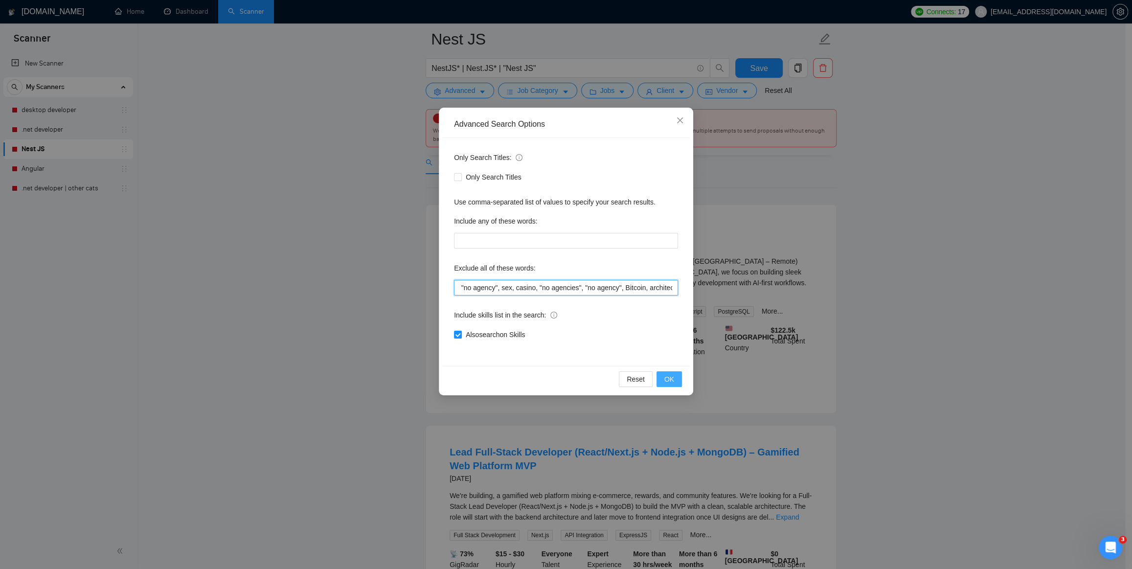
type input ""Join our team", Web3, bot, urgent, consulting, consult, tutor, teacher, mentor…"
click at [675, 380] on button "OK" at bounding box center [669, 379] width 25 height 16
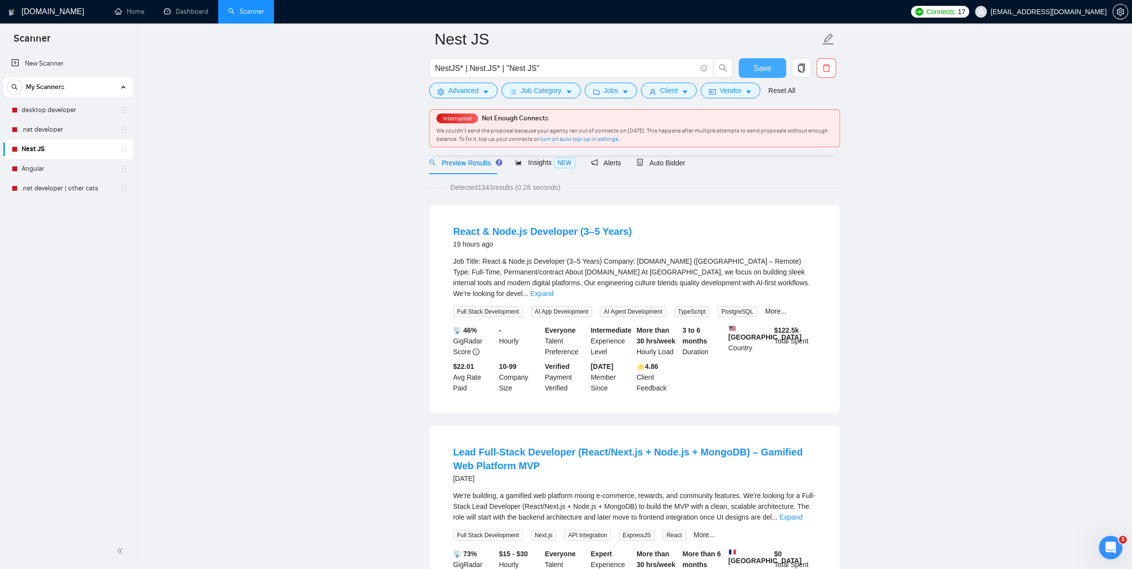
click at [776, 70] on button "Save" at bounding box center [762, 68] width 47 height 20
click at [34, 171] on link "Angular" at bounding box center [68, 169] width 93 height 20
click at [39, 169] on link "Angular" at bounding box center [68, 169] width 93 height 20
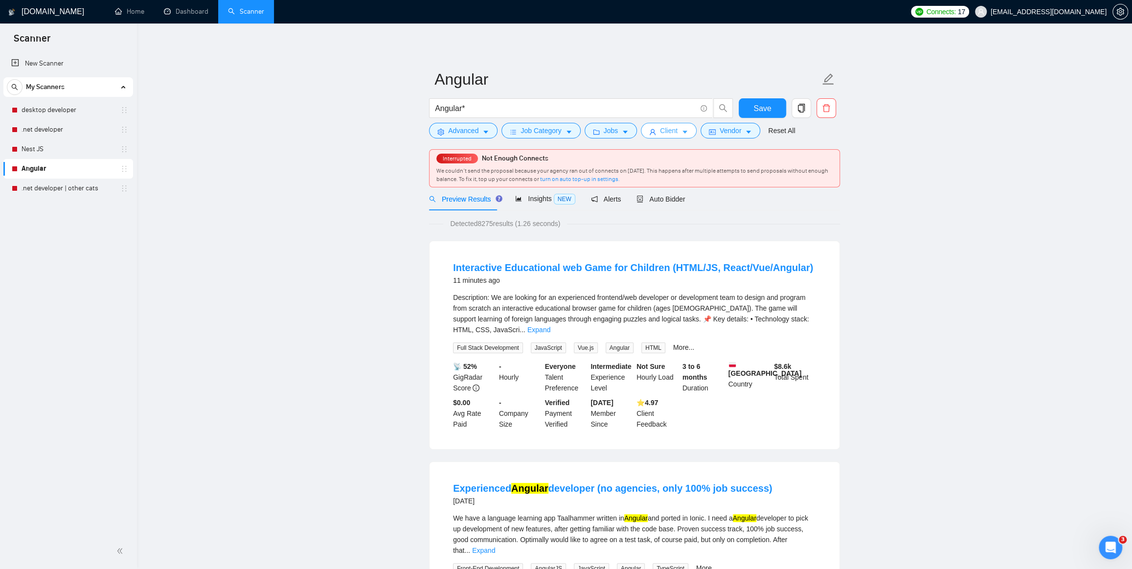
click at [651, 129] on icon "user" at bounding box center [652, 132] width 7 height 7
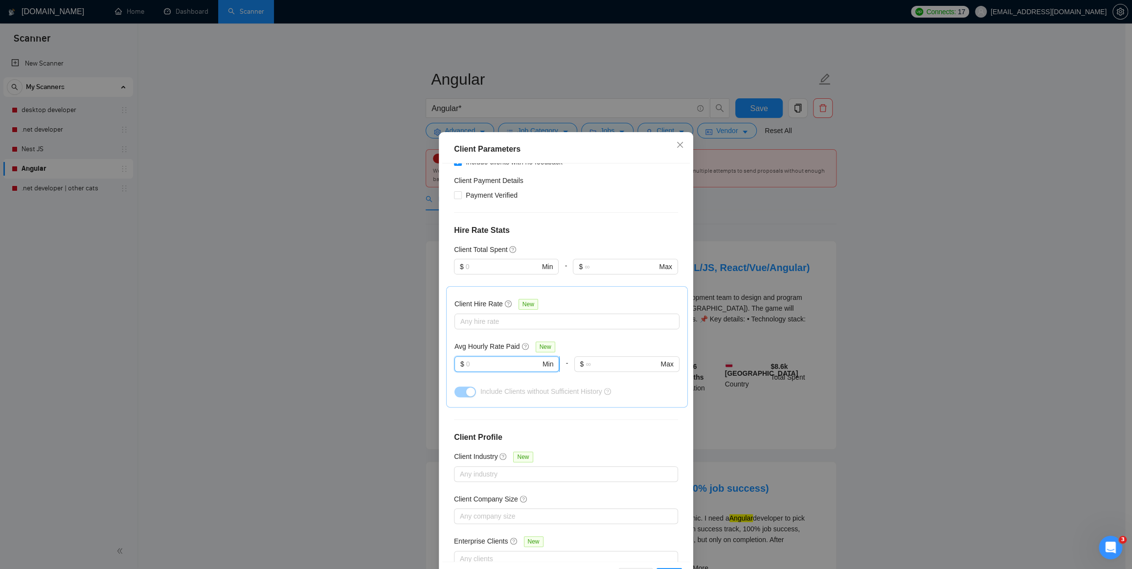
click at [477, 359] on input "text" at bounding box center [503, 364] width 74 height 11
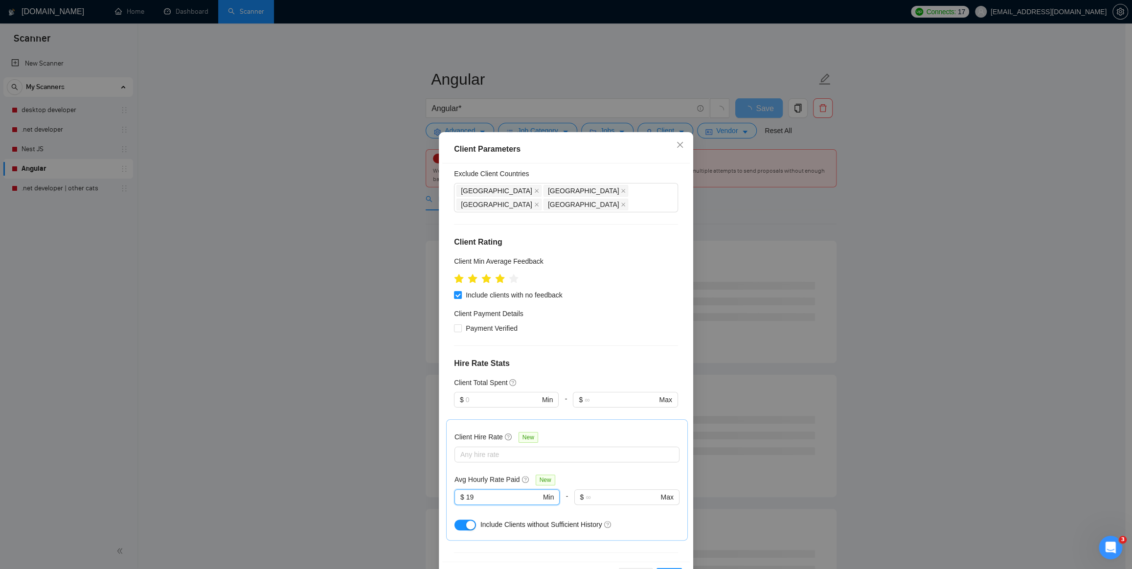
scroll to position [3, 0]
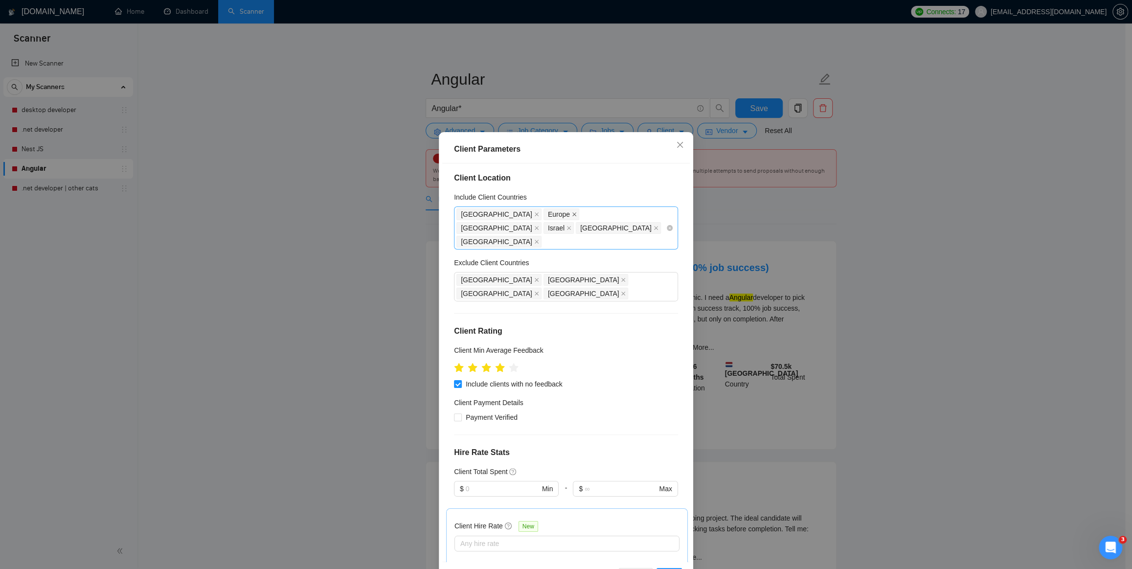
click at [572, 214] on icon "close" at bounding box center [574, 214] width 5 height 5
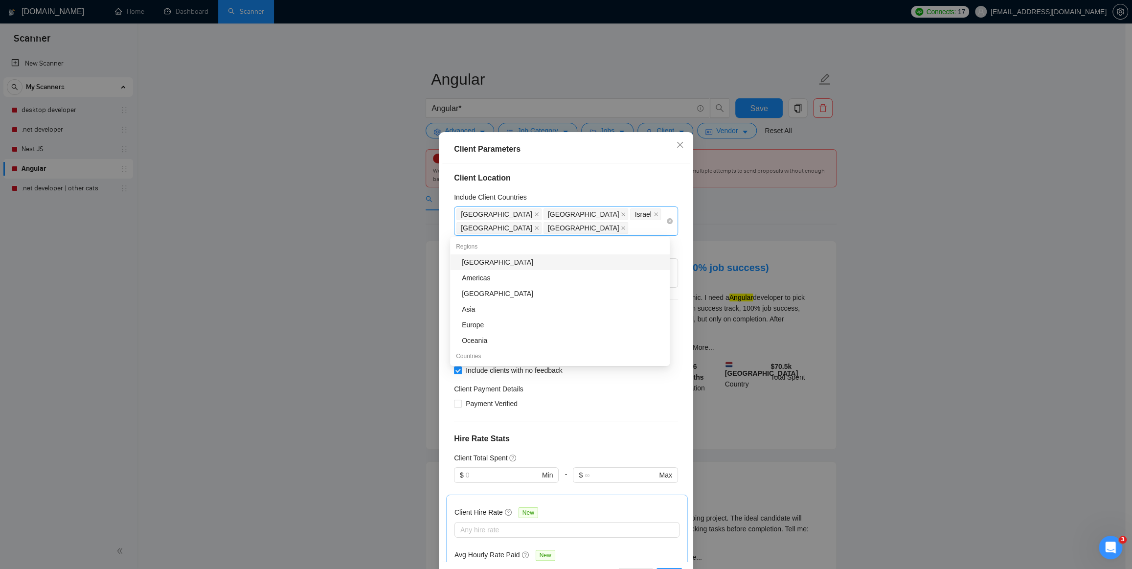
click at [528, 227] on div "United States Japan Israel Australia New Zealand" at bounding box center [561, 220] width 209 height 27
type input "19"
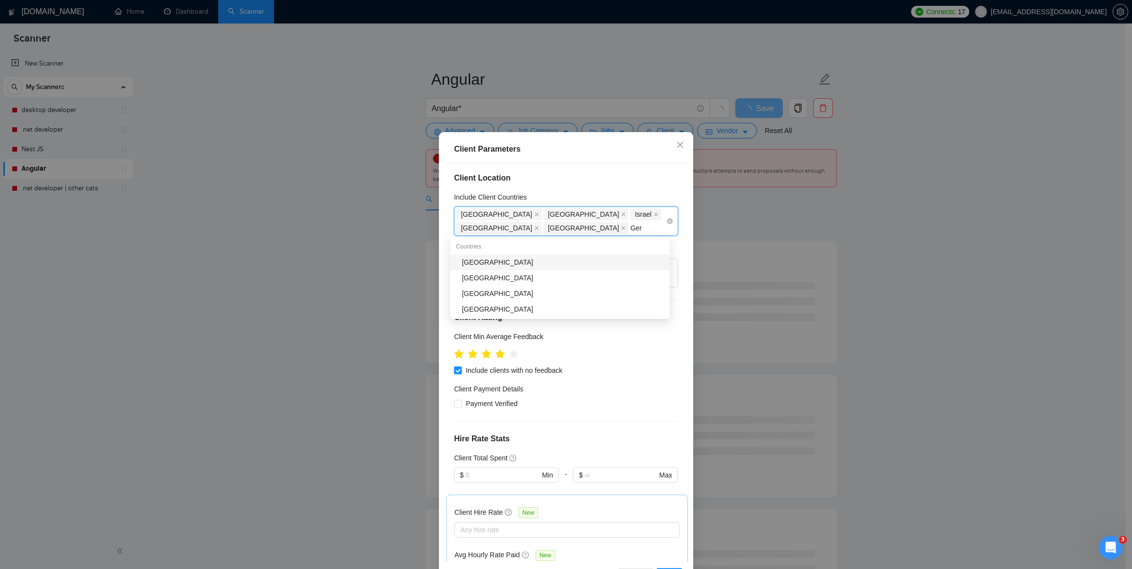
type input "Germ"
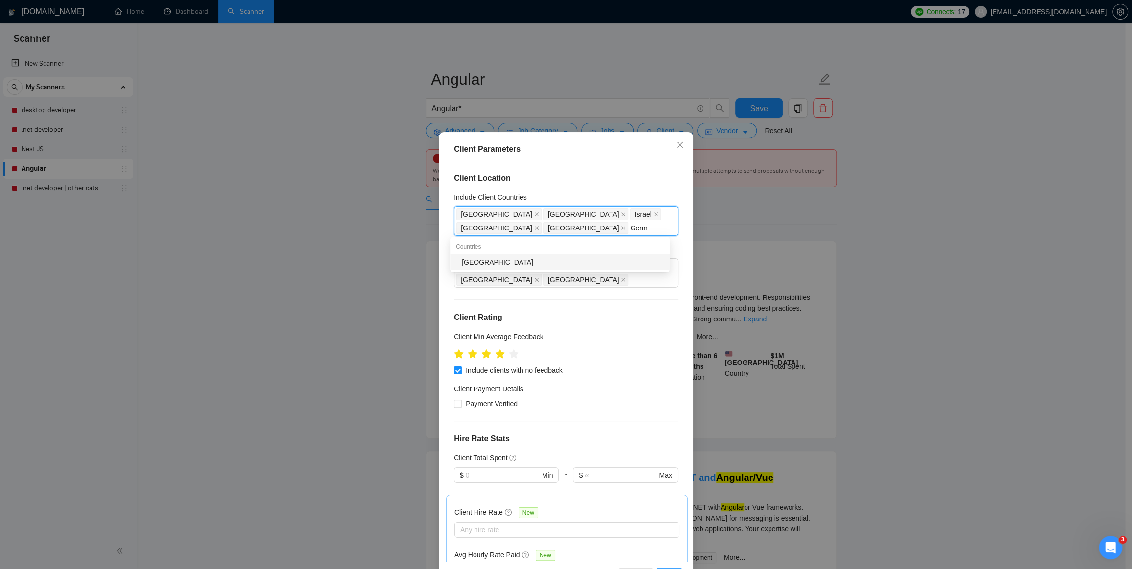
click at [542, 263] on div "Germany" at bounding box center [563, 262] width 202 height 11
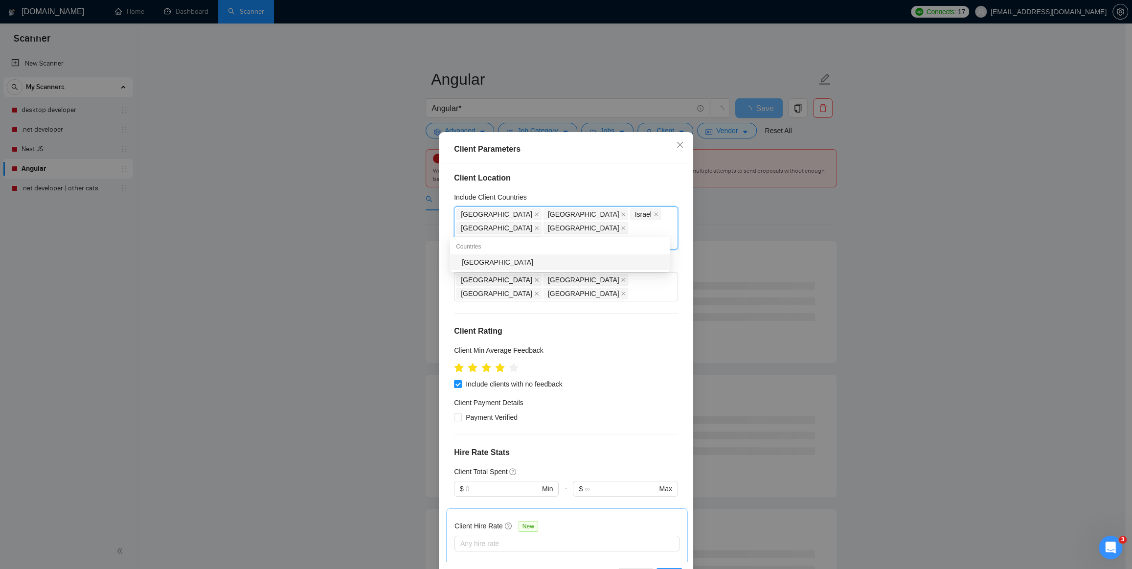
type input "Fran"
click at [576, 271] on body "Scanner New Scanner My Scanners desktop developer .net developer Nest JS Angula…" at bounding box center [562, 284] width 1125 height 569
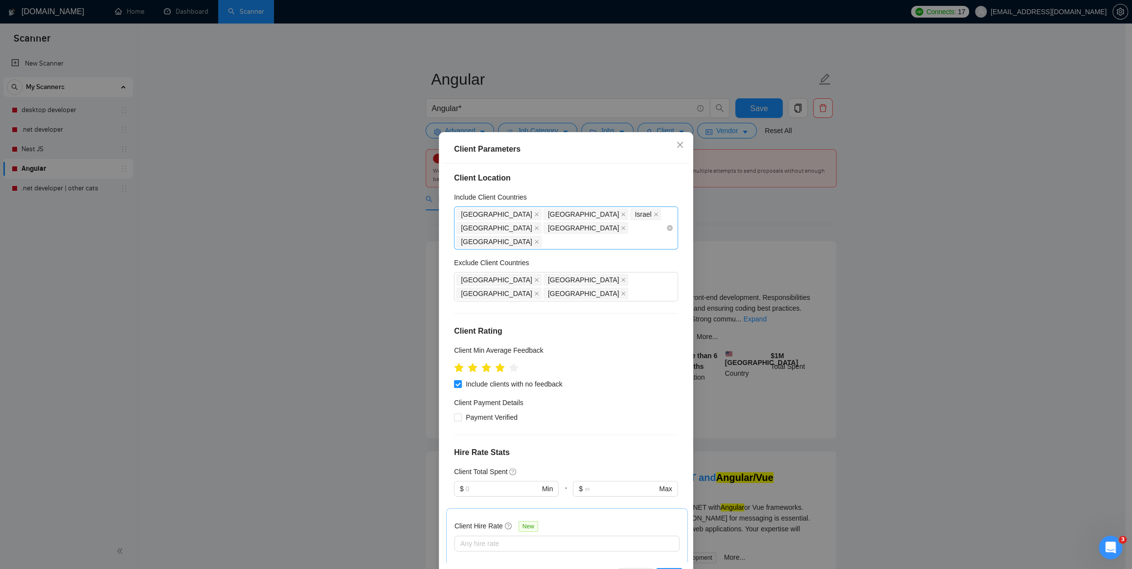
click at [567, 228] on div "United States Japan Israel Australia New Zealand Germany" at bounding box center [561, 227] width 209 height 41
type input "[GEOGRAPHIC_DATA]"
click at [563, 267] on div "[GEOGRAPHIC_DATA]" at bounding box center [563, 262] width 202 height 11
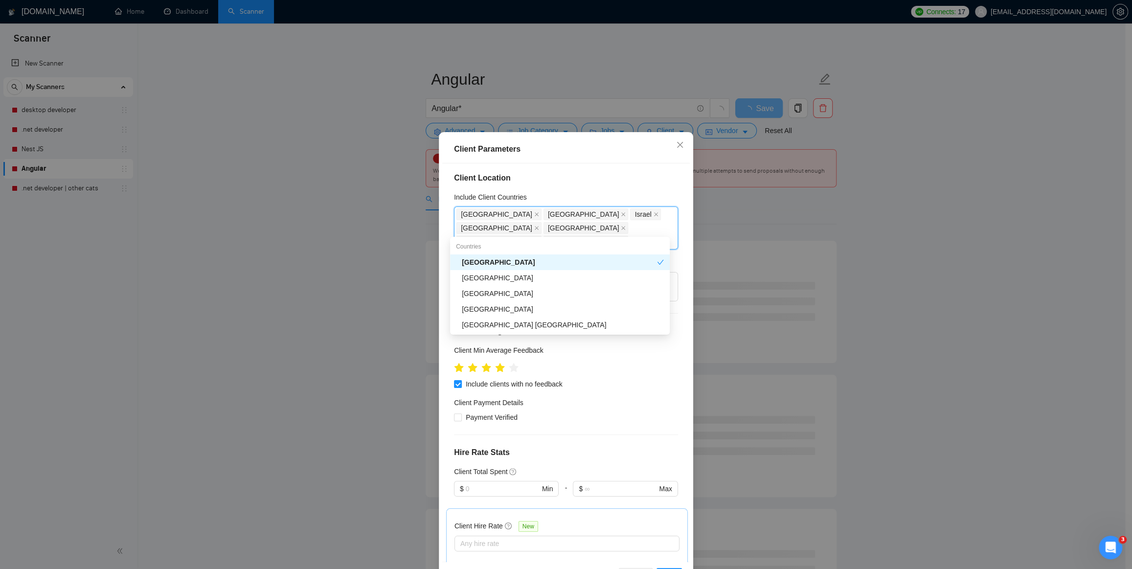
type input "United"
click at [567, 280] on div "United Kingdom" at bounding box center [563, 278] width 202 height 11
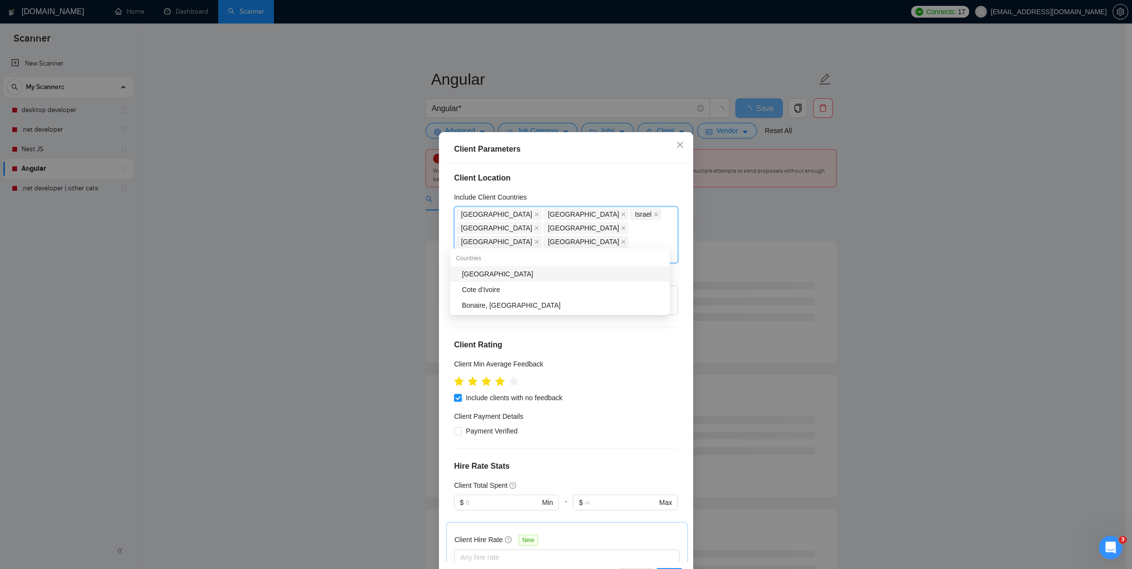
type input "Irel"
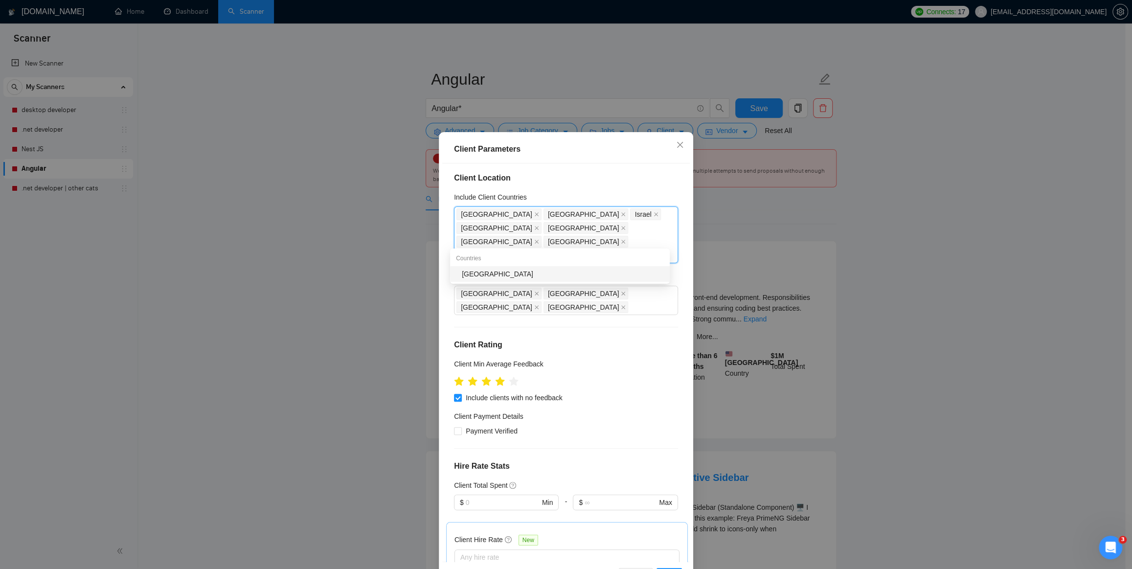
click at [573, 278] on div "Ireland" at bounding box center [563, 274] width 202 height 11
type input "Swed"
click at [574, 278] on div "Sweden" at bounding box center [563, 276] width 202 height 11
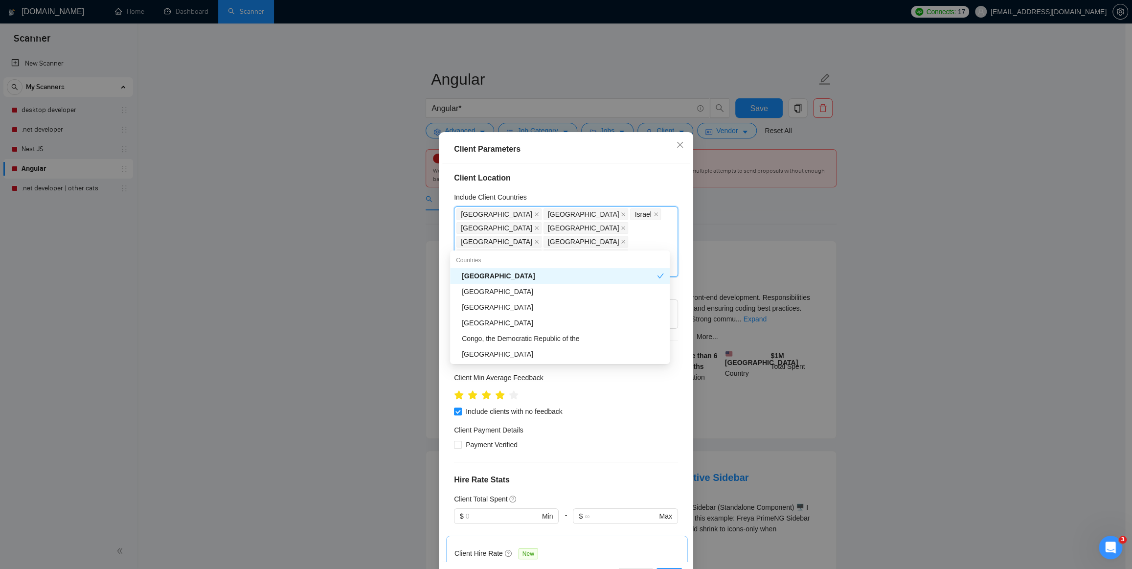
type input "Den"
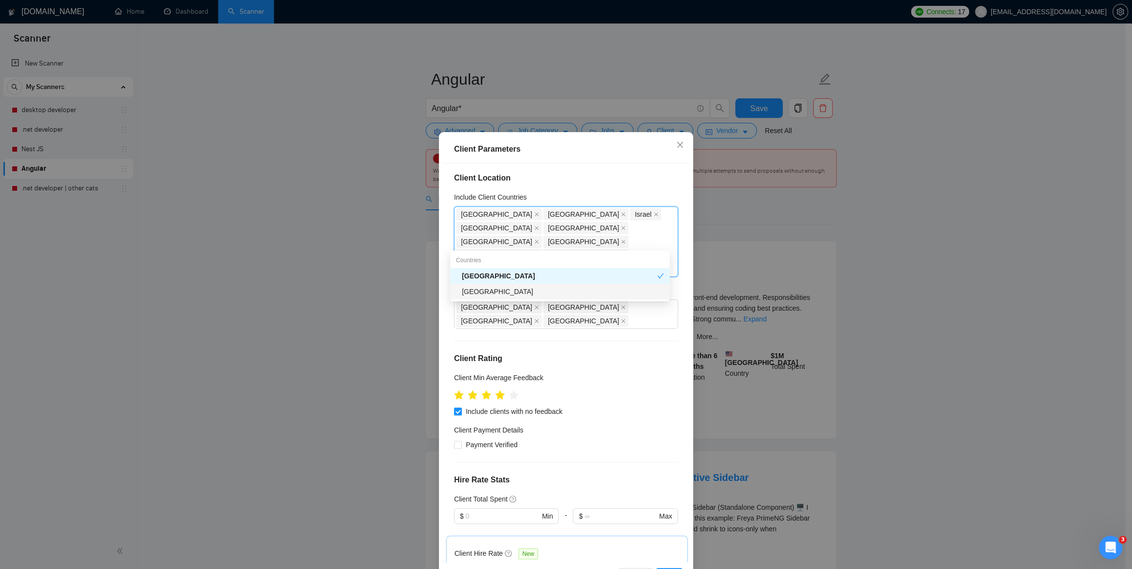
click at [572, 293] on div "Denmark" at bounding box center [563, 291] width 202 height 11
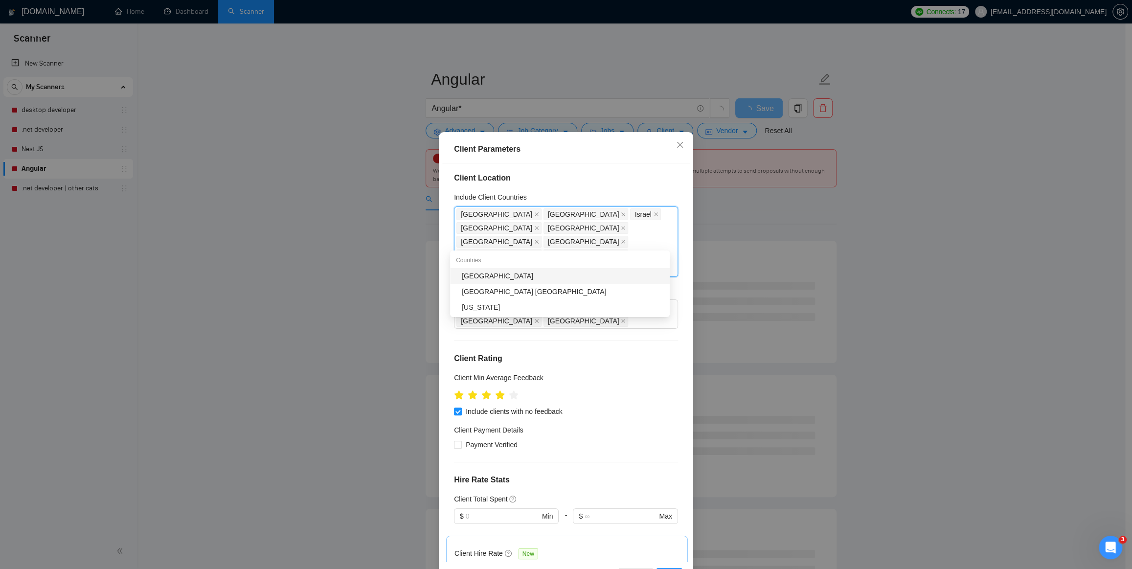
type input "Norw"
click at [578, 278] on div "Norway" at bounding box center [563, 276] width 202 height 11
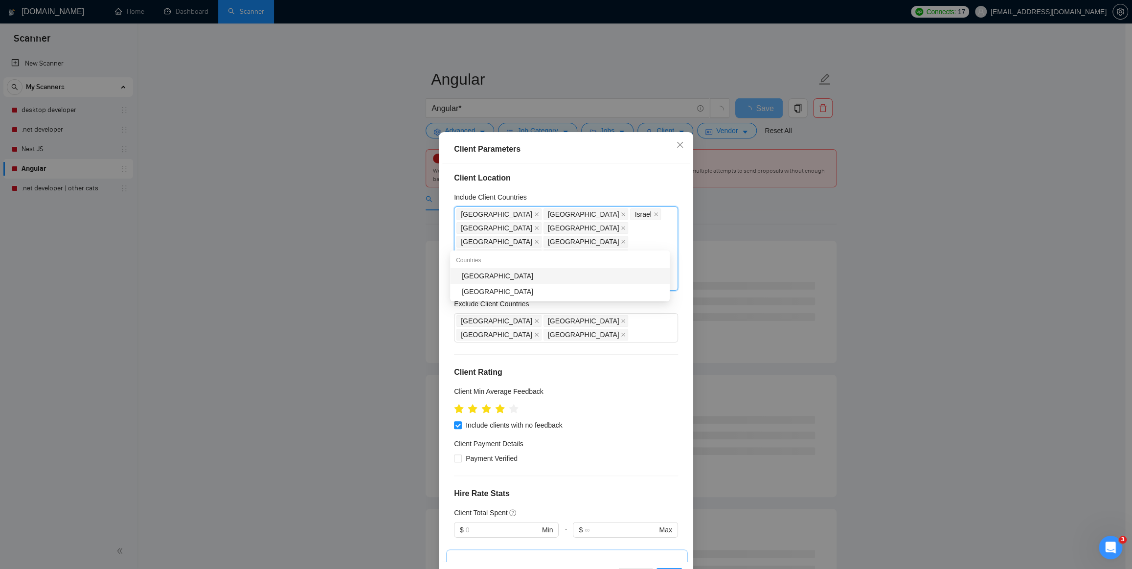
type input "Nether"
click at [612, 267] on div "Countries" at bounding box center [560, 261] width 220 height 16
click at [598, 269] on div "Netherlands" at bounding box center [560, 276] width 220 height 16
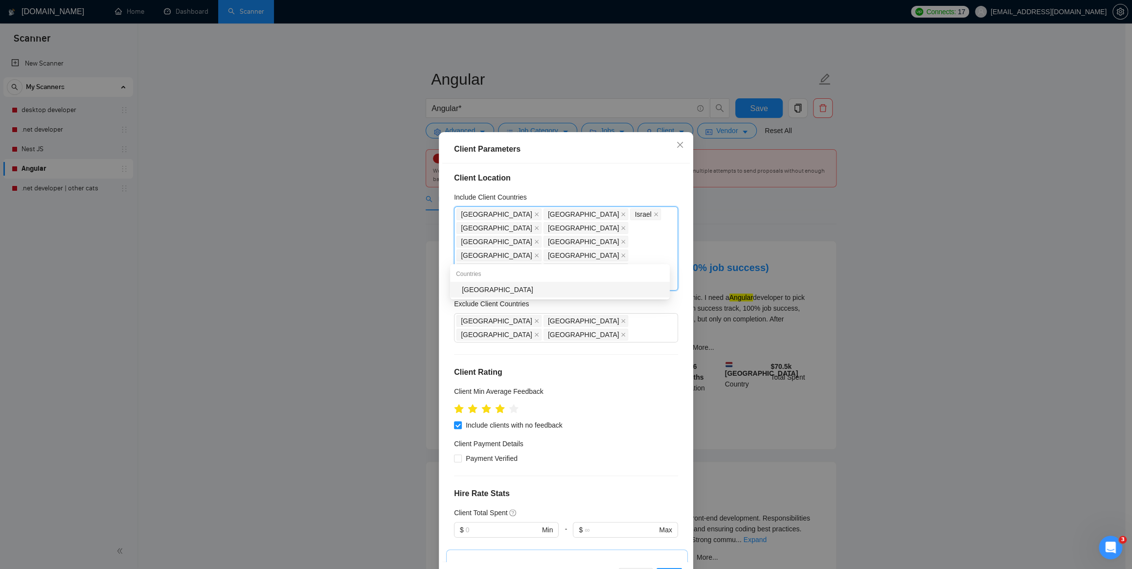
type input "Finl"
click at [594, 289] on div "Finland" at bounding box center [563, 289] width 202 height 11
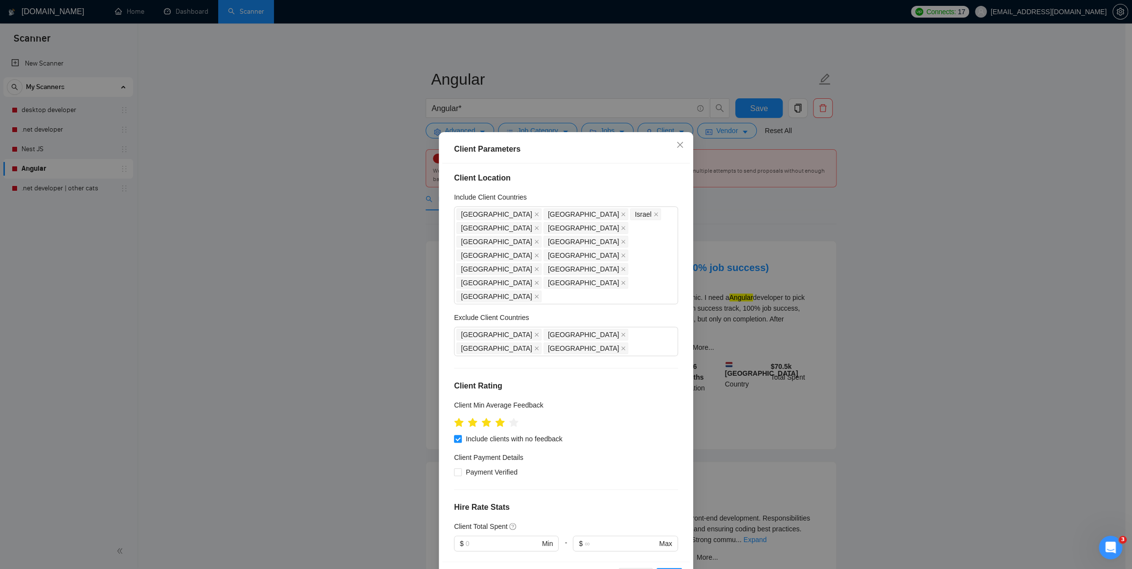
click at [659, 442] on div "Client Location Include Client Countries United States Japan Israel Australia N…" at bounding box center [566, 362] width 248 height 398
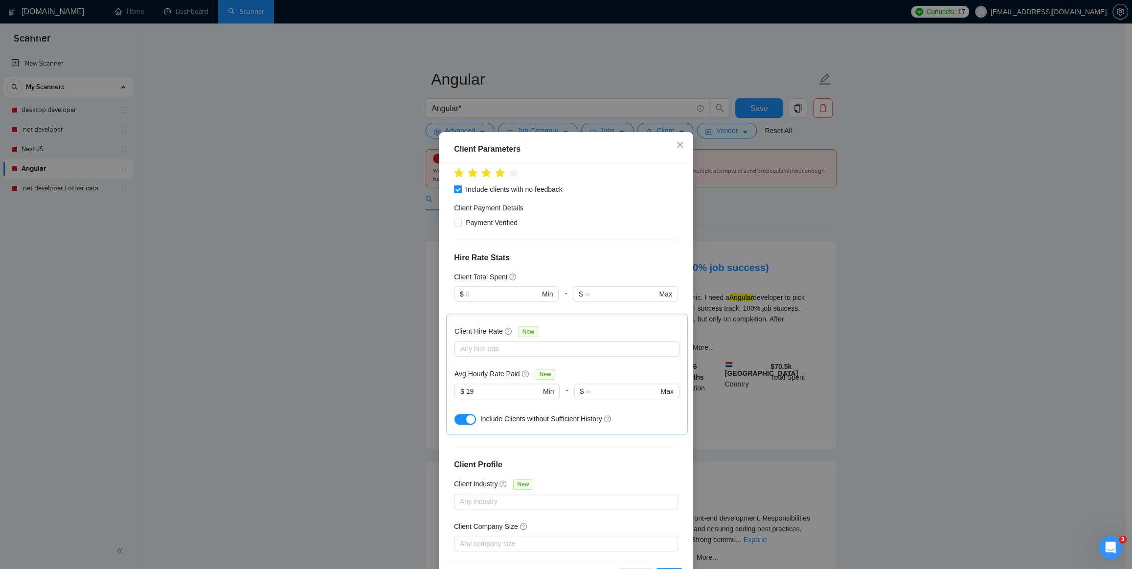
scroll to position [35, 0]
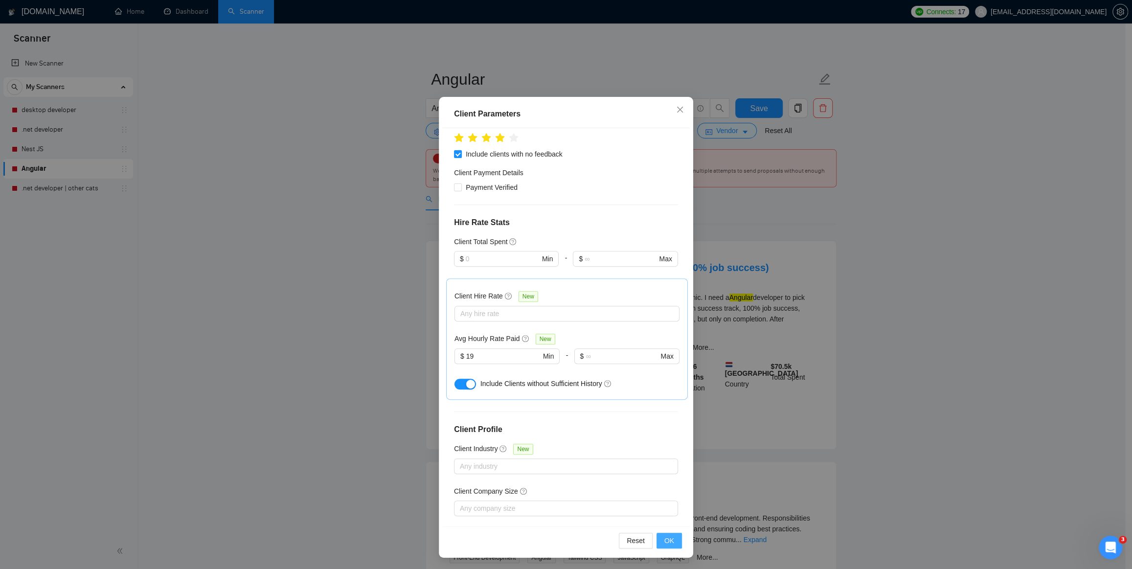
click at [665, 535] on span "OK" at bounding box center [670, 540] width 10 height 11
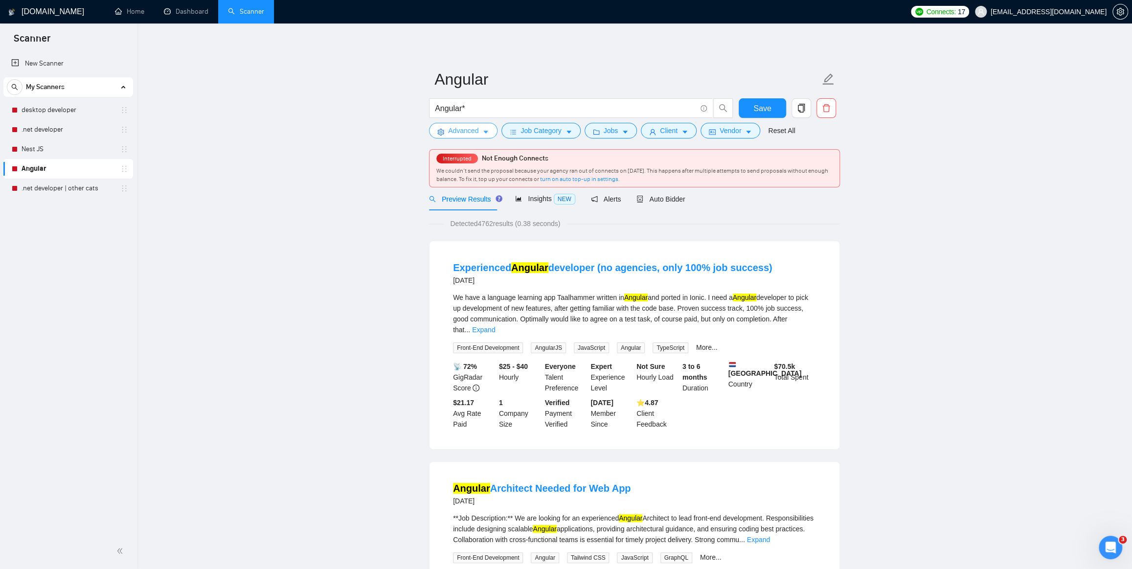
click at [452, 128] on span "Advanced" at bounding box center [463, 130] width 30 height 11
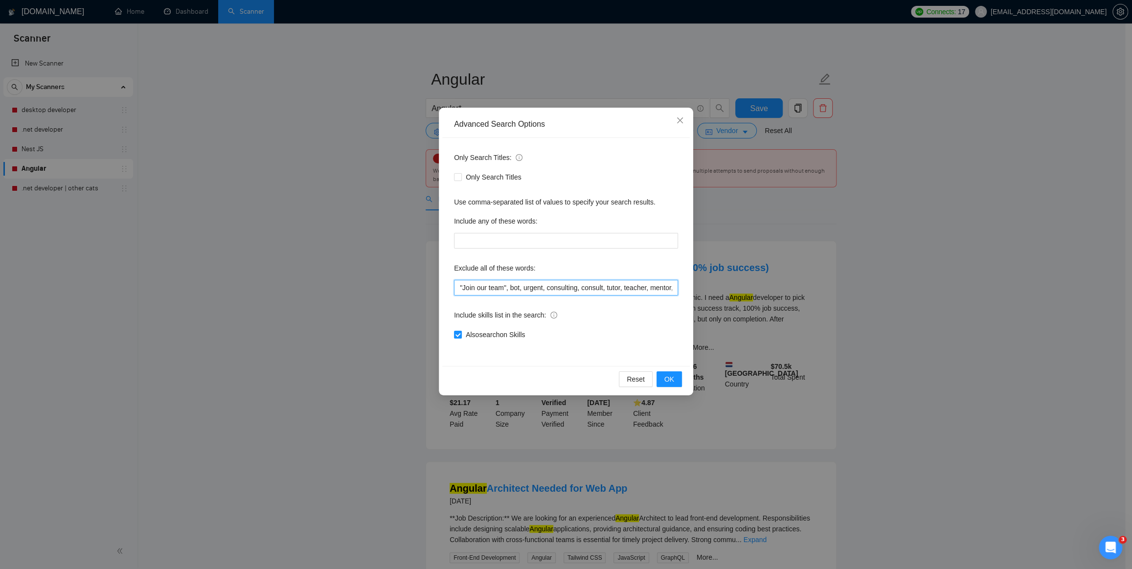
click at [498, 289] on input ""Join our team", bot, urgent, consulting, consult, tutor, teacher, mentor, upda…" at bounding box center [566, 288] width 224 height 16
paste input ", "no agencies", "no agency", Bitcoin, architect"
type input ""Join our team", bot, urgent, consulting, consult, tutor, teacher, mentor, upda…"
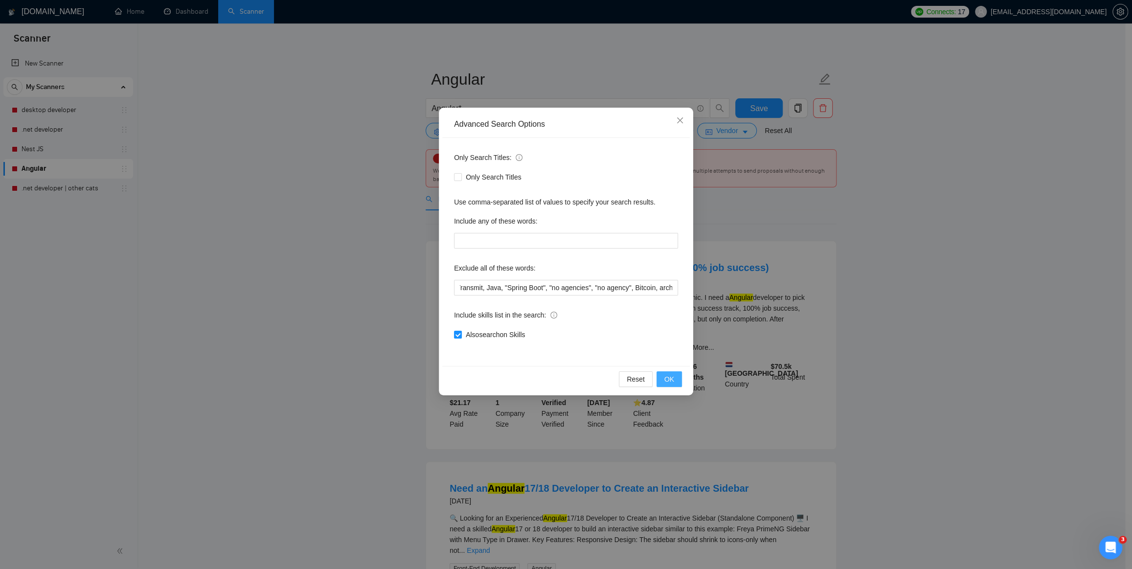
scroll to position [0, 0]
click at [673, 378] on span "OK" at bounding box center [670, 379] width 10 height 11
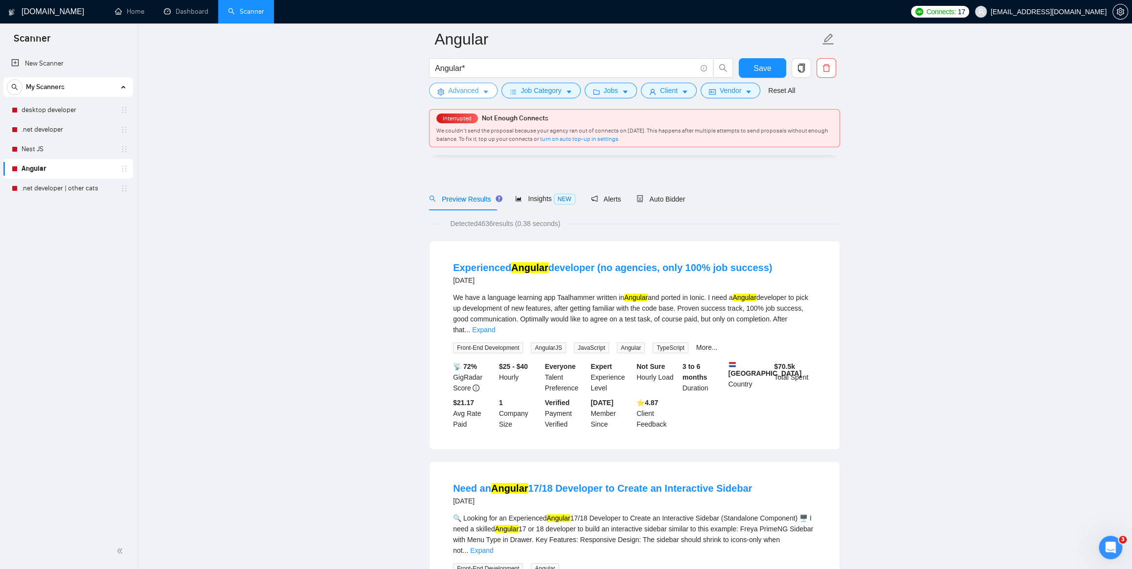
scroll to position [89, 0]
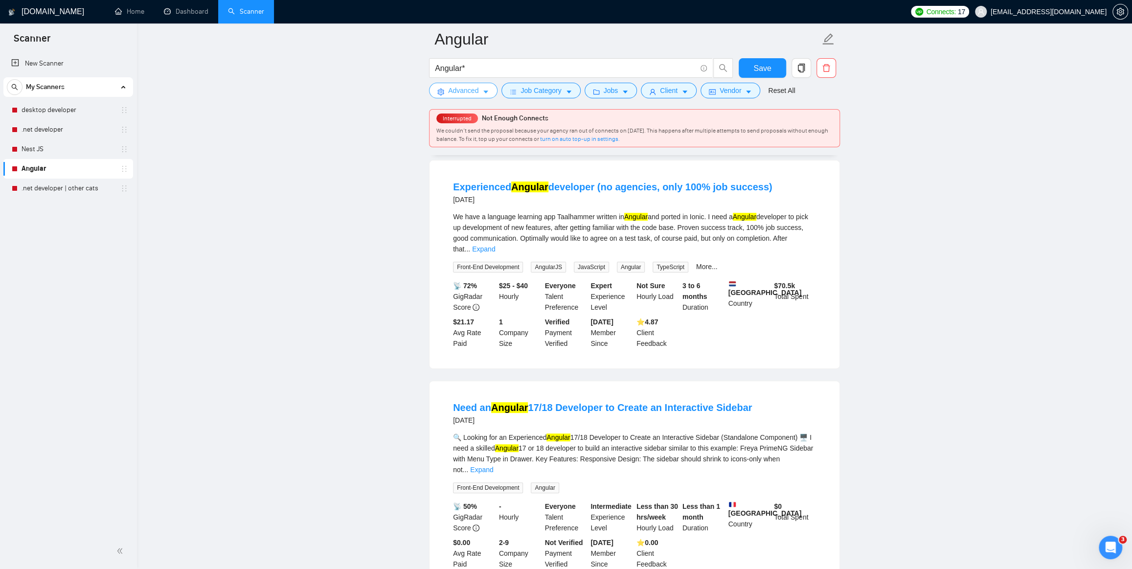
click at [464, 93] on span "Advanced" at bounding box center [463, 90] width 30 height 11
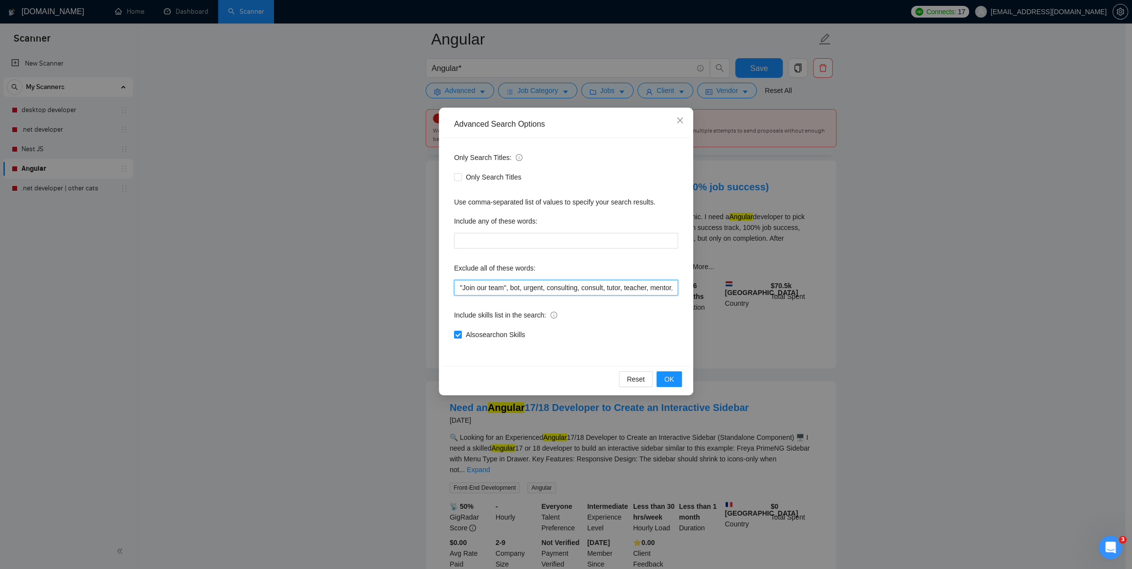
click at [574, 292] on input ""Join our team", bot, urgent, consulting, consult, tutor, teacher, mentor, upda…" at bounding box center [566, 288] width 224 height 16
click at [458, 334] on input "Also search on Skills" at bounding box center [457, 334] width 7 height 7
checkbox input "false"
click at [664, 379] on button "OK" at bounding box center [669, 379] width 25 height 16
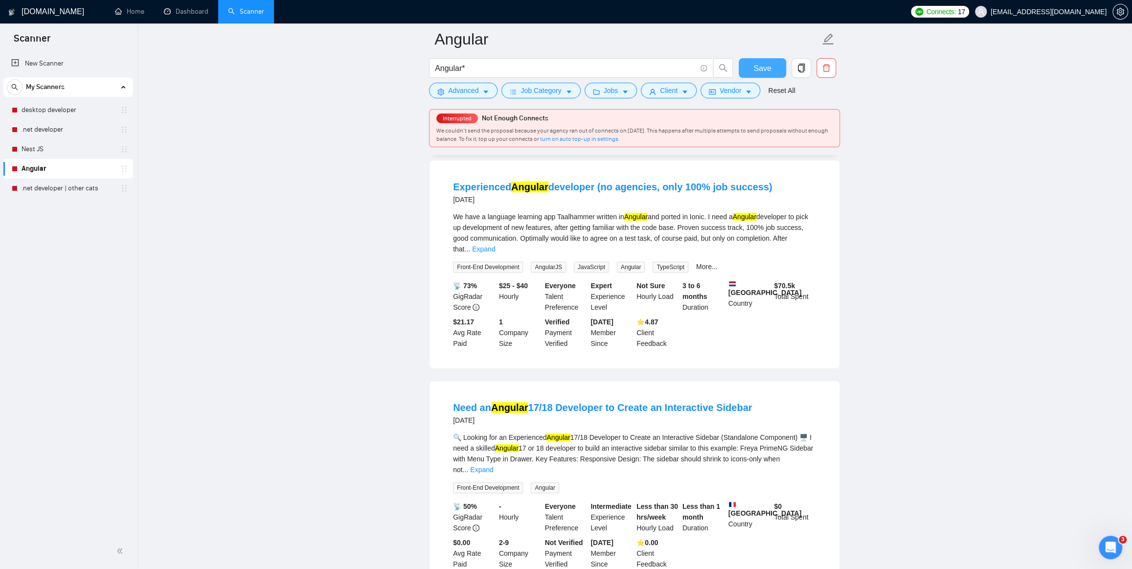
click at [761, 64] on span "Save" at bounding box center [763, 68] width 18 height 12
click at [53, 144] on link "Nest JS" at bounding box center [68, 149] width 93 height 20
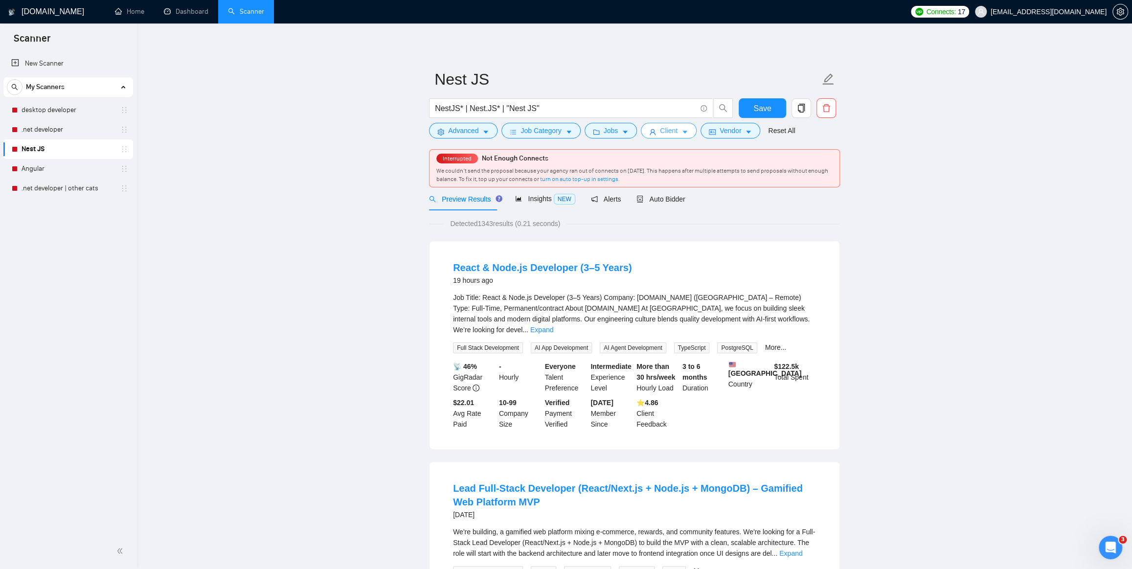
click at [649, 128] on span "user" at bounding box center [652, 131] width 7 height 7
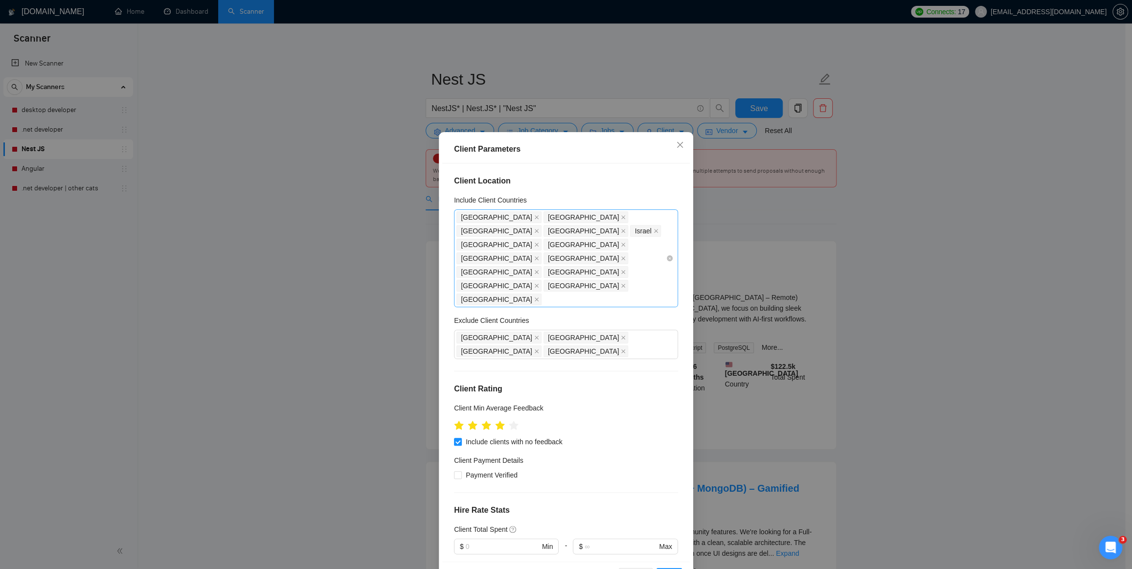
click at [540, 257] on div "United States Australia New Zealand Japan Israel Germany United Kingdom France …" at bounding box center [561, 258] width 209 height 96
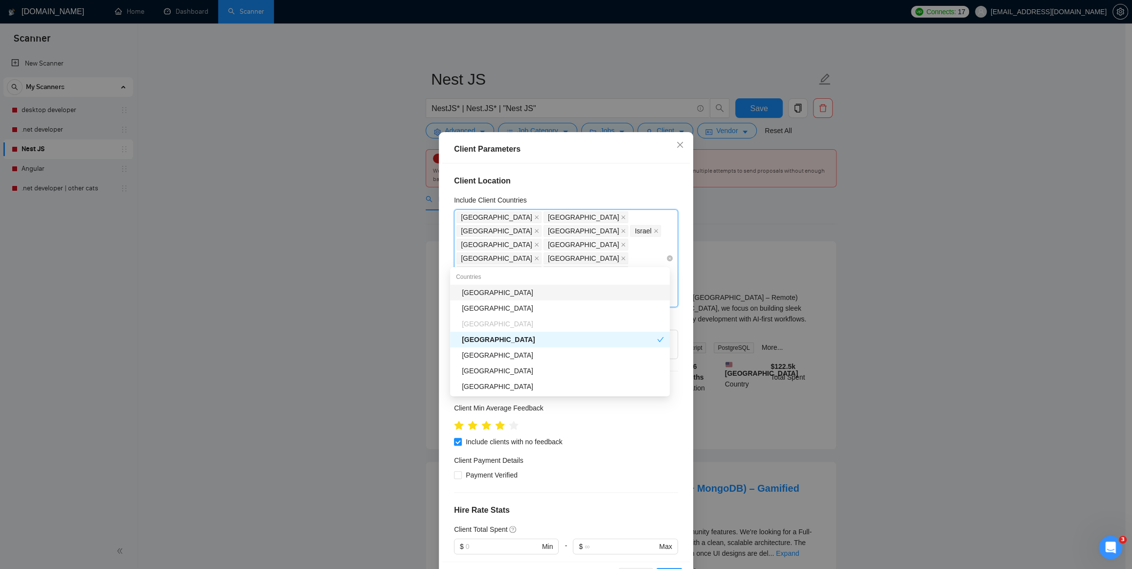
type input "Net"
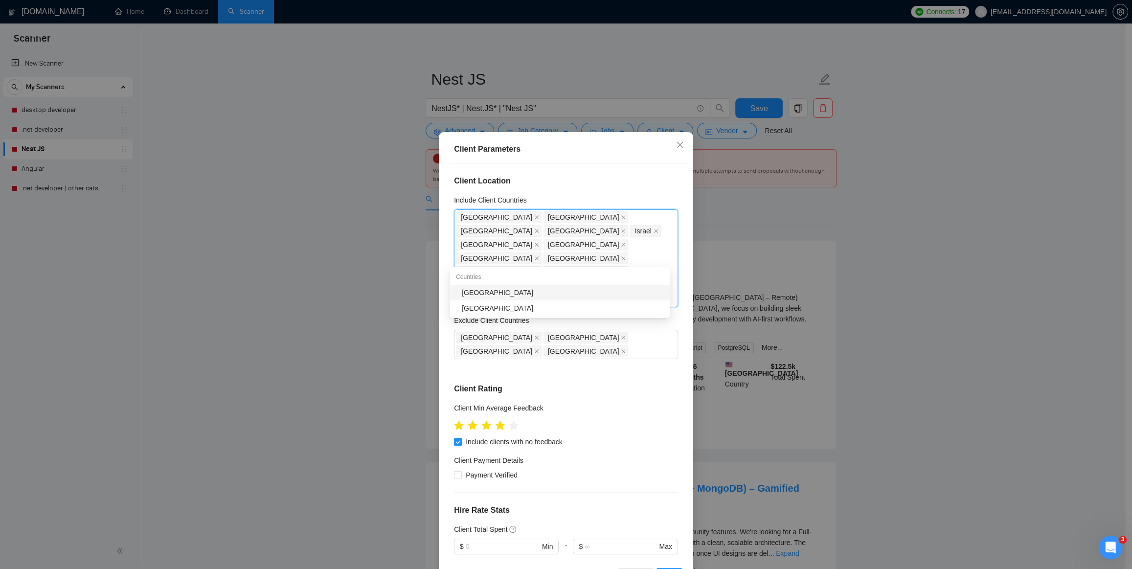
click at [524, 294] on div "Netherlands" at bounding box center [563, 292] width 202 height 11
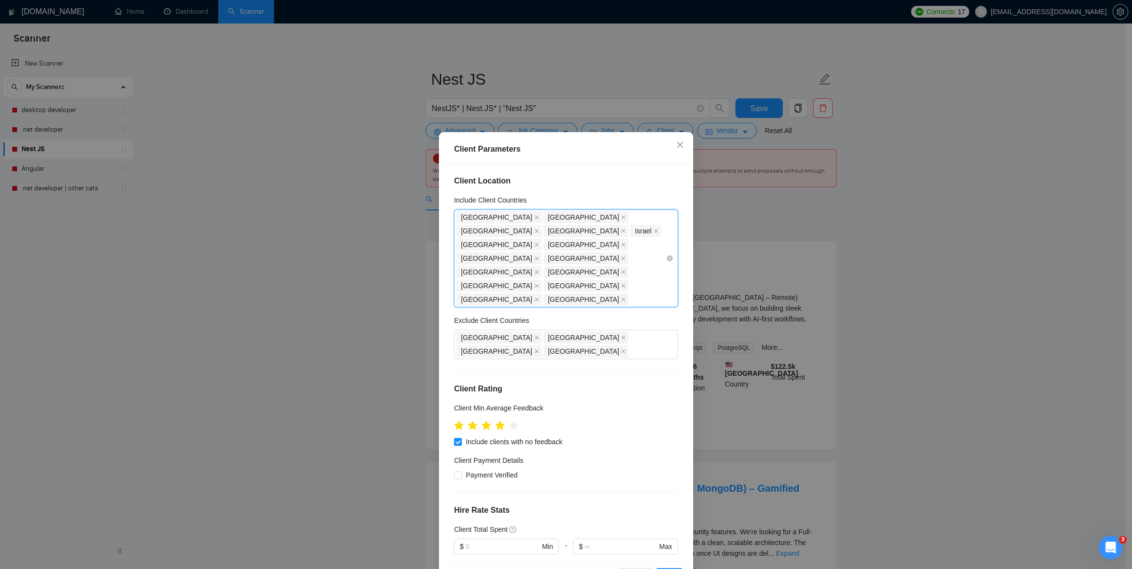
click at [590, 255] on div "United States Australia New Zealand Japan Israel Germany United Kingdom France …" at bounding box center [561, 258] width 209 height 96
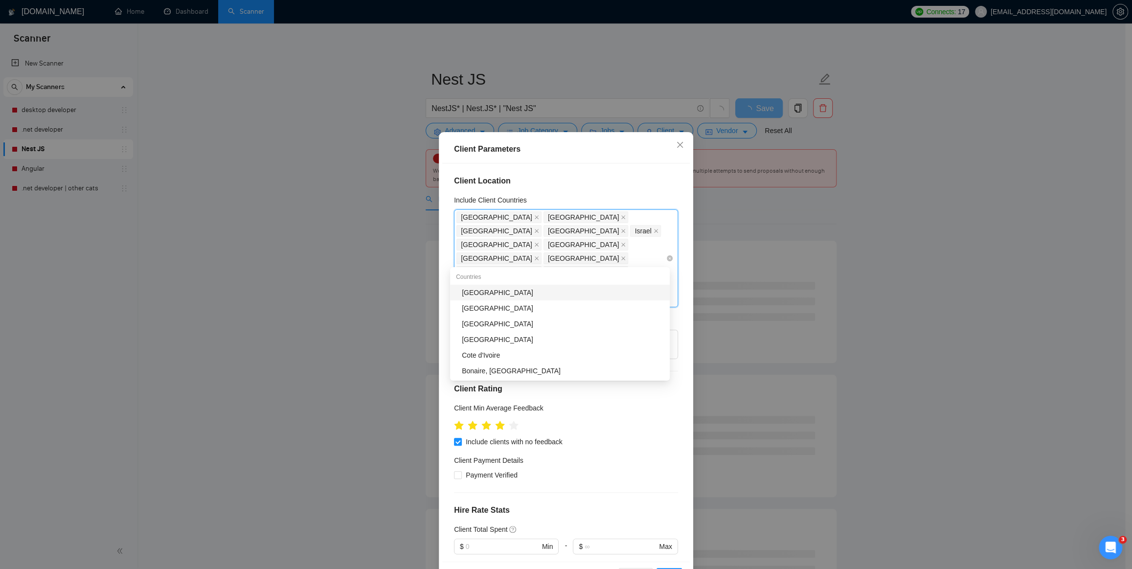
type input "Ire"
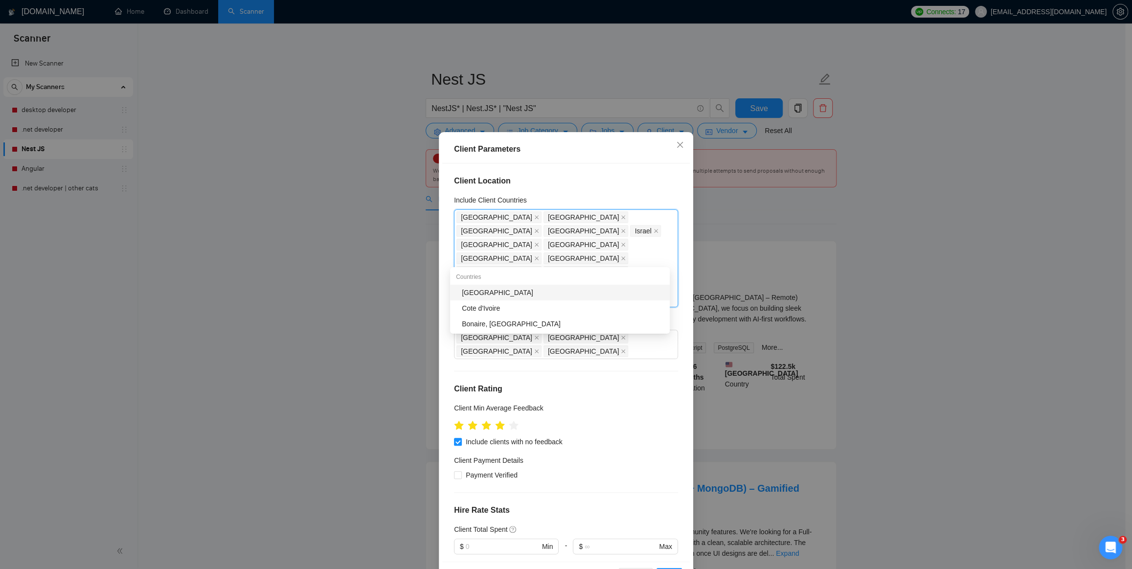
click at [516, 292] on div "Ireland" at bounding box center [563, 292] width 202 height 11
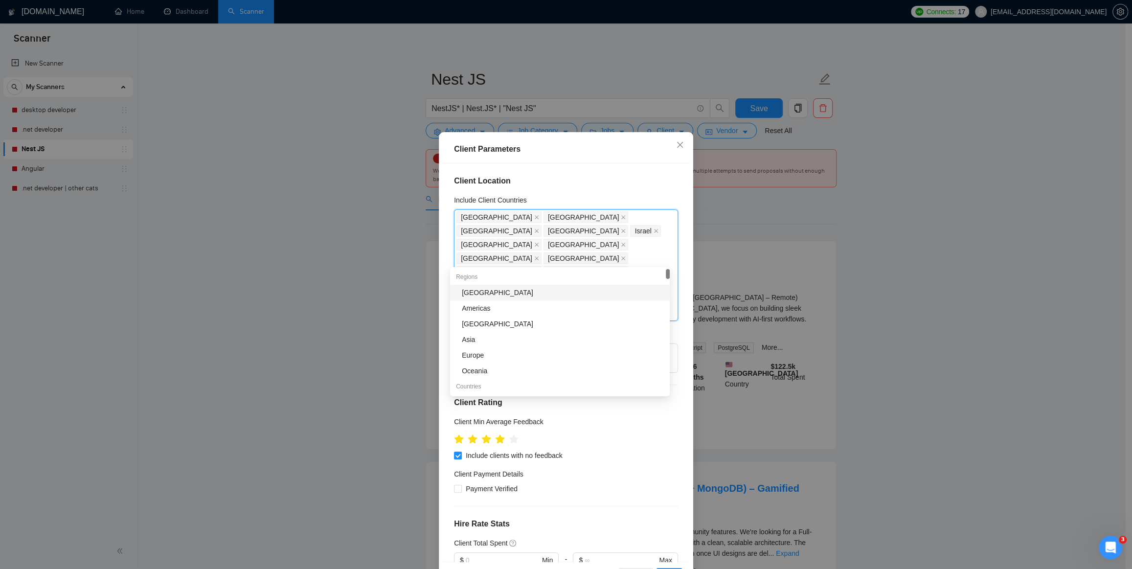
click at [561, 176] on h4 "Client Location" at bounding box center [566, 181] width 224 height 12
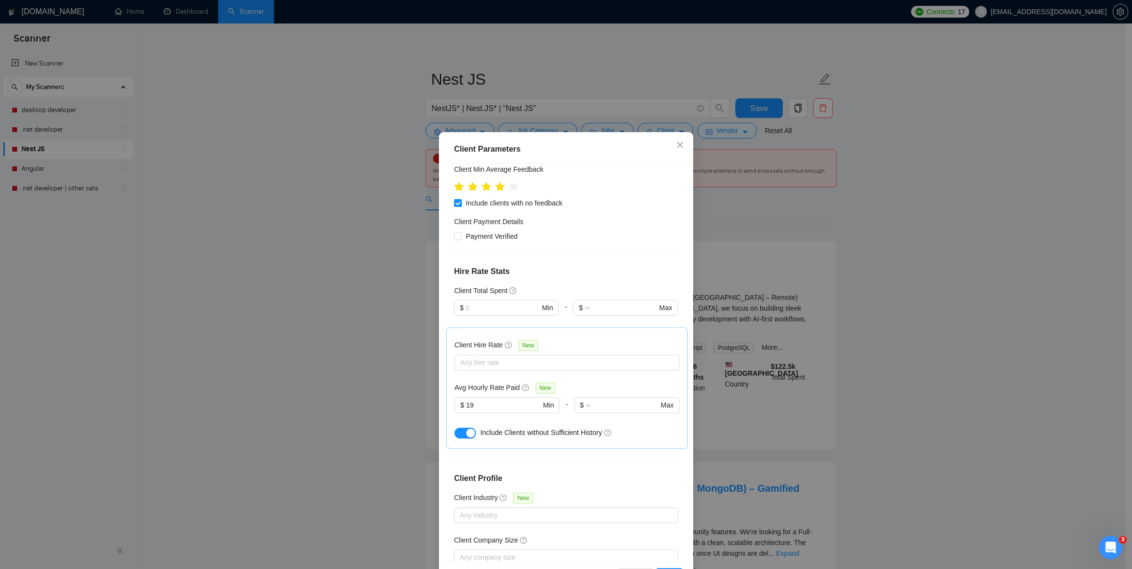
scroll to position [35, 0]
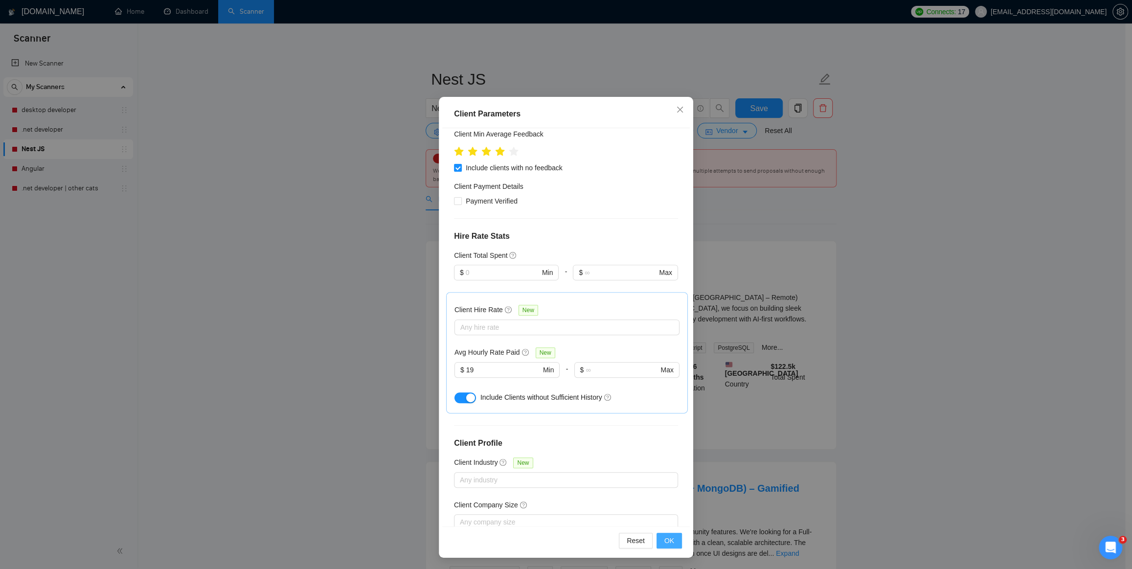
click at [666, 538] on span "OK" at bounding box center [670, 540] width 10 height 11
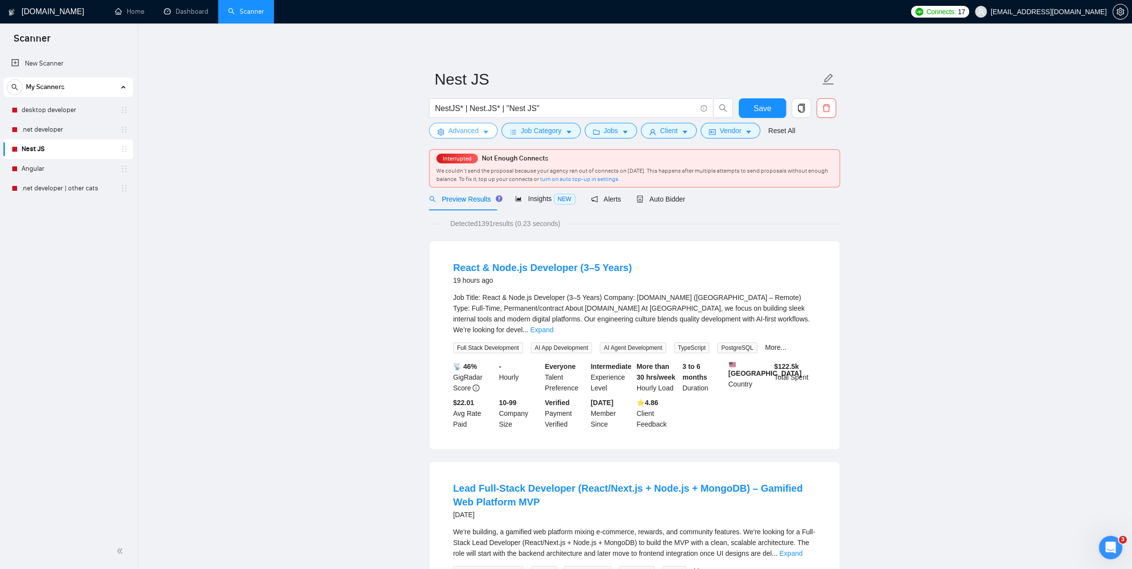
click at [451, 129] on span "Advanced" at bounding box center [463, 130] width 30 height 11
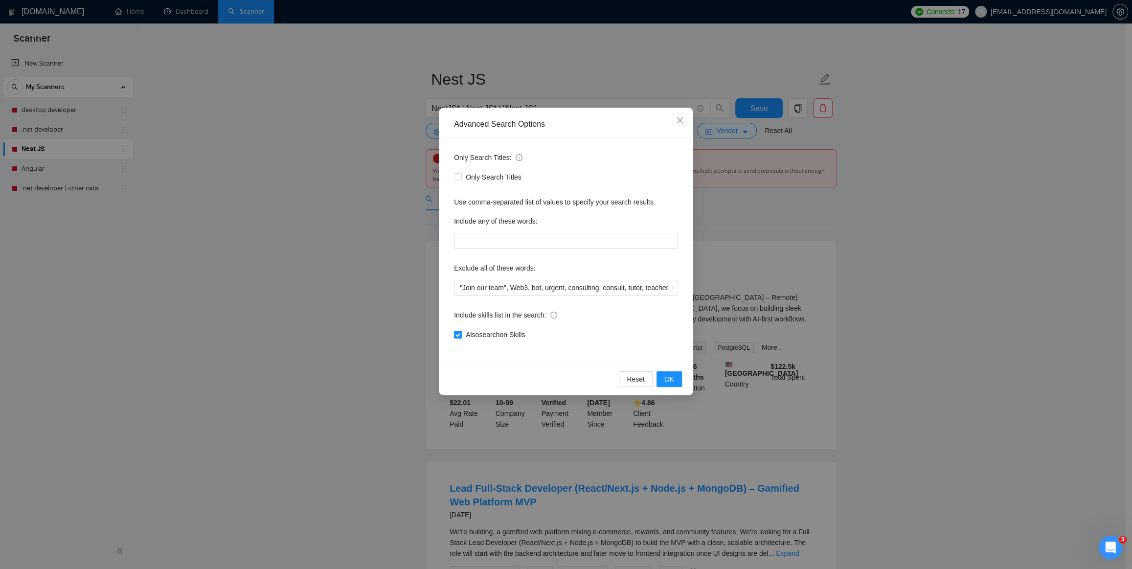
click at [459, 336] on input "Also search on Skills" at bounding box center [457, 334] width 7 height 7
checkbox input "false"
click at [674, 381] on span "OK" at bounding box center [670, 379] width 10 height 11
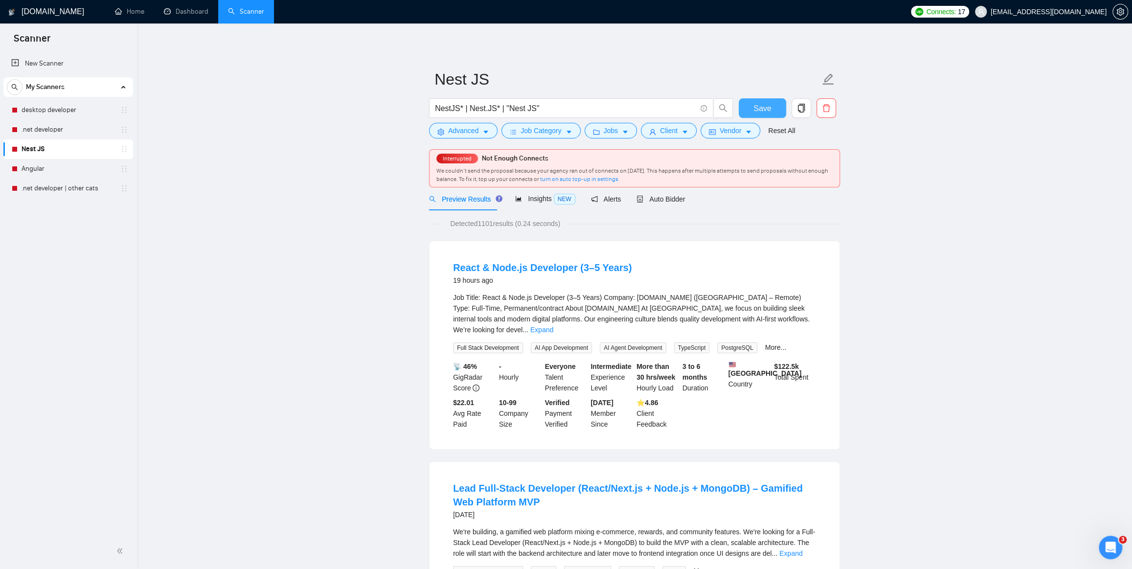
drag, startPoint x: 766, startPoint y: 106, endPoint x: 616, endPoint y: 139, distance: 154.5
click at [766, 106] on span "Save" at bounding box center [763, 108] width 18 height 12
click at [48, 128] on link ".net developer" at bounding box center [68, 130] width 93 height 20
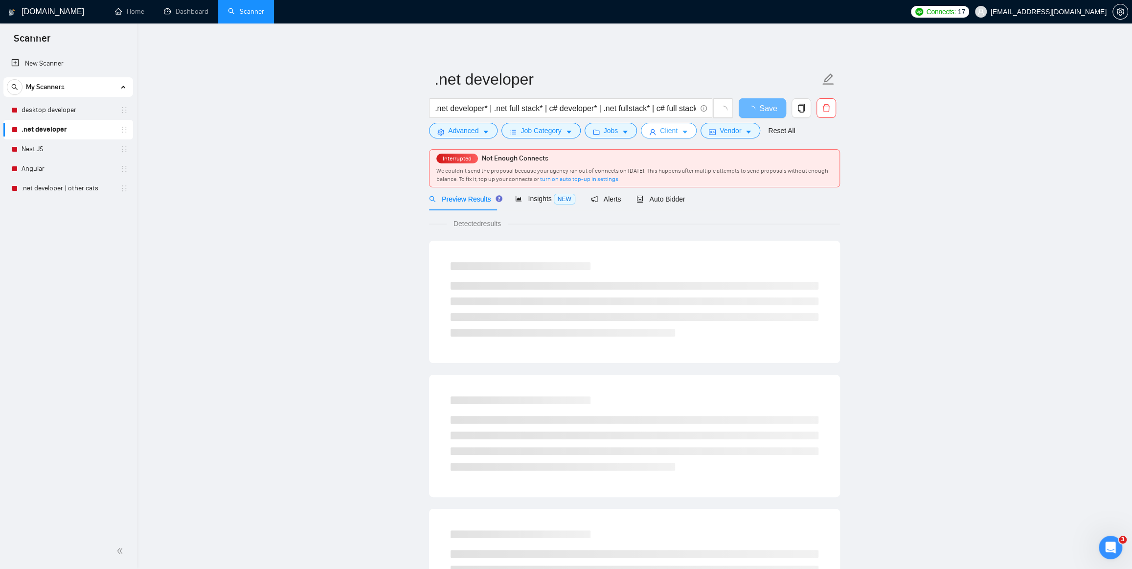
click at [662, 131] on span "Client" at bounding box center [669, 130] width 18 height 11
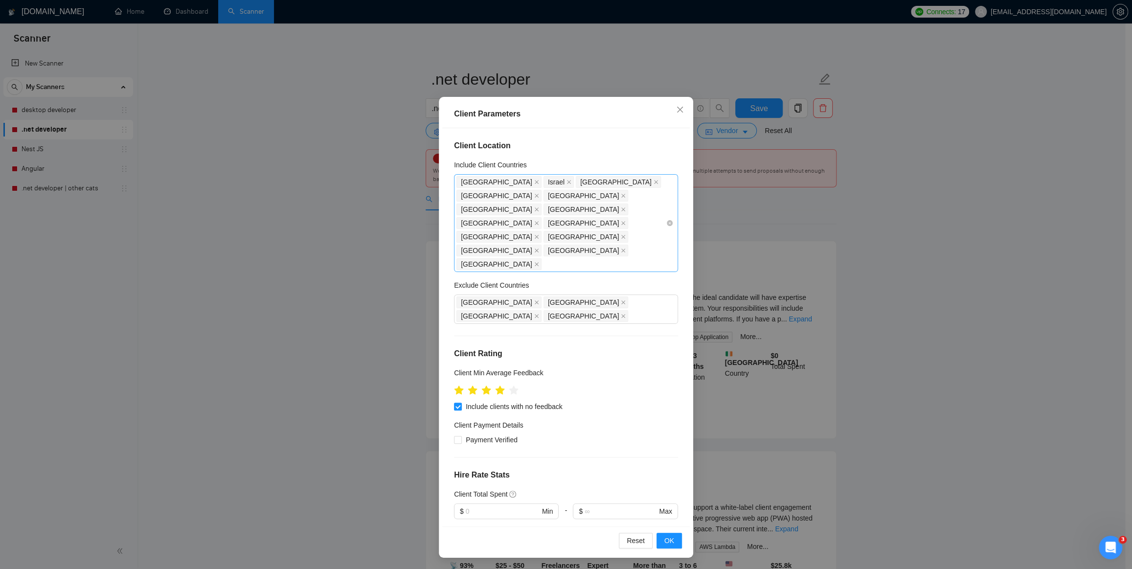
click at [544, 226] on div "United States Israel Australia Japan New Zealand Germany Netherlands Sweden Den…" at bounding box center [561, 223] width 209 height 96
click at [577, 151] on h4 "Client Location" at bounding box center [566, 146] width 224 height 12
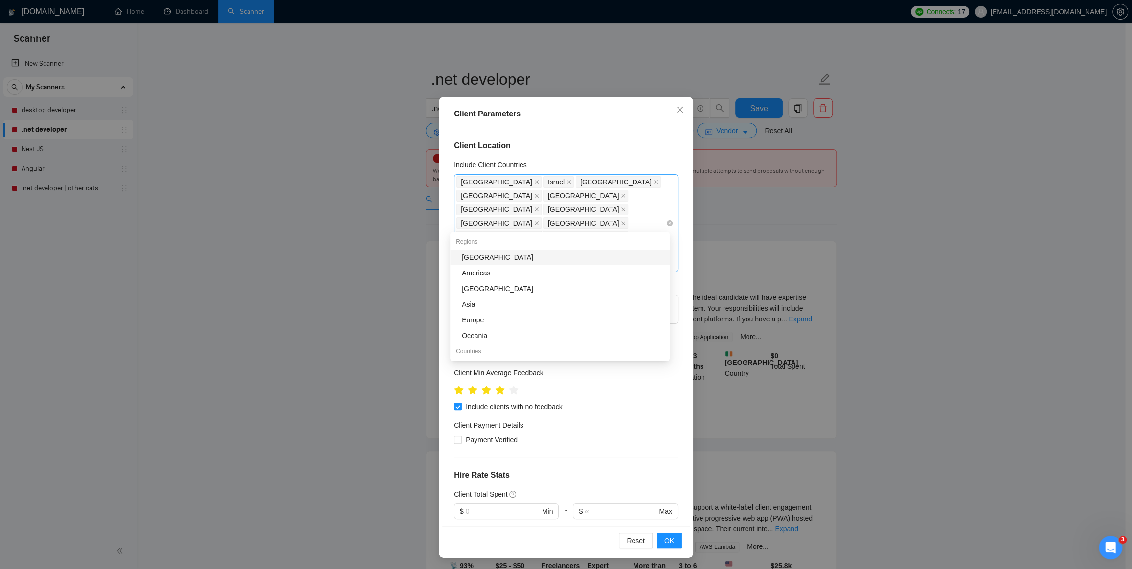
click at [543, 223] on div "United States Israel Australia Japan New Zealand Germany Netherlands Sweden Den…" at bounding box center [561, 223] width 209 height 96
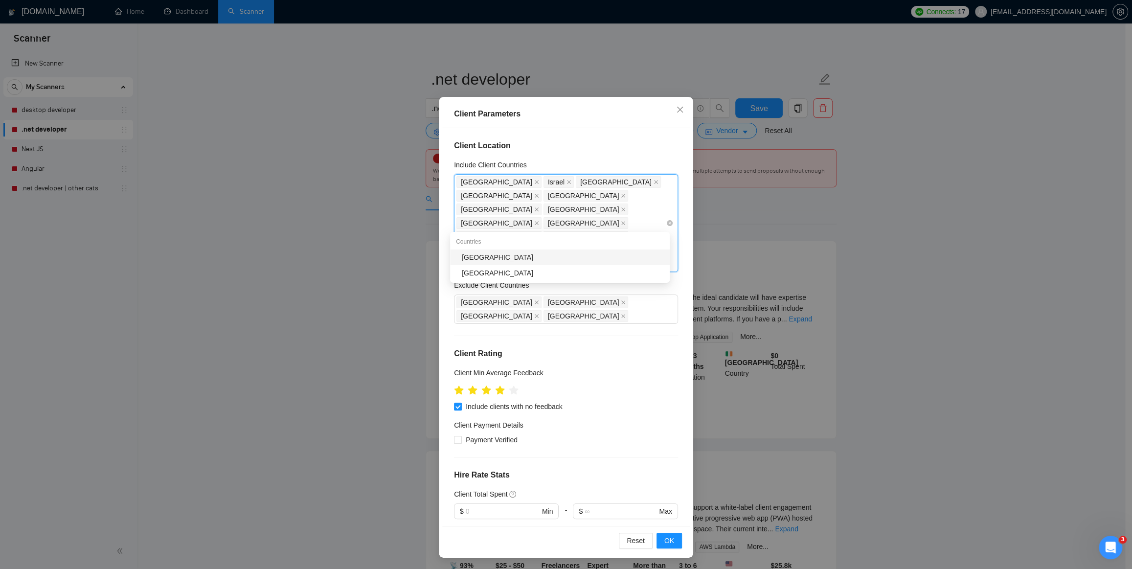
type input "Fin"
drag, startPoint x: 527, startPoint y: 257, endPoint x: 645, endPoint y: 357, distance: 154.6
click at [527, 257] on div "Finland" at bounding box center [563, 257] width 202 height 11
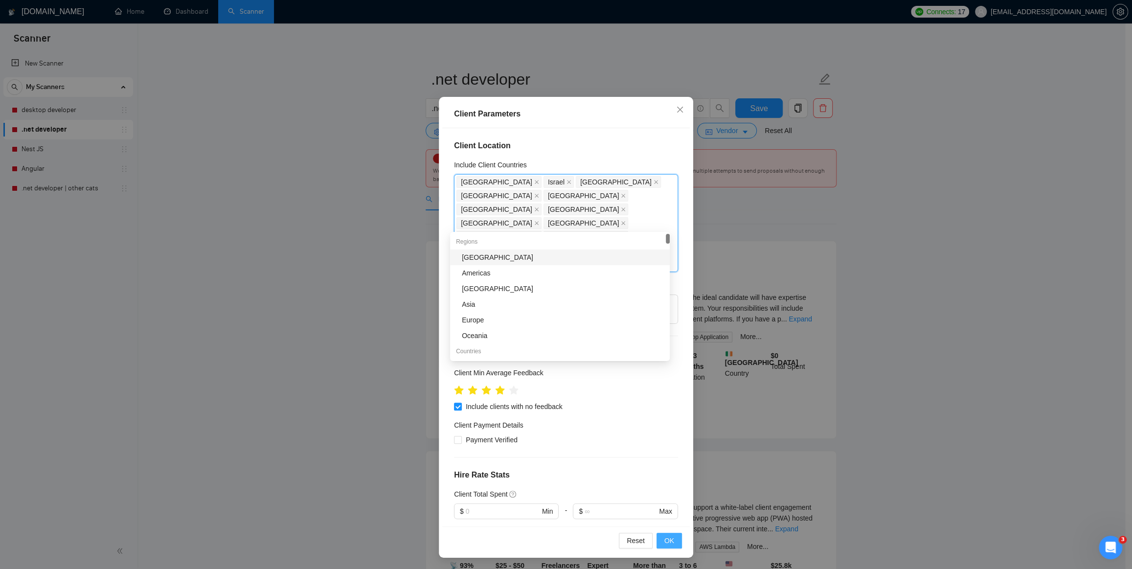
click at [670, 543] on span "OK" at bounding box center [670, 540] width 10 height 11
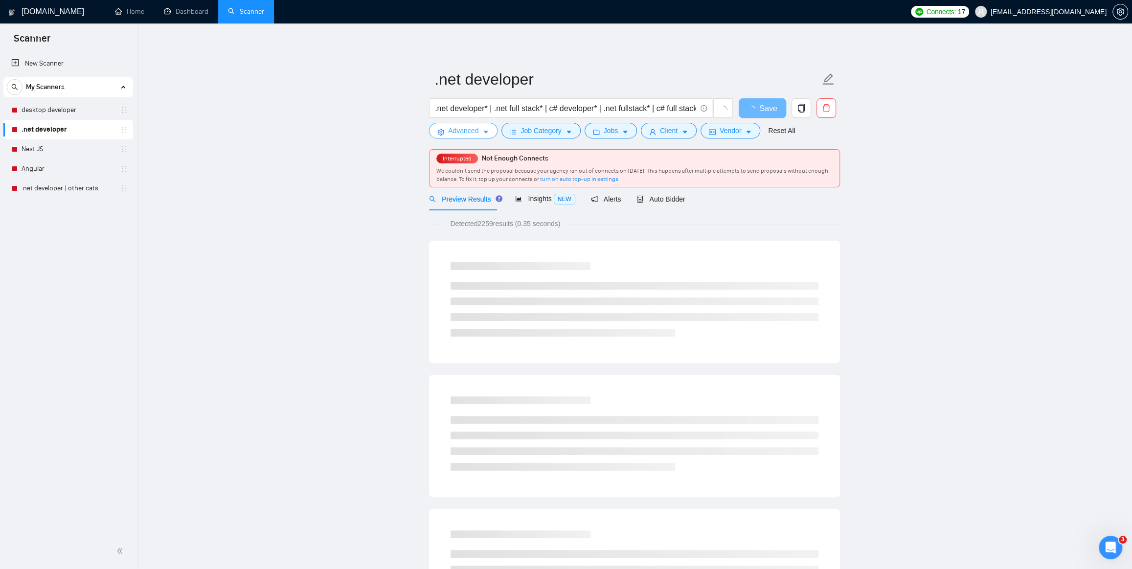
click at [459, 132] on span "Advanced" at bounding box center [463, 130] width 30 height 11
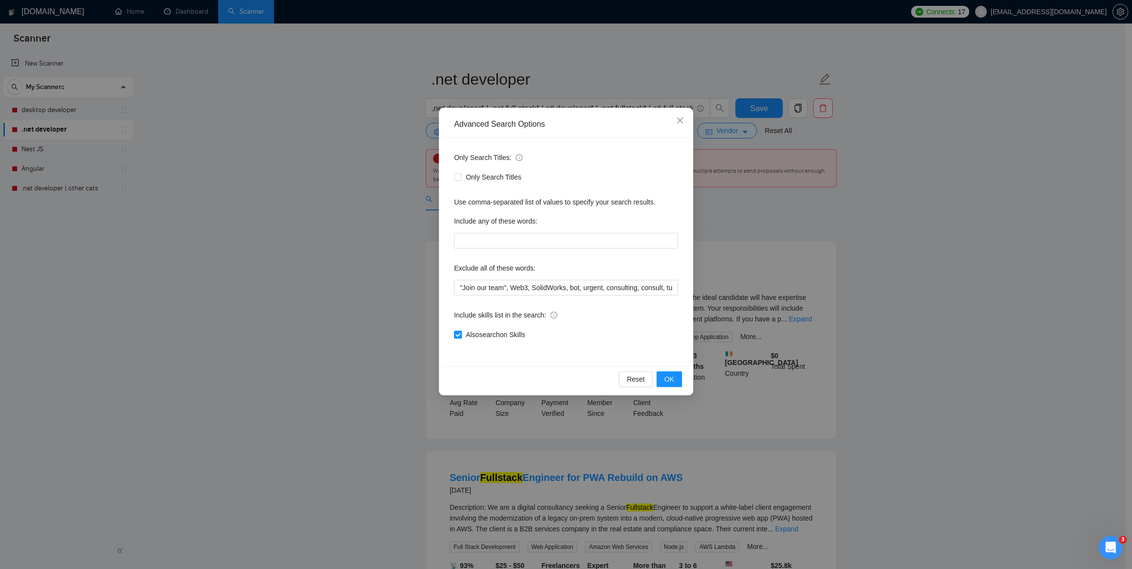
click at [459, 335] on input "Also search on Skills" at bounding box center [457, 334] width 7 height 7
checkbox input "false"
click at [680, 382] on button "OK" at bounding box center [669, 379] width 25 height 16
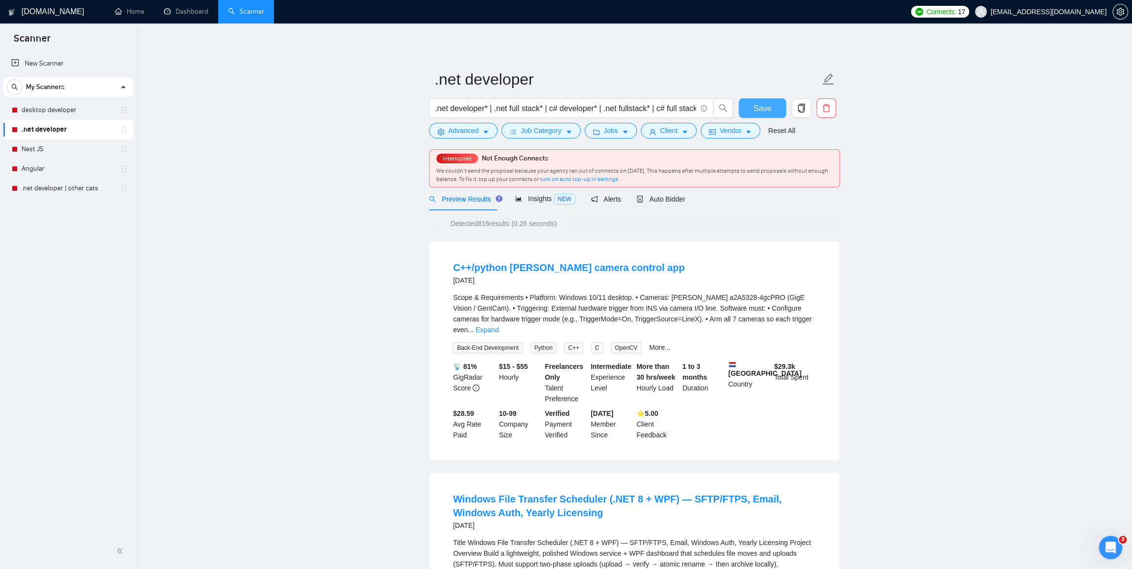
click at [754, 107] on button "Save" at bounding box center [762, 108] width 47 height 20
click at [57, 107] on link "desktop developer" at bounding box center [68, 110] width 93 height 20
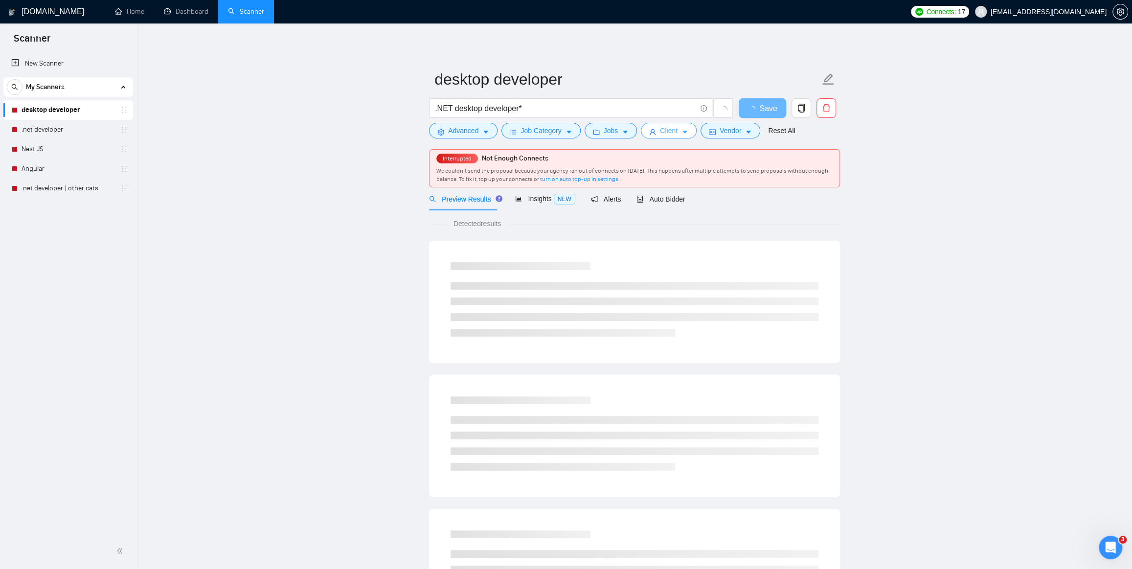
click at [660, 129] on span "Client" at bounding box center [669, 130] width 18 height 11
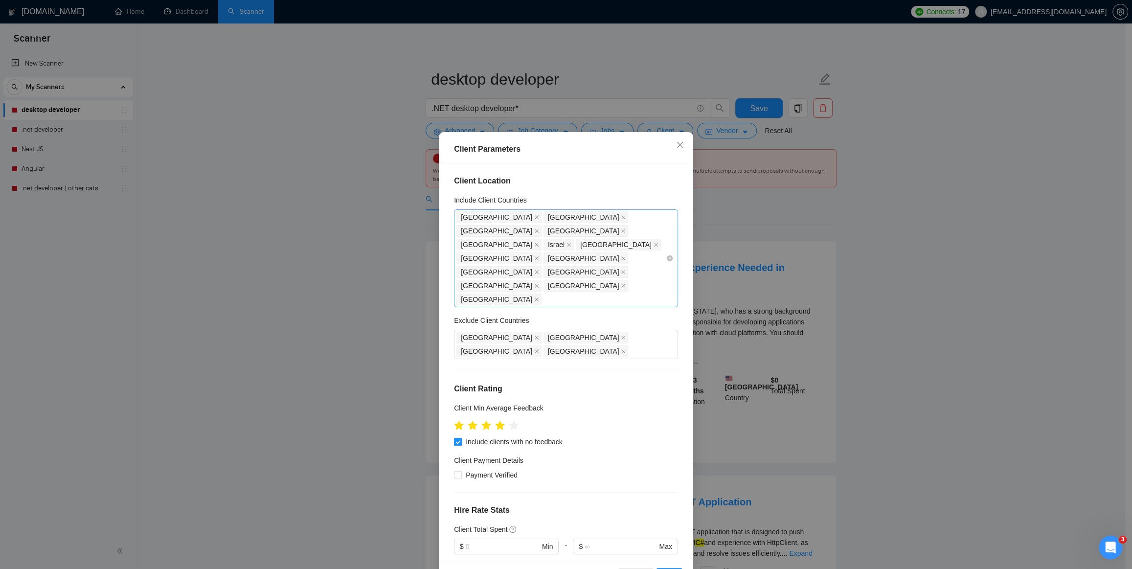
click at [549, 256] on div "United States Canada Australia New Zealand Japan Israel Germany Netherlands Fra…" at bounding box center [561, 258] width 209 height 96
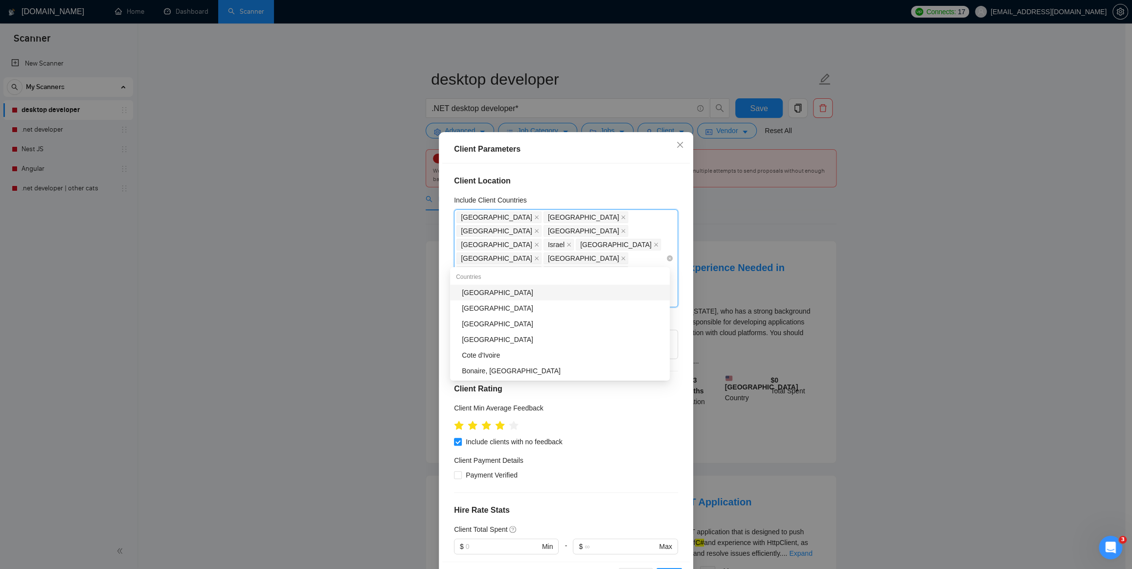
type input "Ire"
click at [502, 285] on div "Ireland" at bounding box center [560, 293] width 220 height 16
click at [568, 182] on h4 "Client Location" at bounding box center [566, 181] width 224 height 12
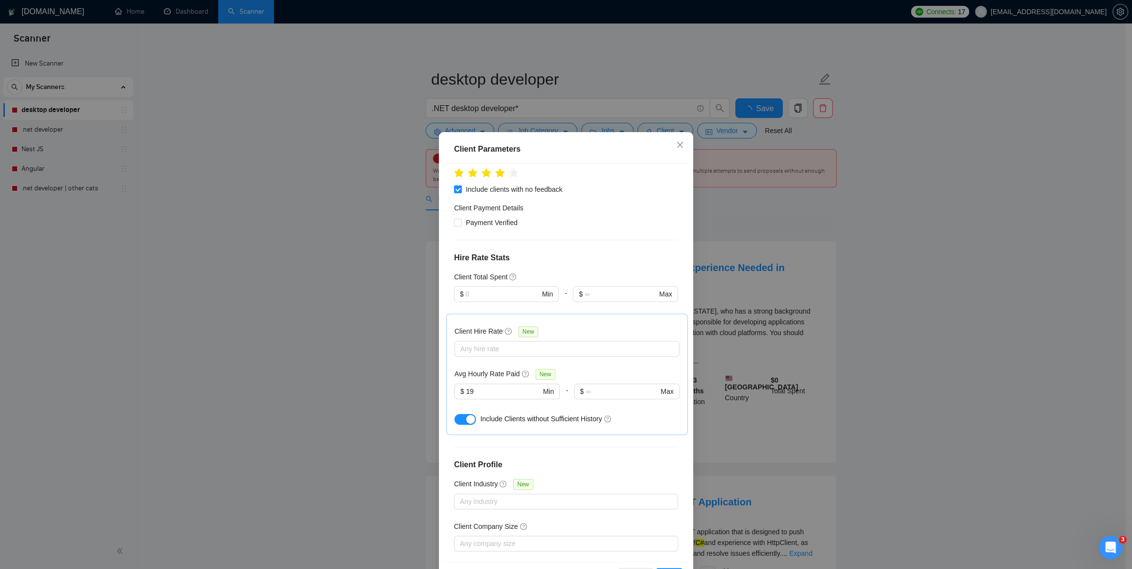
scroll to position [35, 0]
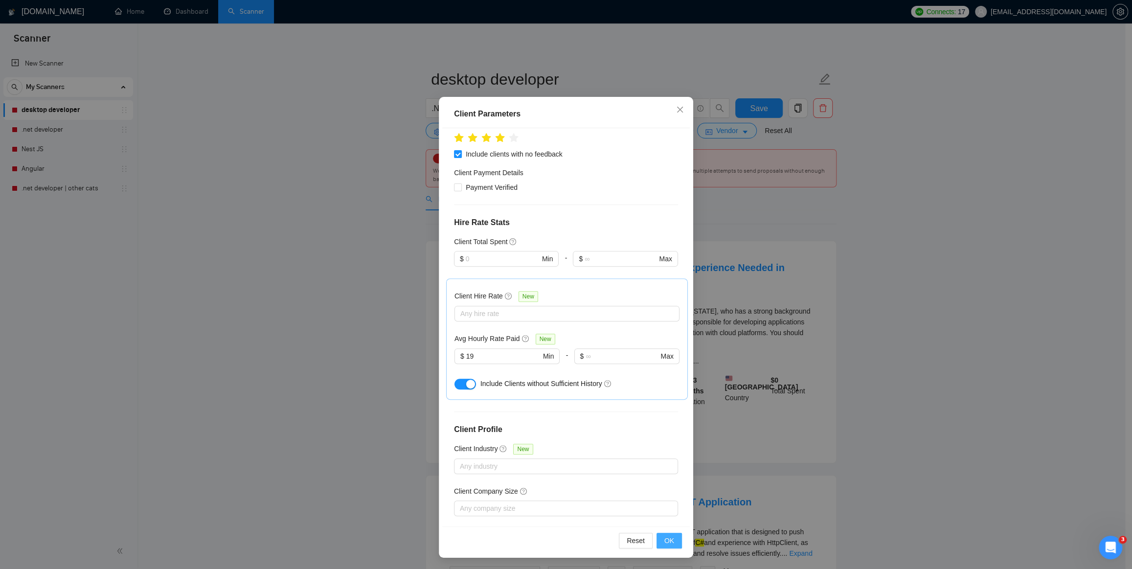
click at [666, 536] on span "OK" at bounding box center [670, 540] width 10 height 11
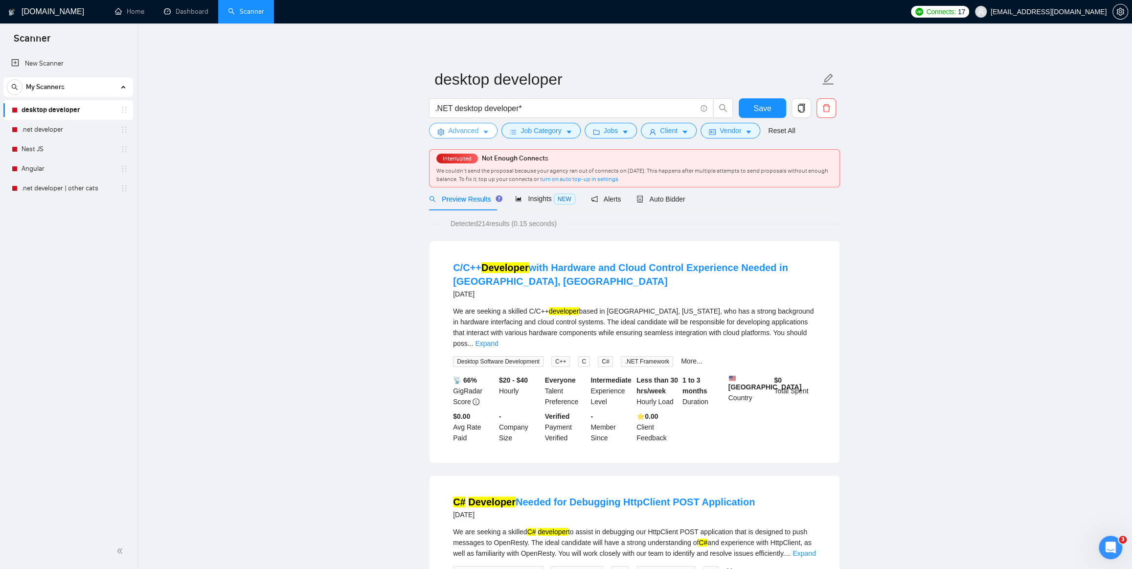
click at [450, 129] on span "Advanced" at bounding box center [463, 130] width 30 height 11
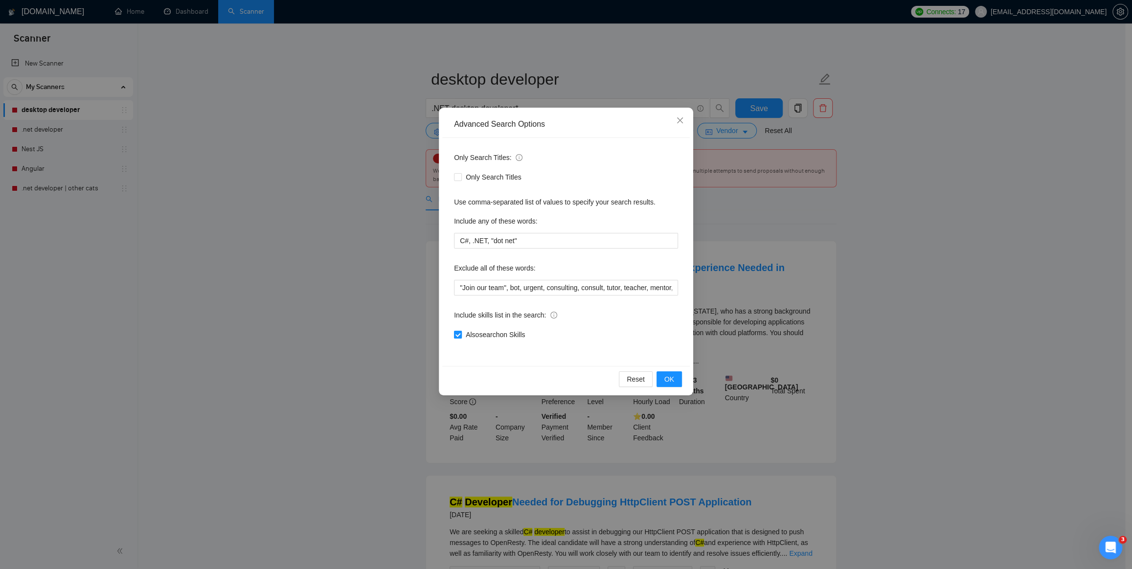
click at [459, 332] on input "Also search on Skills" at bounding box center [457, 334] width 7 height 7
checkbox input "false"
click at [673, 377] on span "OK" at bounding box center [670, 379] width 10 height 11
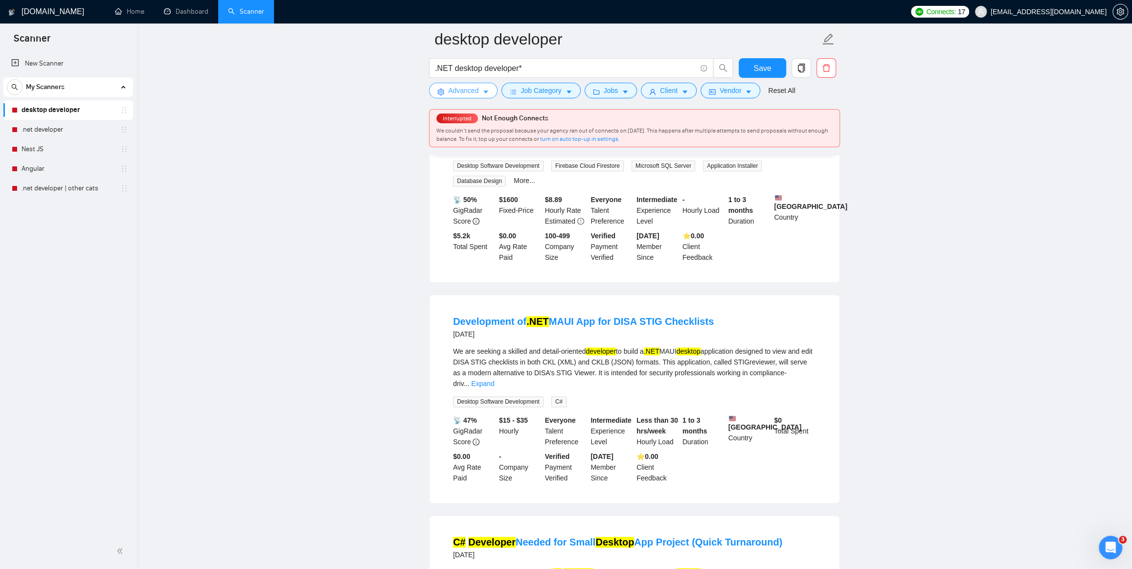
scroll to position [890, 0]
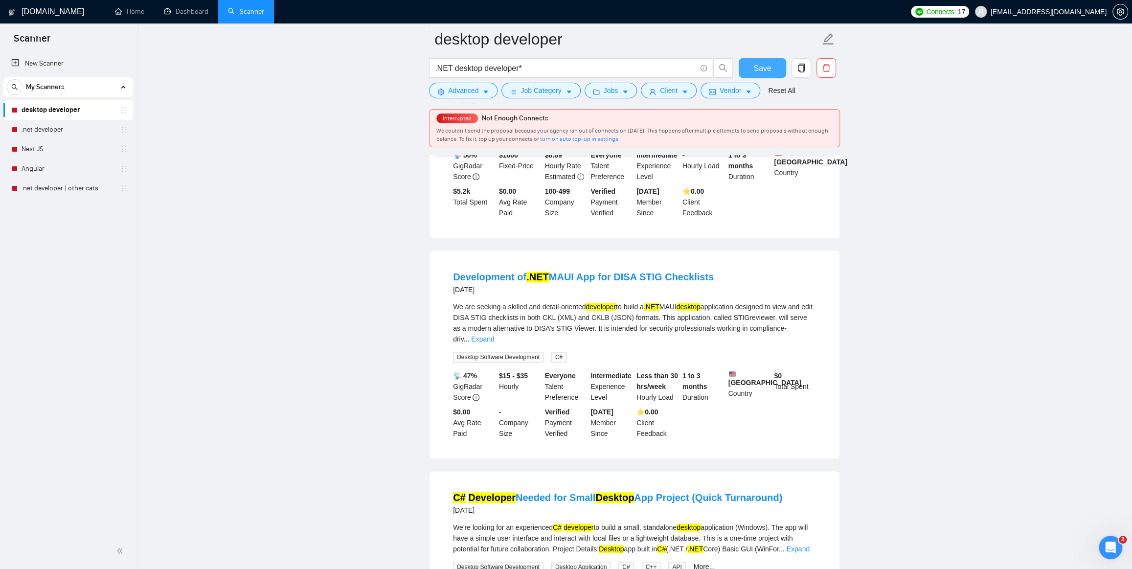
click at [755, 69] on span "Save" at bounding box center [763, 68] width 18 height 12
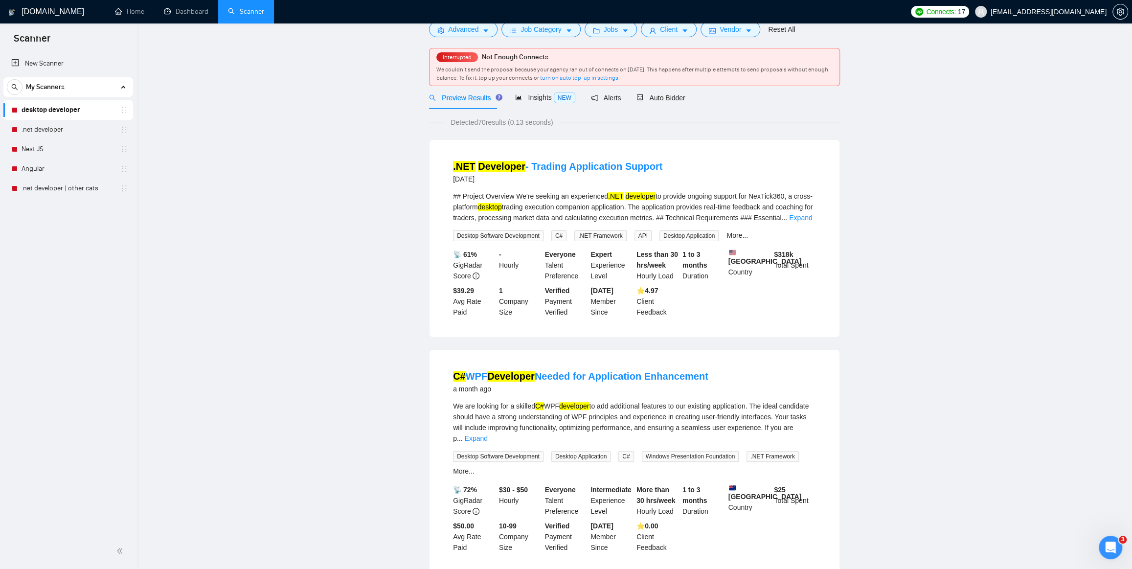
scroll to position [0, 0]
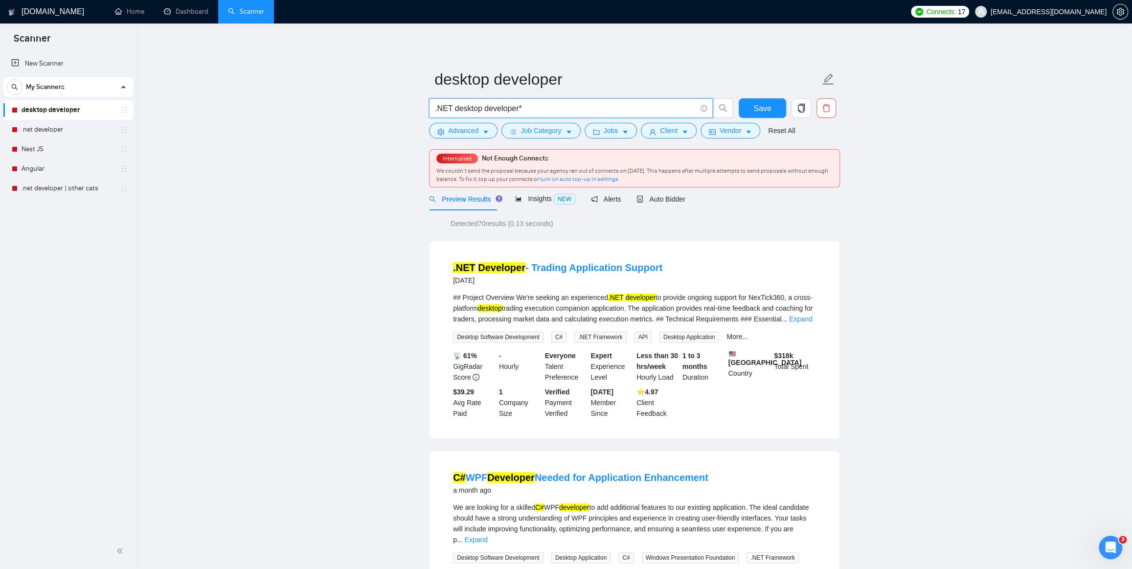
click at [544, 104] on input ".NET desktop developer*" at bounding box center [565, 108] width 261 height 12
click at [45, 130] on link ".net developer" at bounding box center [68, 130] width 93 height 20
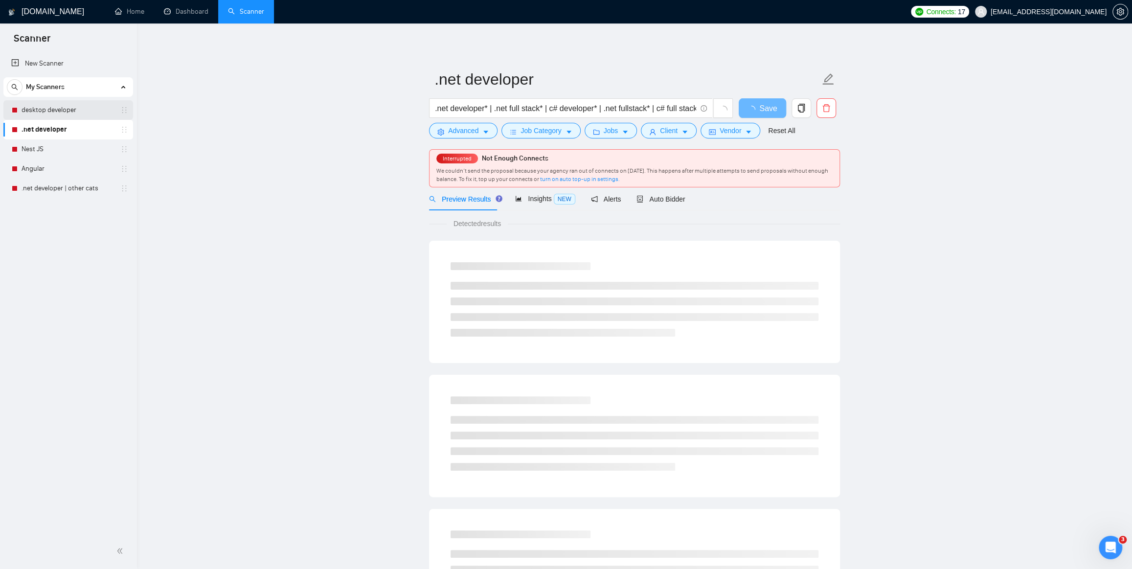
click at [47, 113] on link "desktop developer" at bounding box center [68, 110] width 93 height 20
click at [531, 109] on input ".NET desktop developer*" at bounding box center [565, 108] width 261 height 12
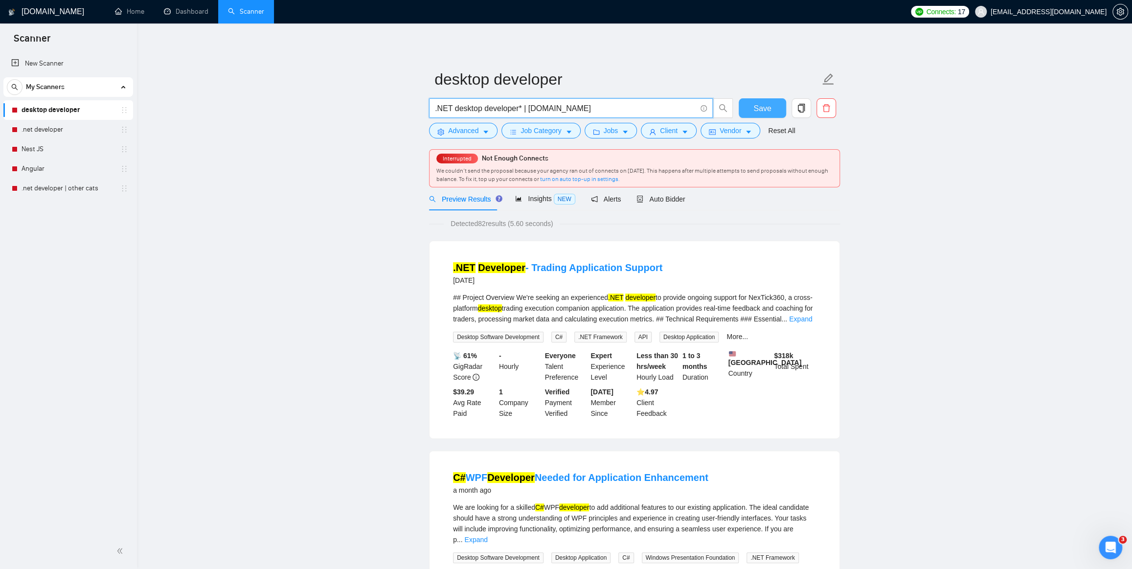
type input ".NET desktop developer* | VB.Net"
click at [758, 111] on span "Save" at bounding box center [763, 108] width 18 height 12
click at [662, 197] on span "Auto Bidder" at bounding box center [661, 199] width 48 height 8
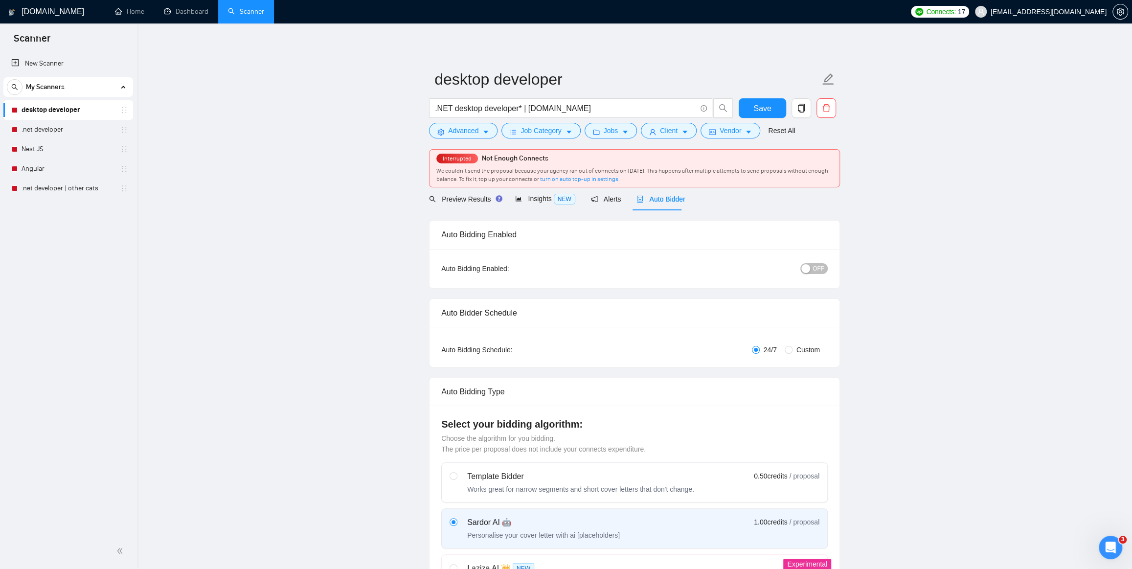
checkbox input "true"
click at [822, 269] on span "OFF" at bounding box center [819, 268] width 12 height 11
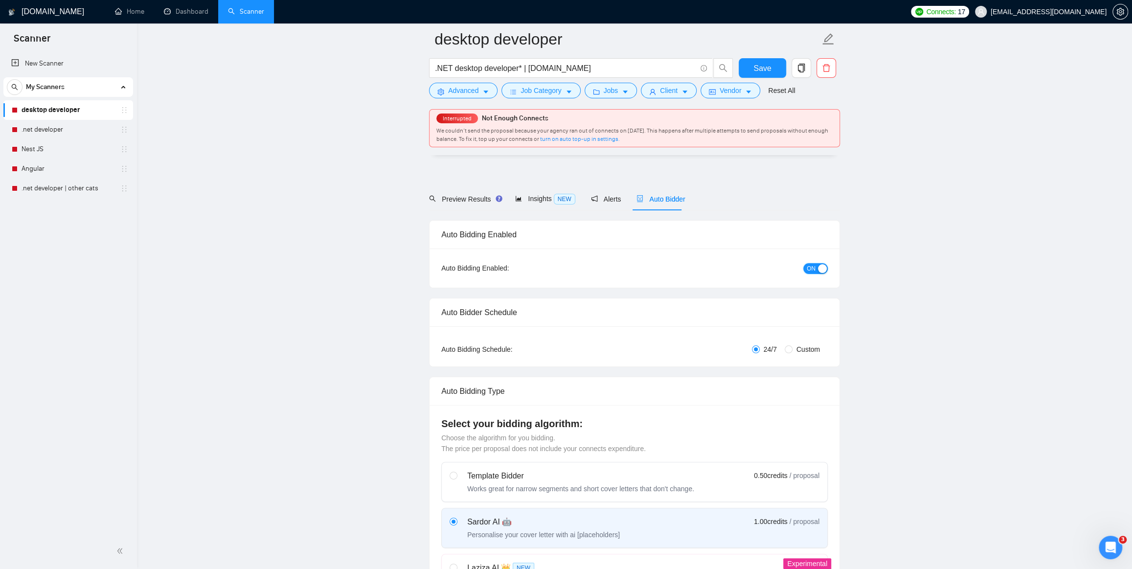
scroll to position [89, 0]
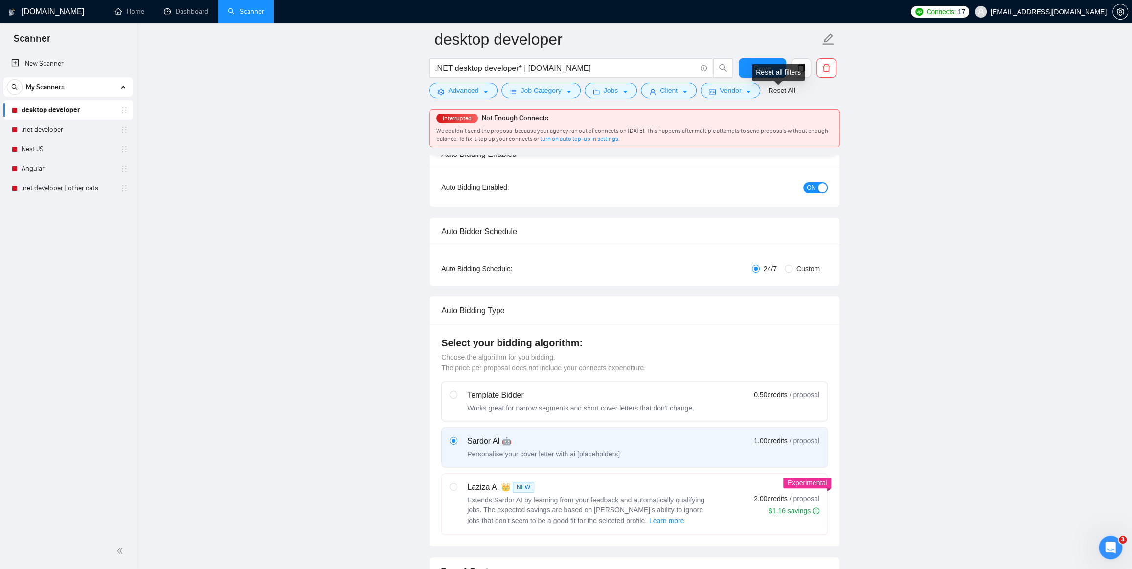
click at [763, 65] on div "Reset all filters" at bounding box center [778, 72] width 53 height 17
click at [759, 66] on span "Save" at bounding box center [763, 68] width 18 height 12
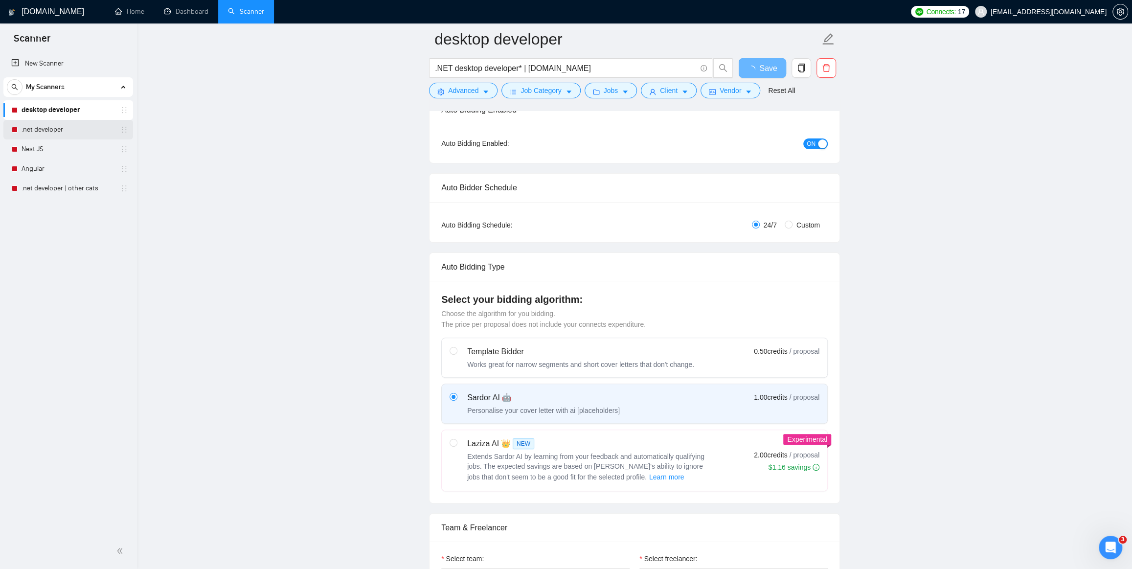
click at [45, 130] on link ".net developer" at bounding box center [68, 130] width 93 height 20
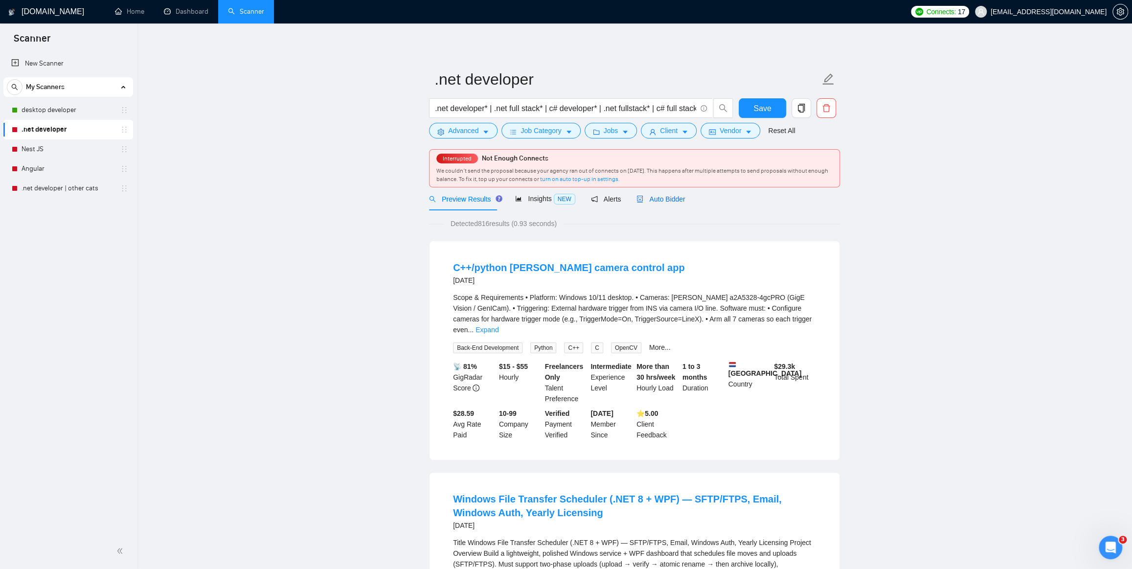
click at [670, 200] on span "Auto Bidder" at bounding box center [661, 199] width 48 height 8
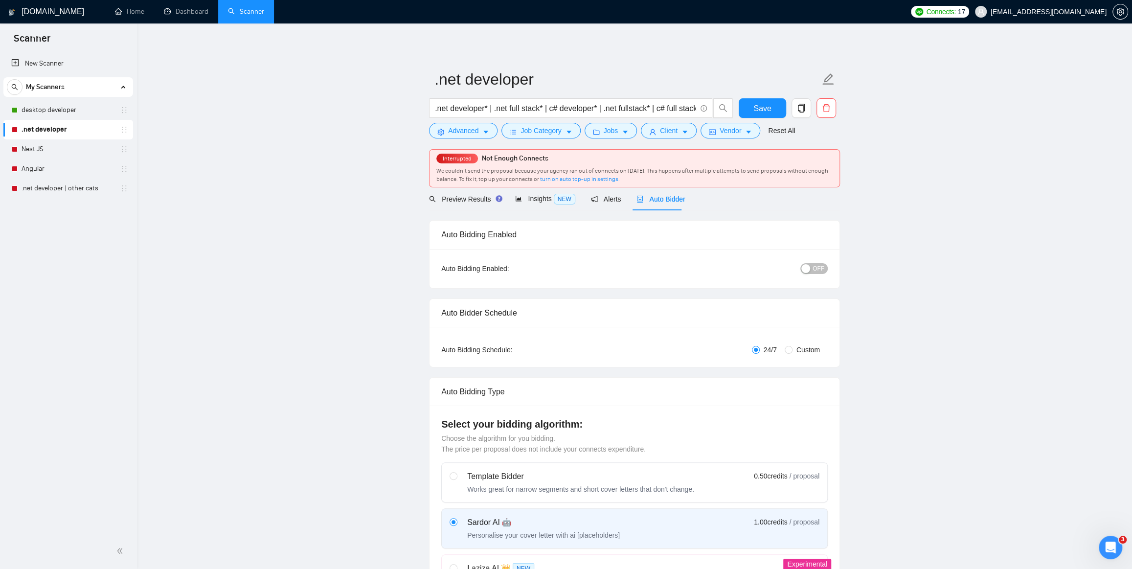
checkbox input "true"
click at [818, 265] on span "OFF" at bounding box center [819, 268] width 12 height 11
click at [764, 107] on span "Save" at bounding box center [763, 108] width 18 height 12
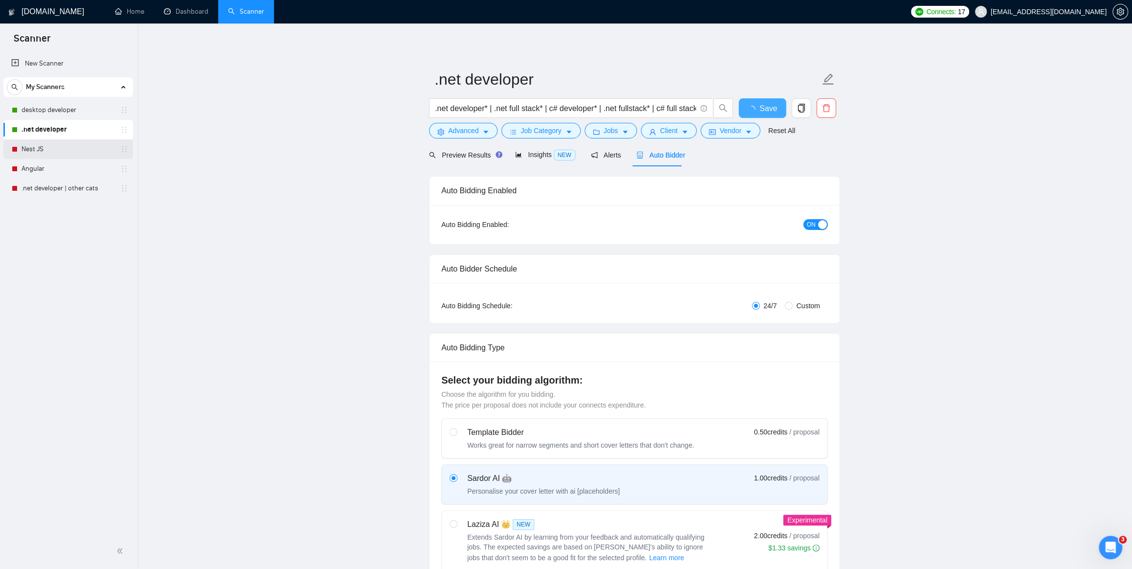
checkbox input "true"
click at [39, 144] on link "Nest JS" at bounding box center [68, 149] width 93 height 20
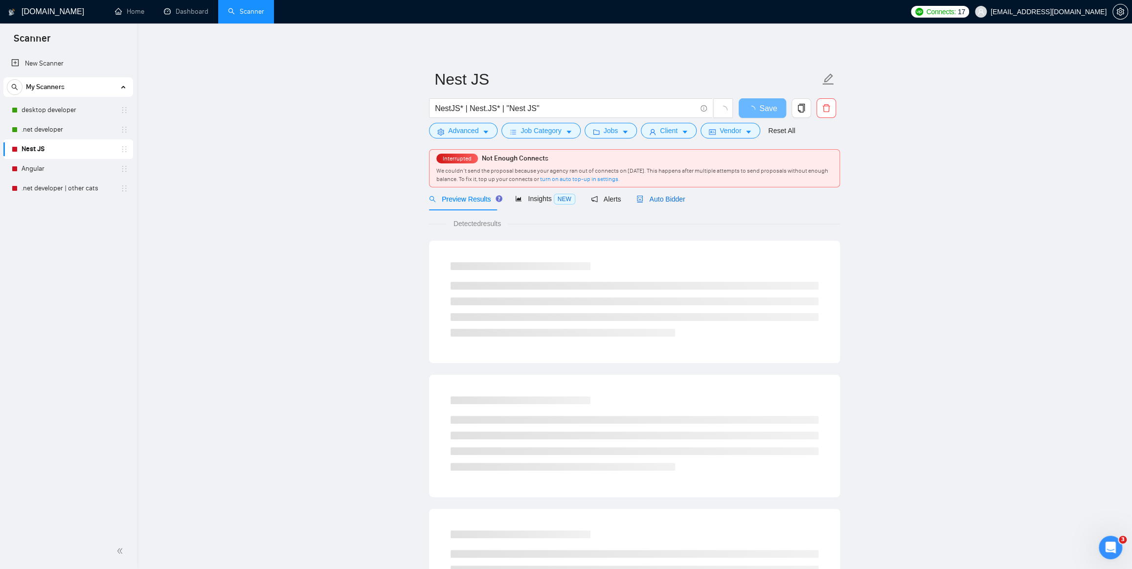
click at [677, 201] on span "Auto Bidder" at bounding box center [661, 199] width 48 height 8
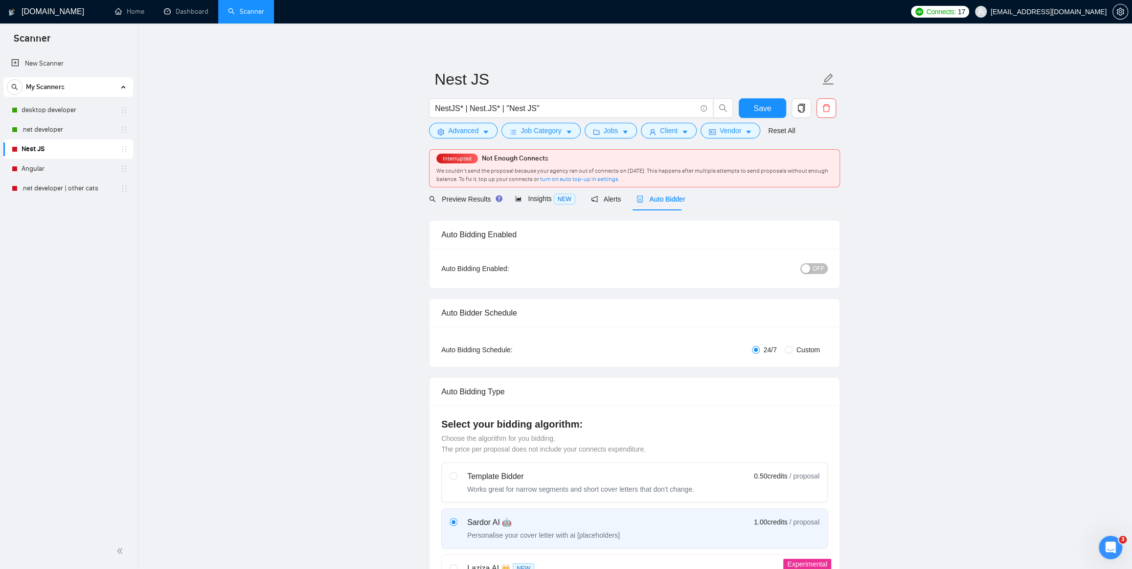
checkbox input "true"
click at [822, 263] on span "OFF" at bounding box center [819, 268] width 12 height 11
click at [768, 109] on div "Reset all filters" at bounding box center [778, 112] width 53 height 17
click at [764, 108] on span "Save" at bounding box center [763, 108] width 18 height 12
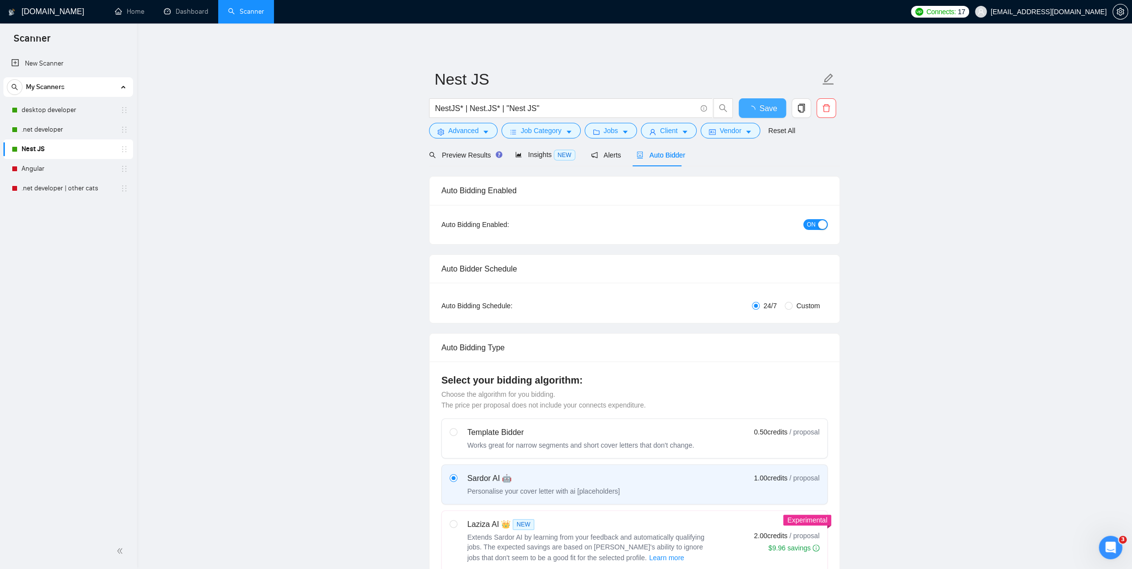
checkbox input "true"
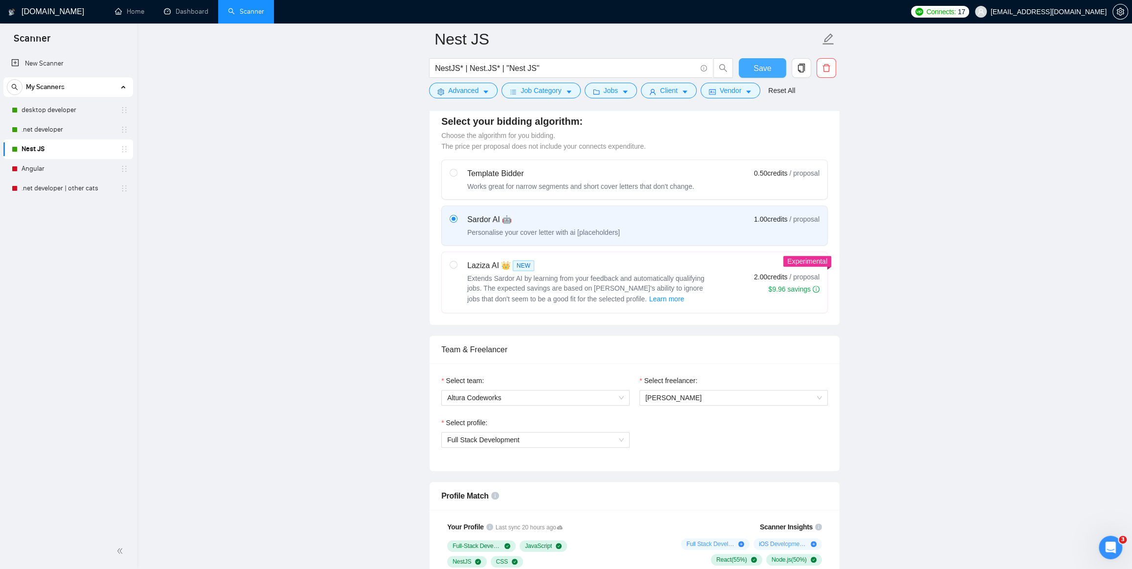
scroll to position [89, 0]
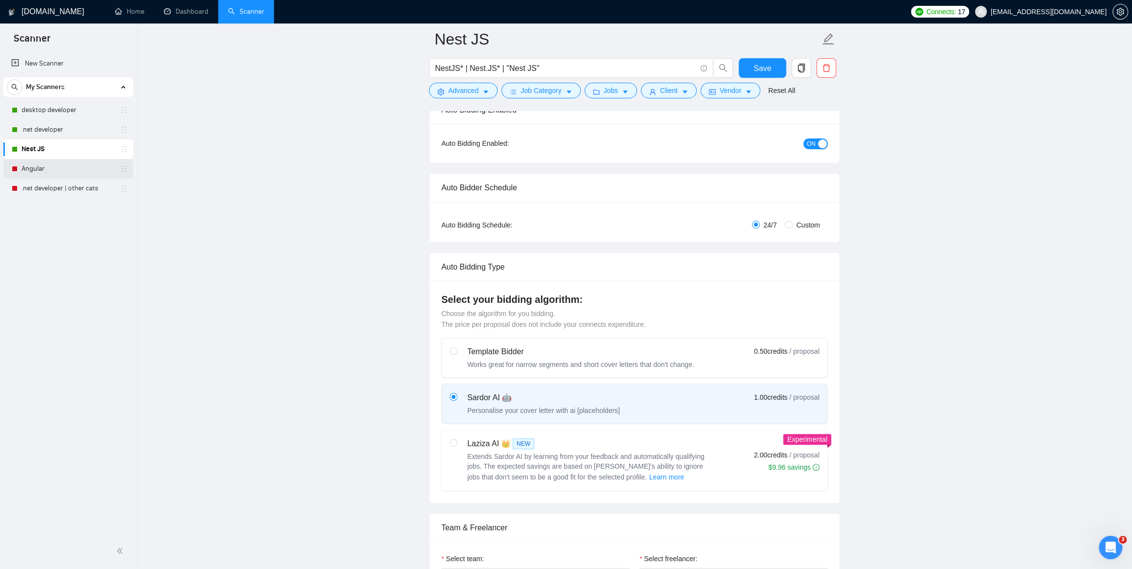
click at [32, 166] on link "Angular" at bounding box center [68, 169] width 93 height 20
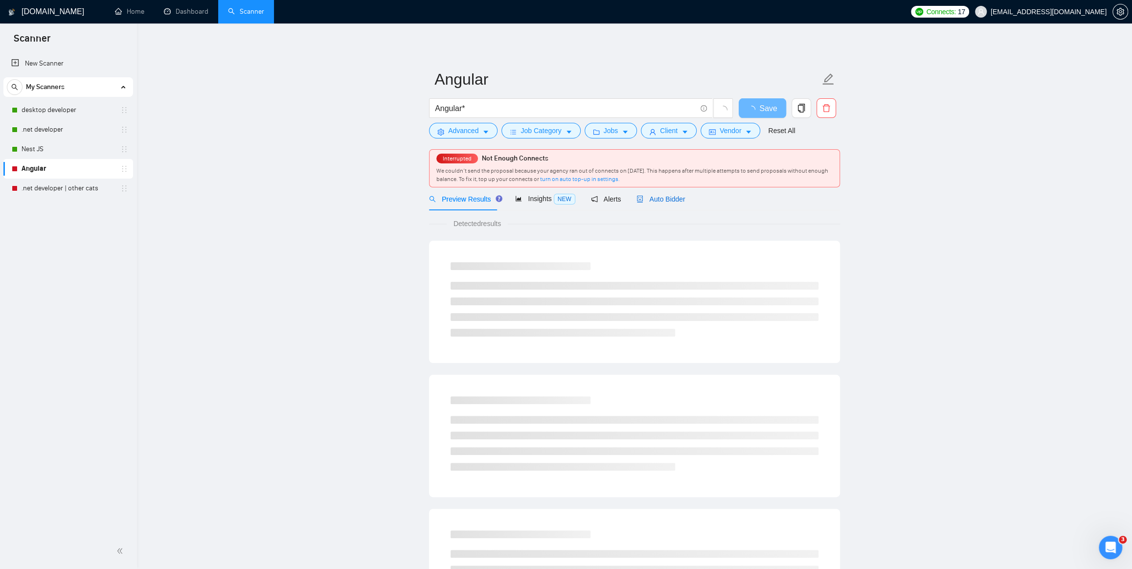
click at [674, 197] on span "Auto Bidder" at bounding box center [661, 199] width 48 height 8
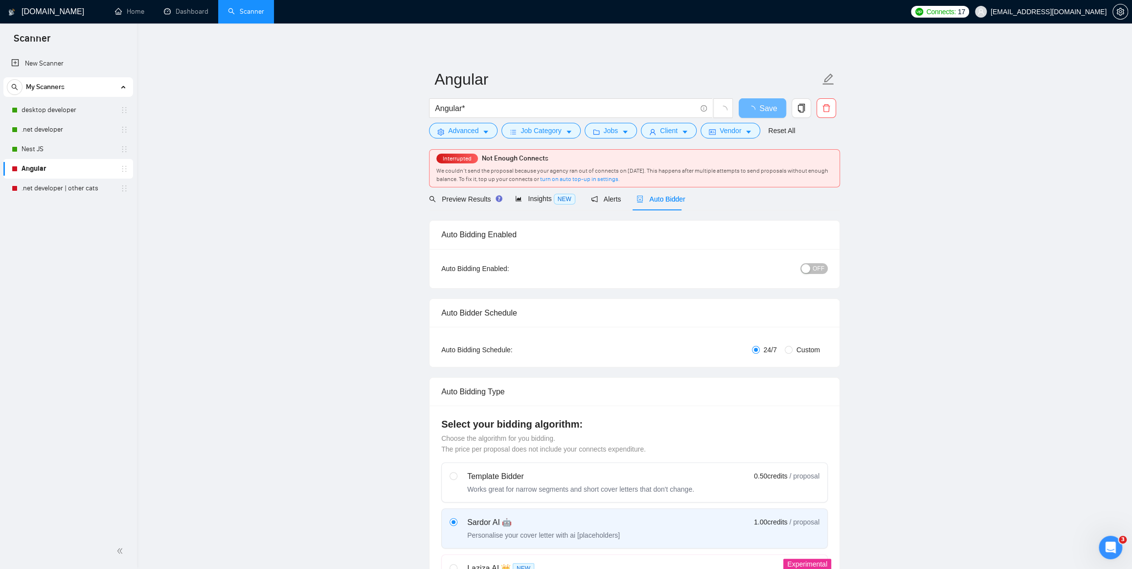
checkbox input "true"
click at [815, 266] on span "OFF" at bounding box center [819, 268] width 12 height 11
click at [763, 108] on span "Save" at bounding box center [763, 108] width 18 height 12
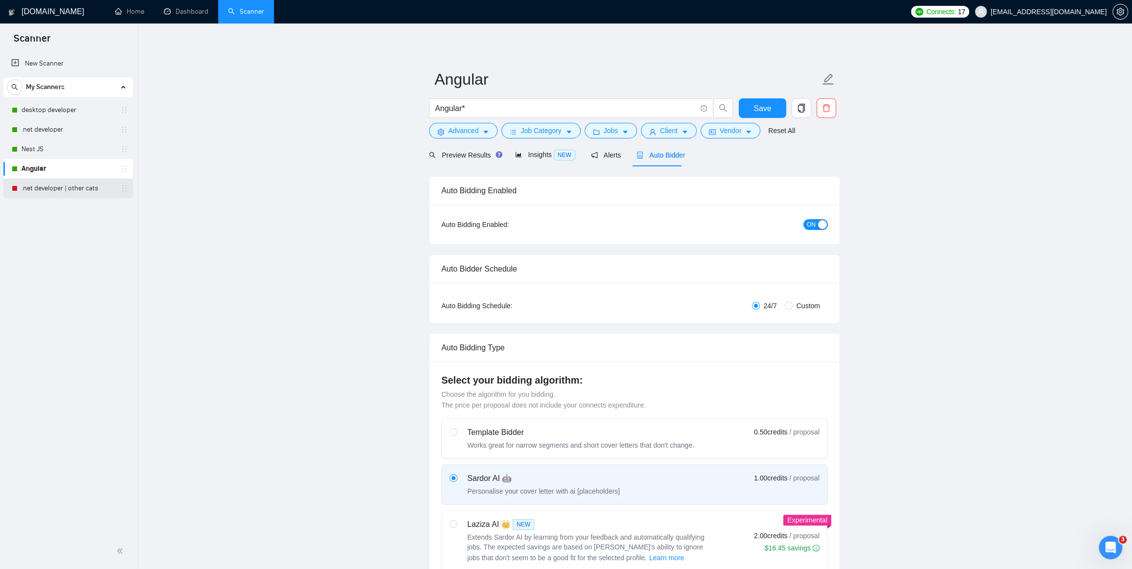
click at [55, 190] on link ".net developer | other cats" at bounding box center [68, 189] width 93 height 20
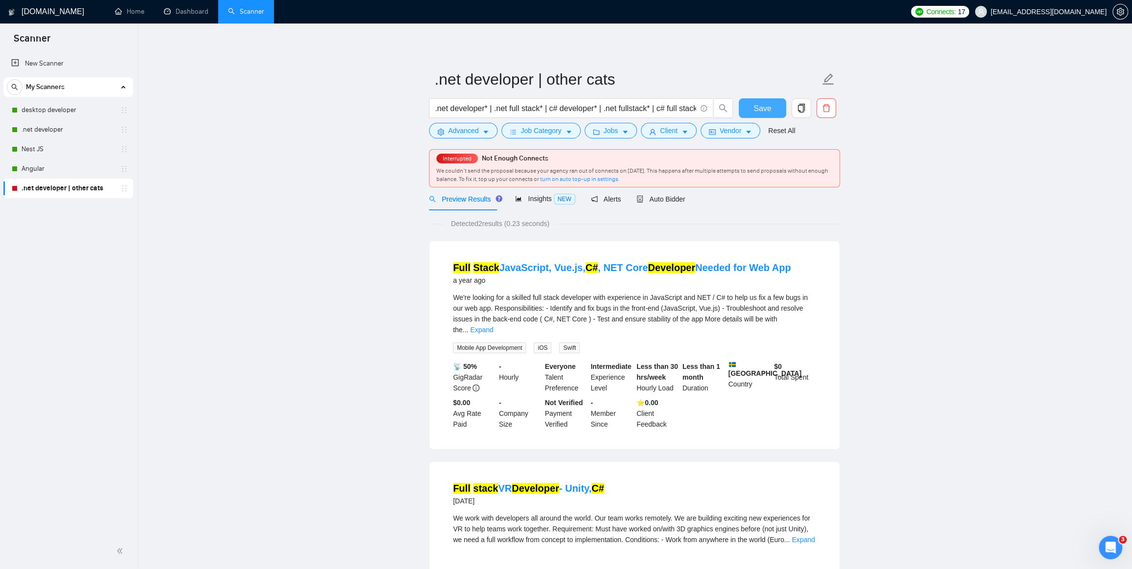
click at [767, 111] on span "Save" at bounding box center [763, 108] width 18 height 12
click at [651, 199] on span "Auto Bidder" at bounding box center [661, 199] width 48 height 8
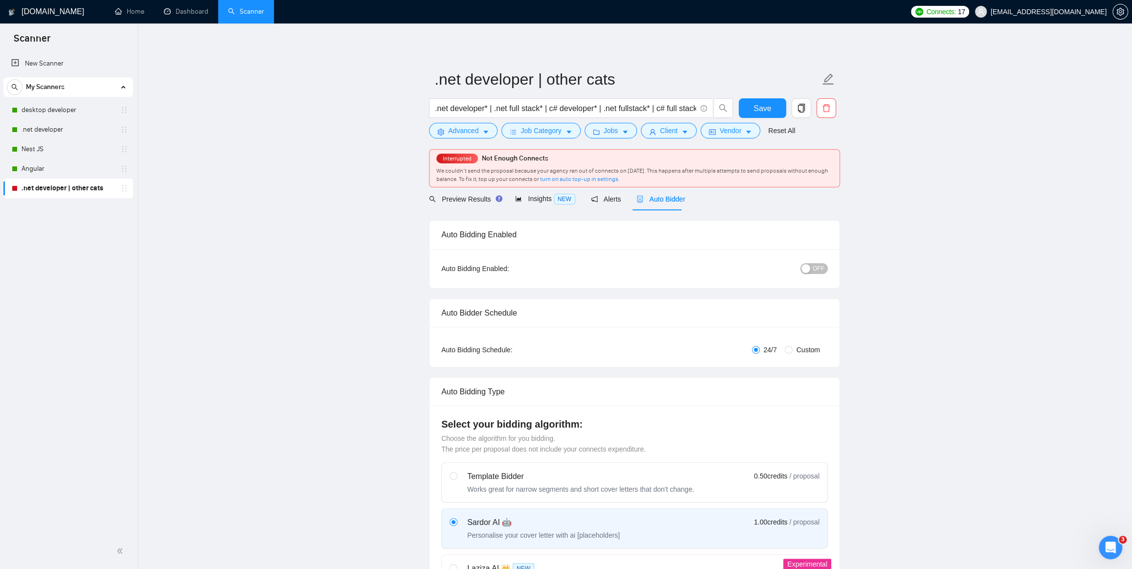
checkbox input "true"
click at [824, 269] on span "OFF" at bounding box center [819, 268] width 12 height 11
click at [769, 113] on span "Save" at bounding box center [763, 108] width 18 height 12
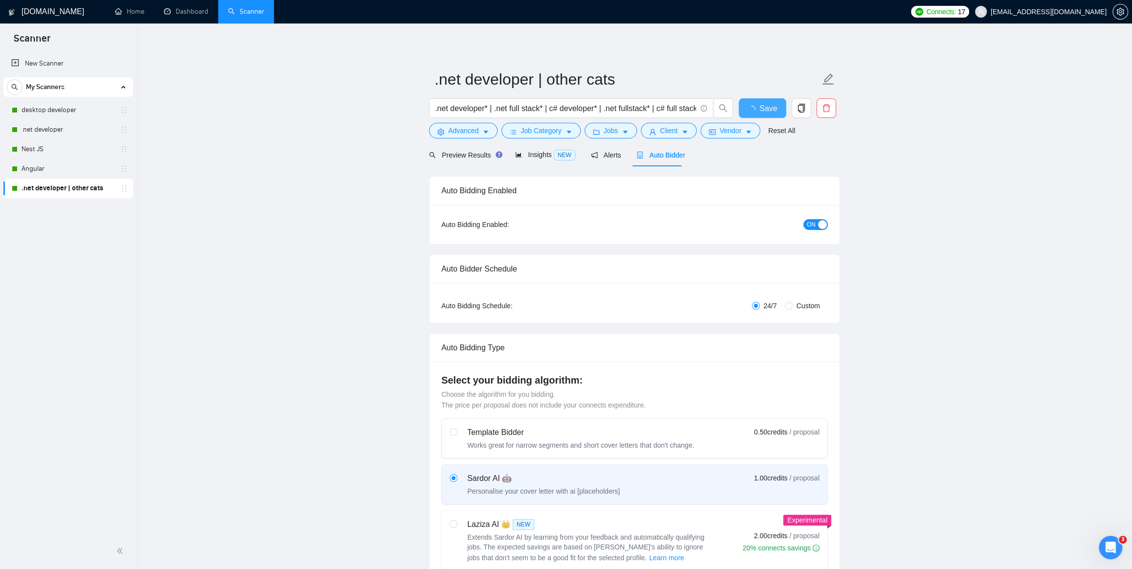
checkbox input "true"
click at [132, 11] on link "Home" at bounding box center [129, 11] width 29 height 8
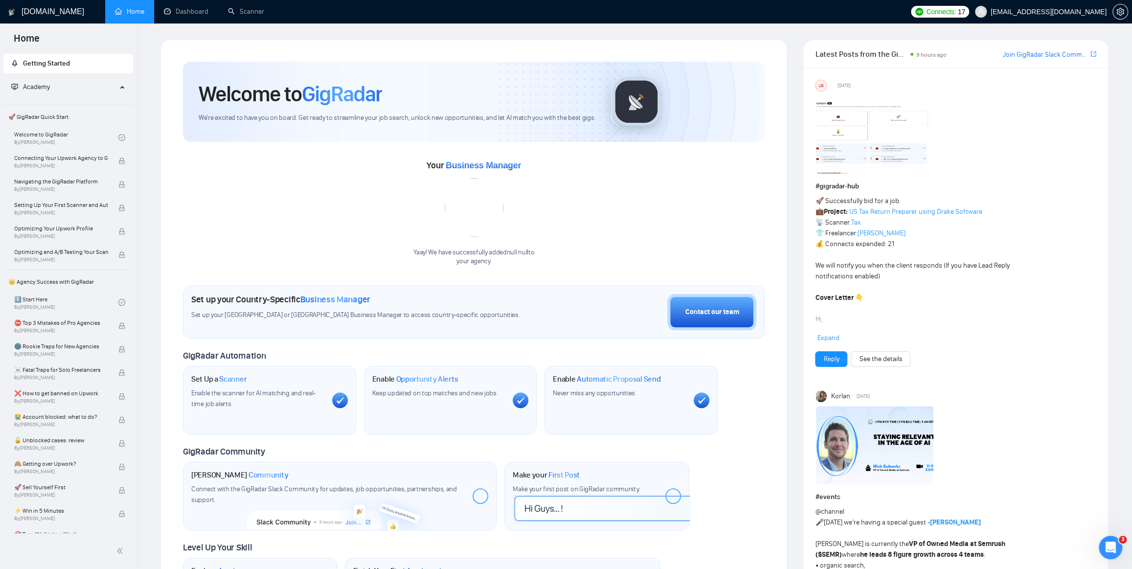
click at [956, 9] on span "Connects:" at bounding box center [940, 11] width 29 height 11
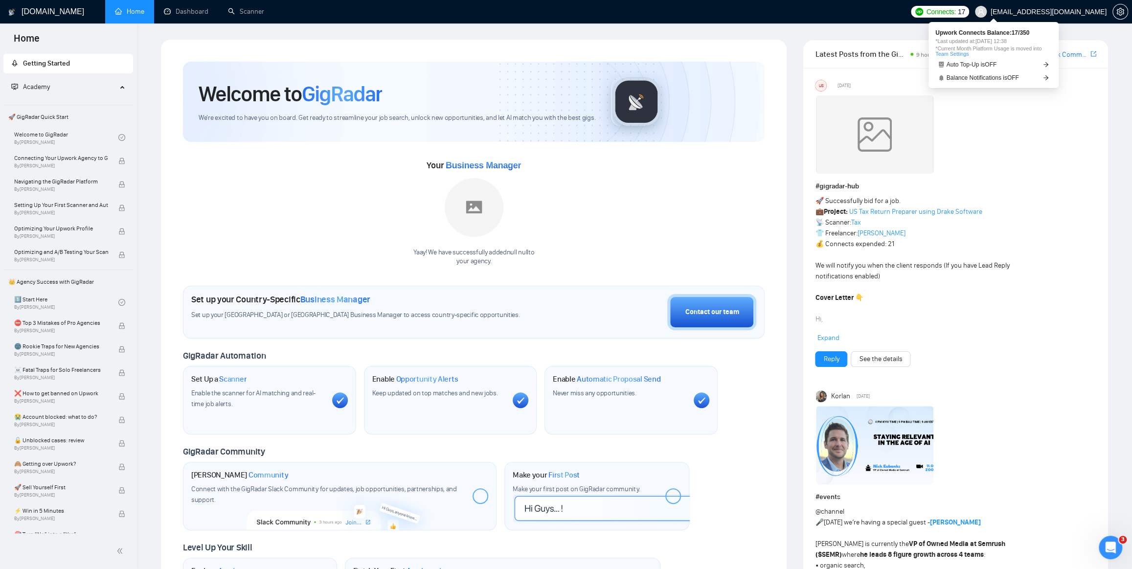
click at [956, 8] on span "Connects:" at bounding box center [940, 11] width 29 height 11
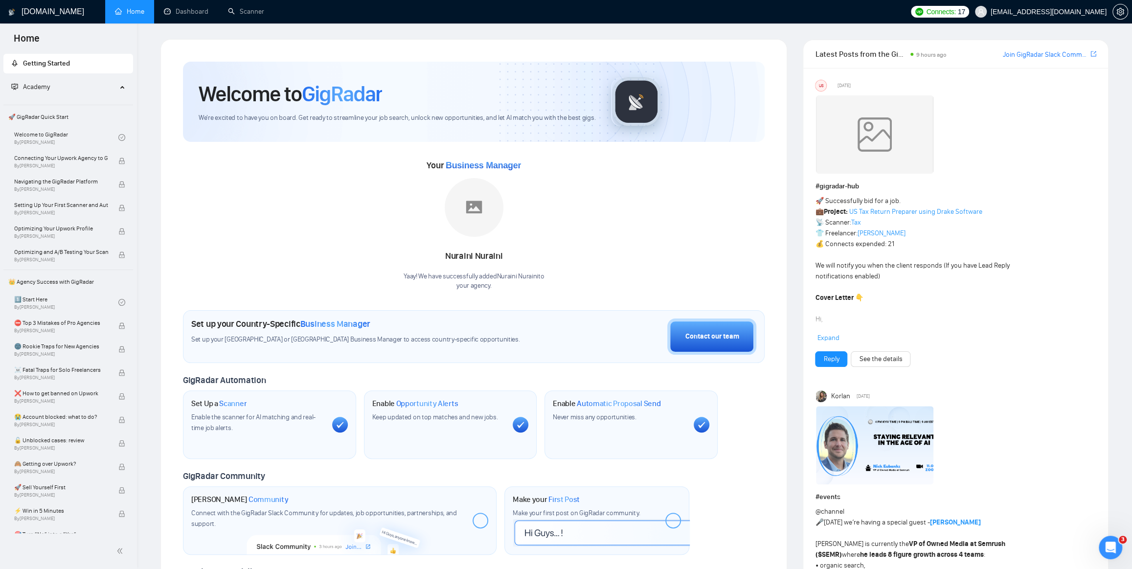
click at [906, 11] on ul "Home Dashboard Scanner" at bounding box center [504, 11] width 804 height 23
click at [830, 336] on span "Expand" at bounding box center [828, 338] width 22 height 8
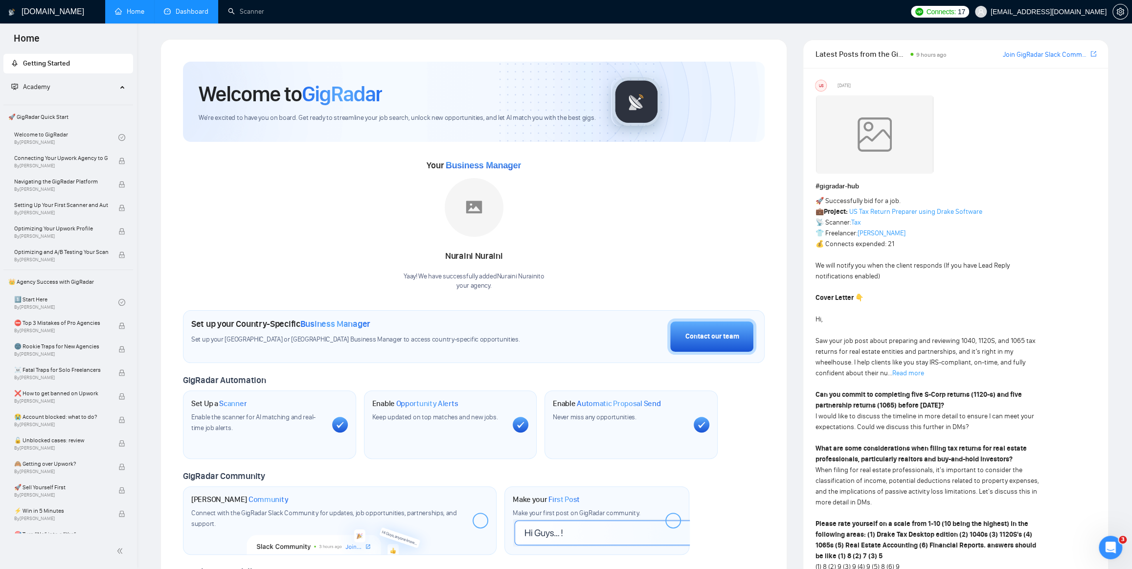
click at [185, 8] on link "Dashboard" at bounding box center [186, 11] width 45 height 8
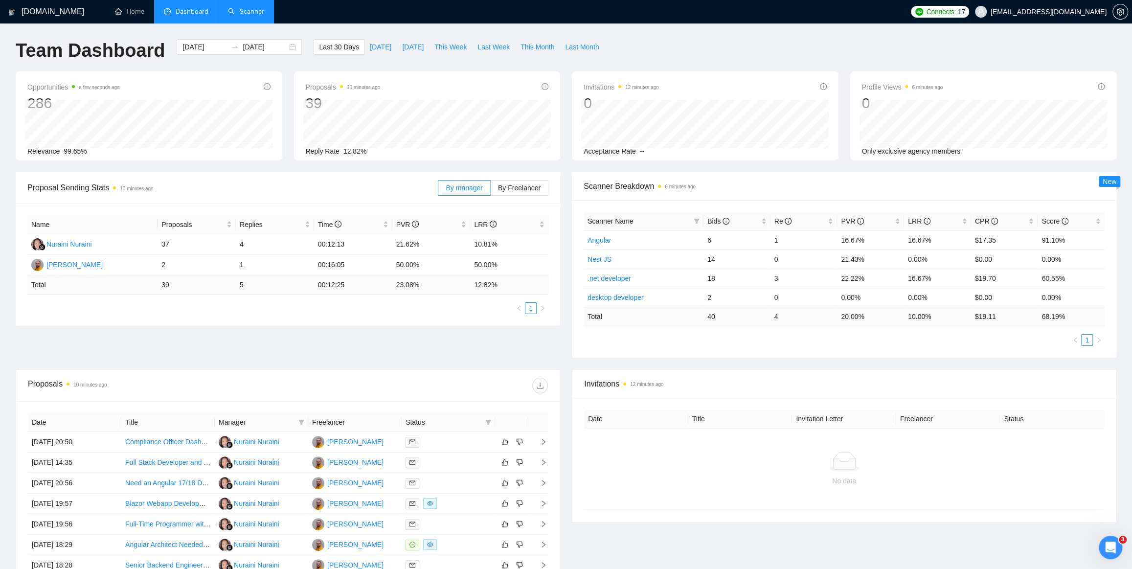
click at [255, 13] on link "Scanner" at bounding box center [246, 11] width 36 height 8
